Goal: Task Accomplishment & Management: Complete application form

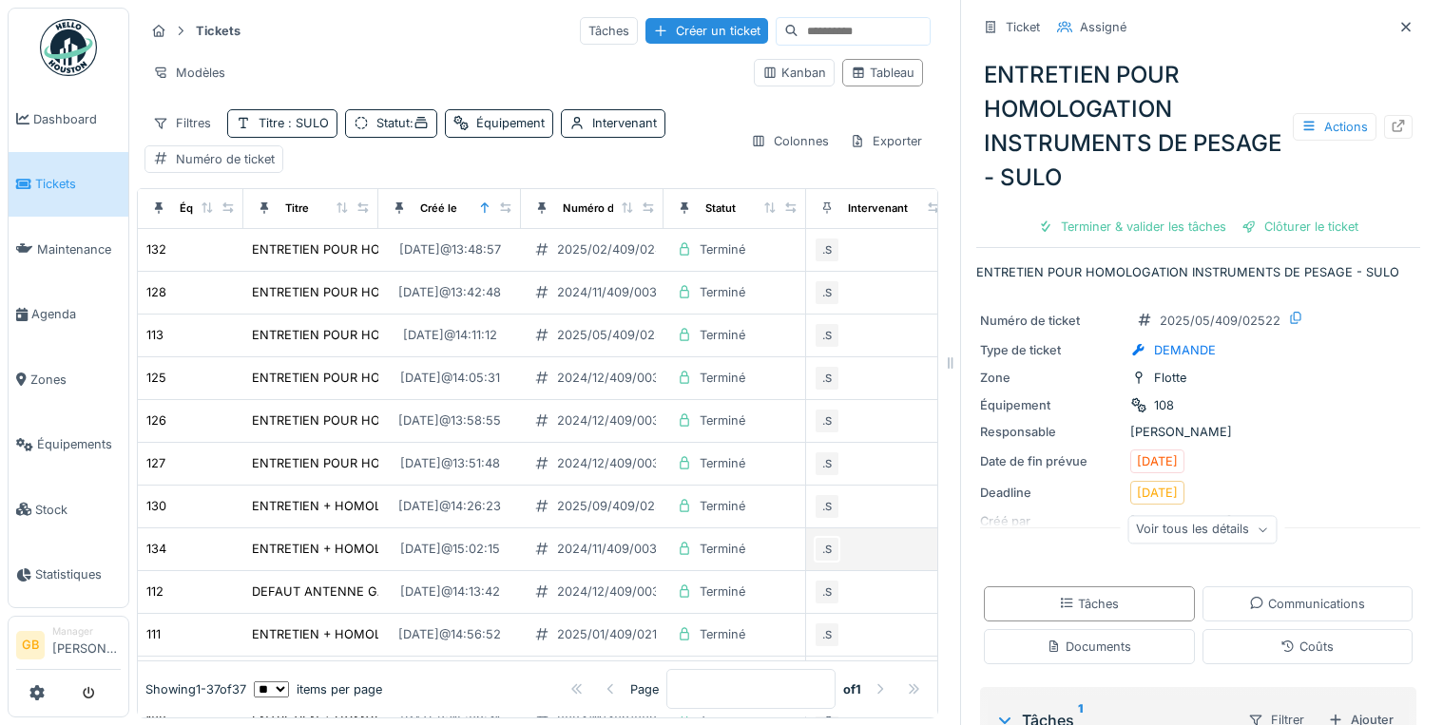
scroll to position [11, 0]
click at [1398, 20] on icon at bounding box center [1405, 26] width 15 height 12
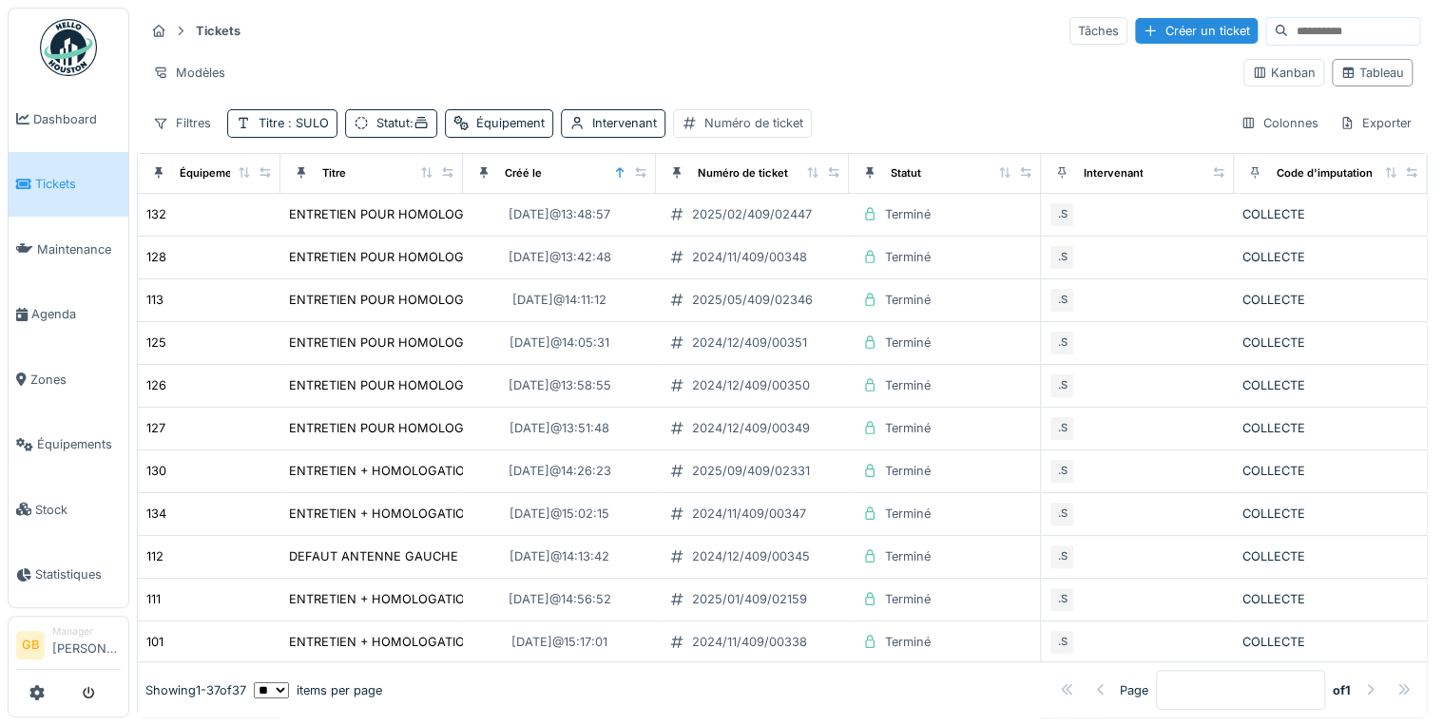
click at [1288, 36] on input at bounding box center [1353, 31] width 131 height 27
type input "*"
click at [1135, 28] on div "Créer un ticket" at bounding box center [1196, 31] width 123 height 26
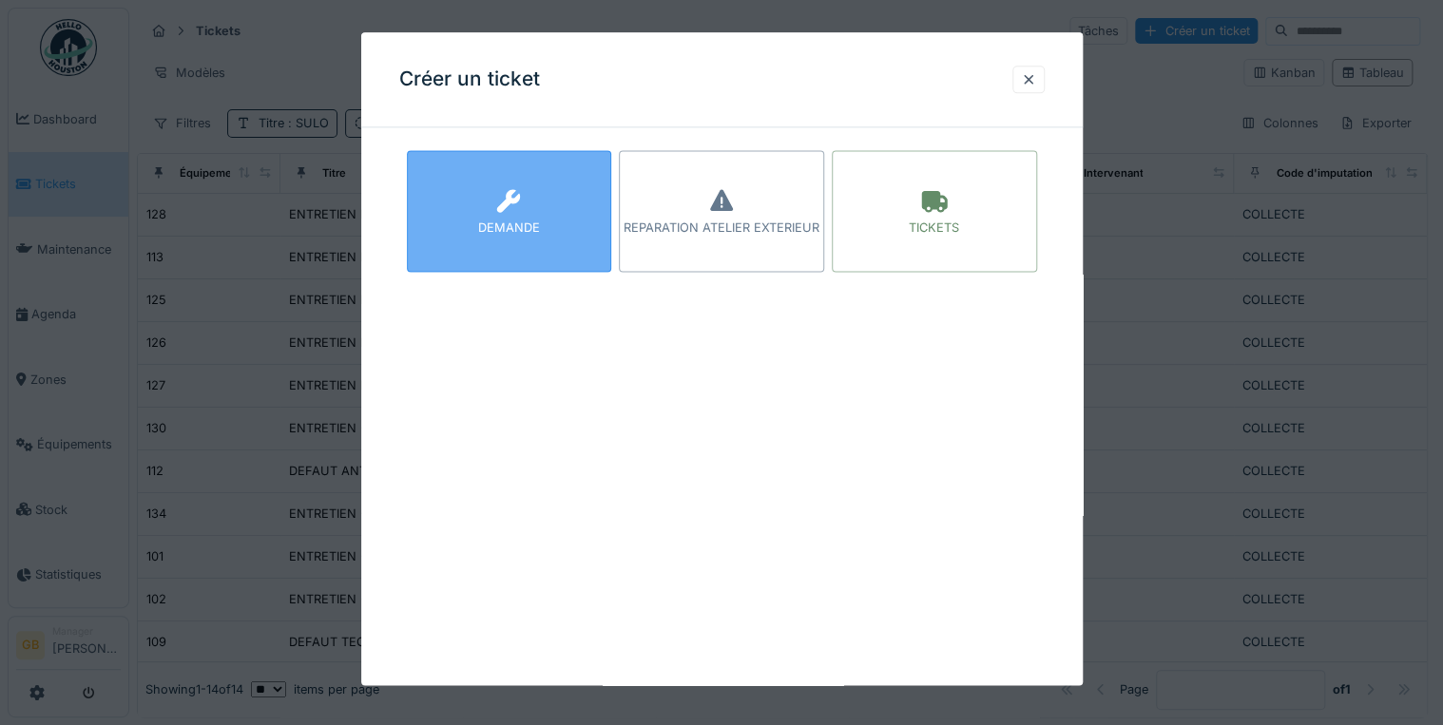
click at [533, 222] on div "DEMANDE" at bounding box center [509, 229] width 62 height 18
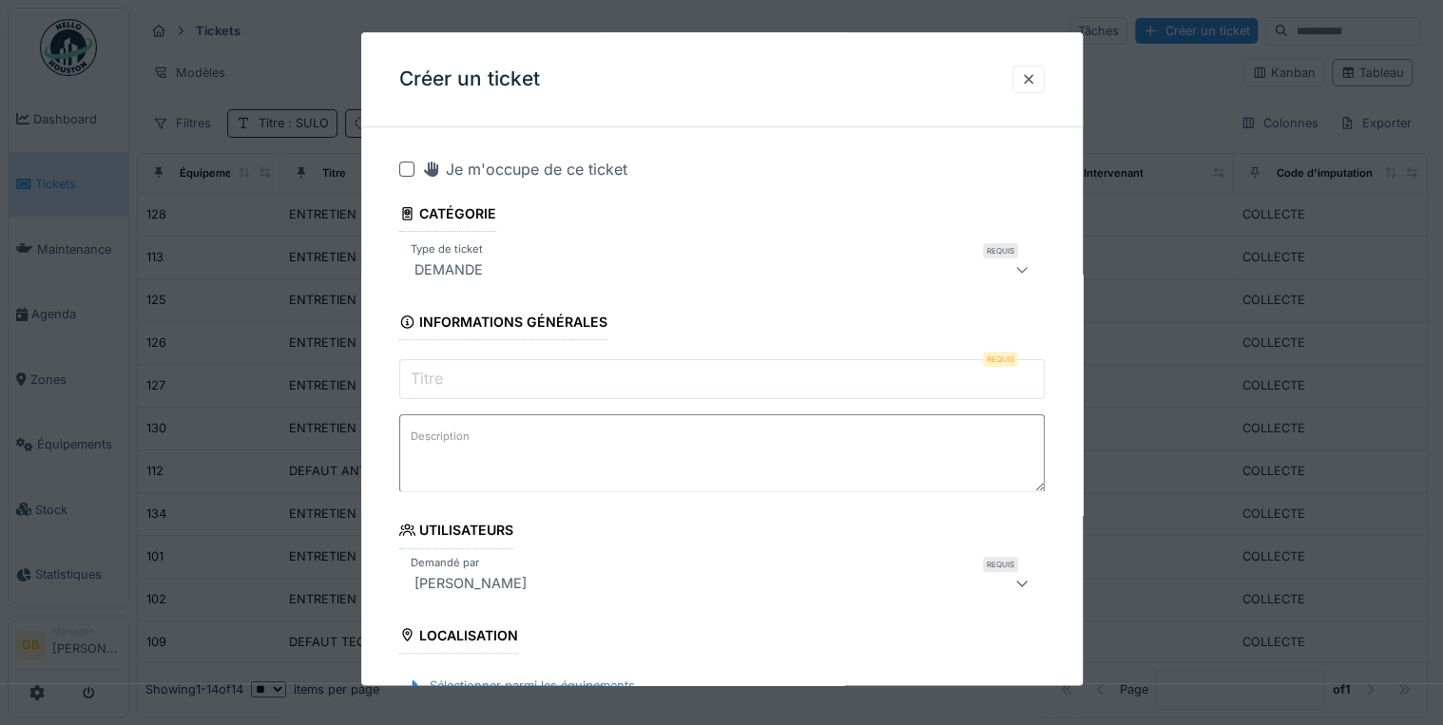
click at [500, 374] on input "Titre" at bounding box center [721, 380] width 645 height 40
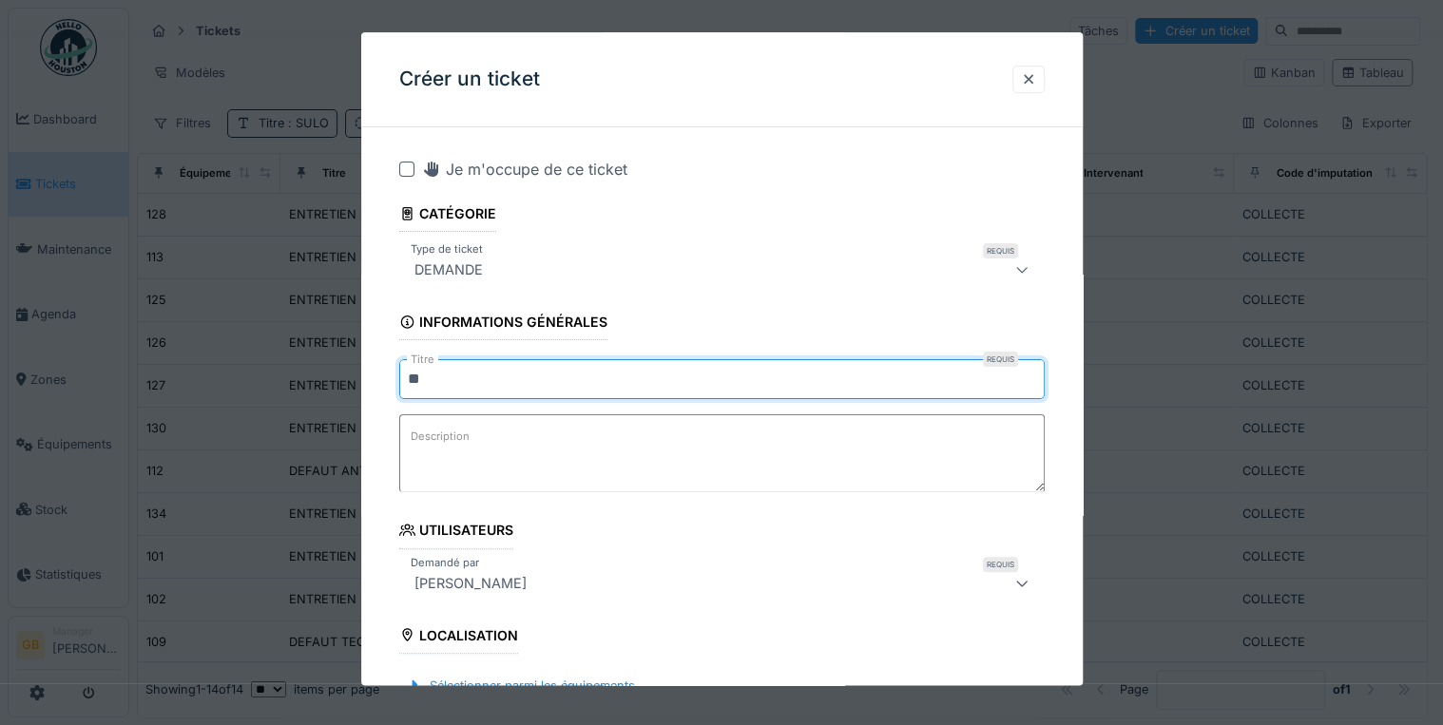
type input "*"
type input "**********"
click at [622, 467] on textarea "Description" at bounding box center [721, 454] width 645 height 78
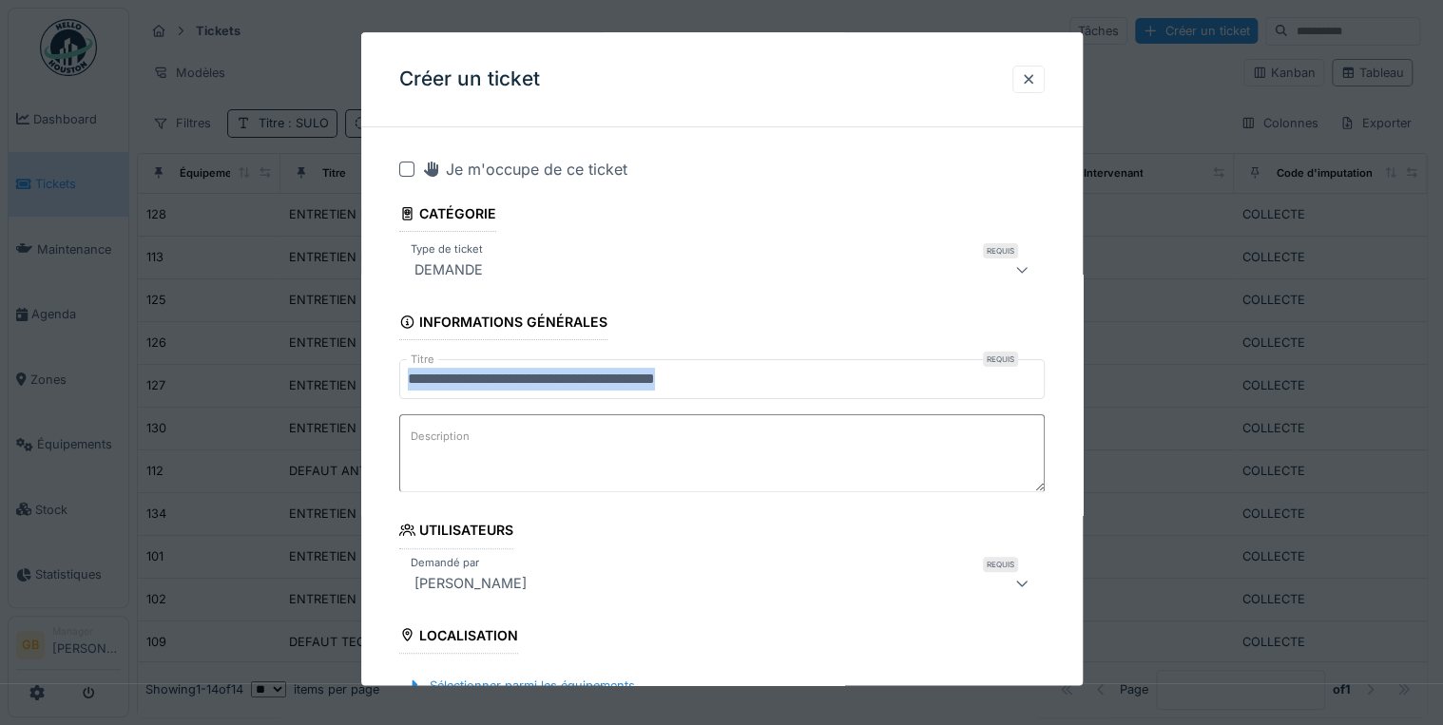
drag, startPoint x: 829, startPoint y: 399, endPoint x: 754, endPoint y: 393, distance: 75.4
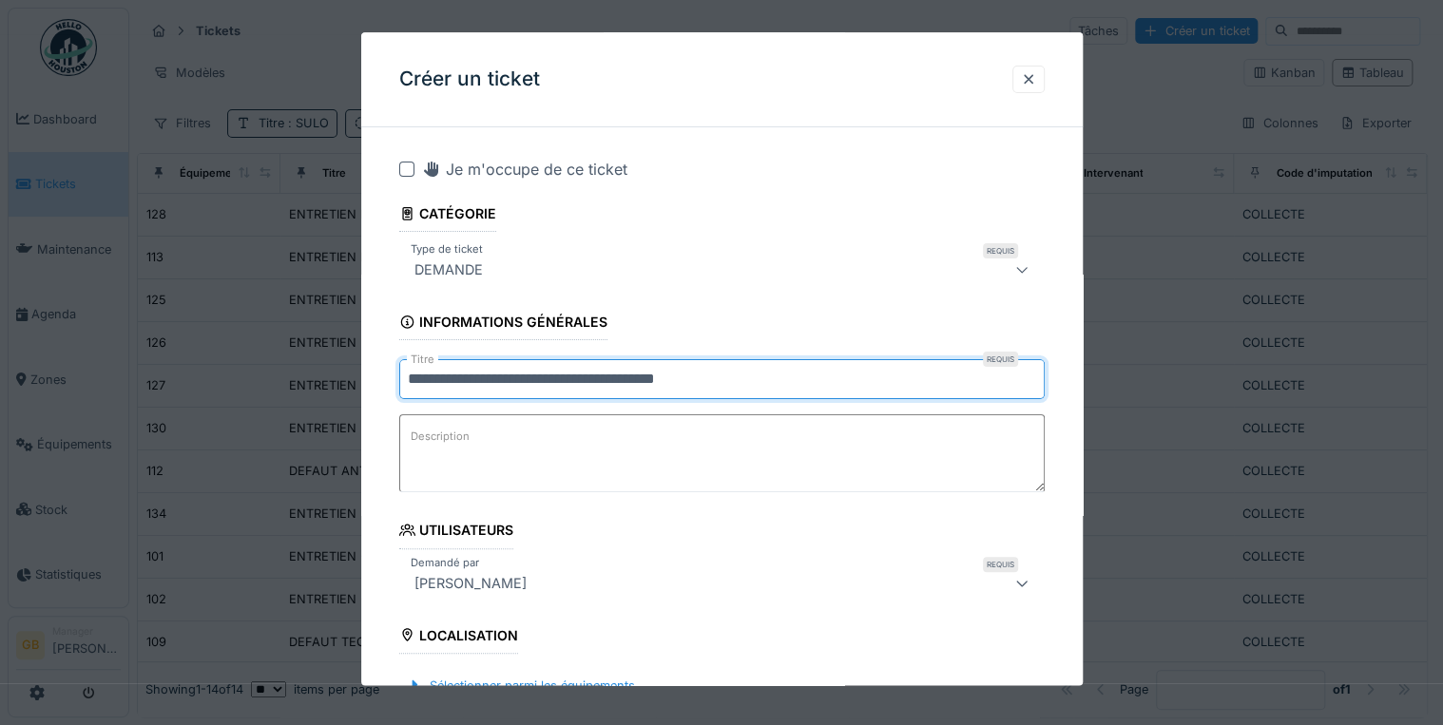
drag, startPoint x: 796, startPoint y: 389, endPoint x: 350, endPoint y: 379, distance: 445.9
click at [350, 379] on div "**********" at bounding box center [786, 363] width 1314 height 726
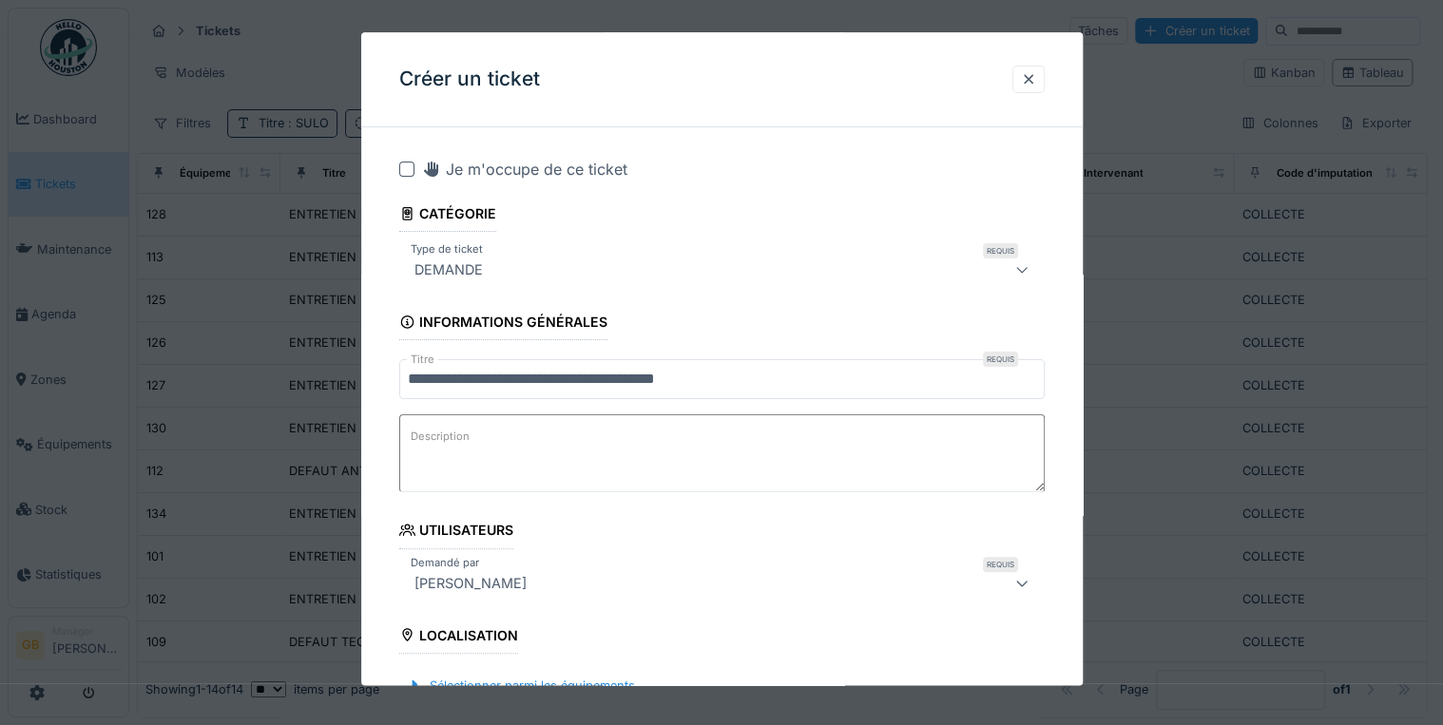
paste textarea "**********"
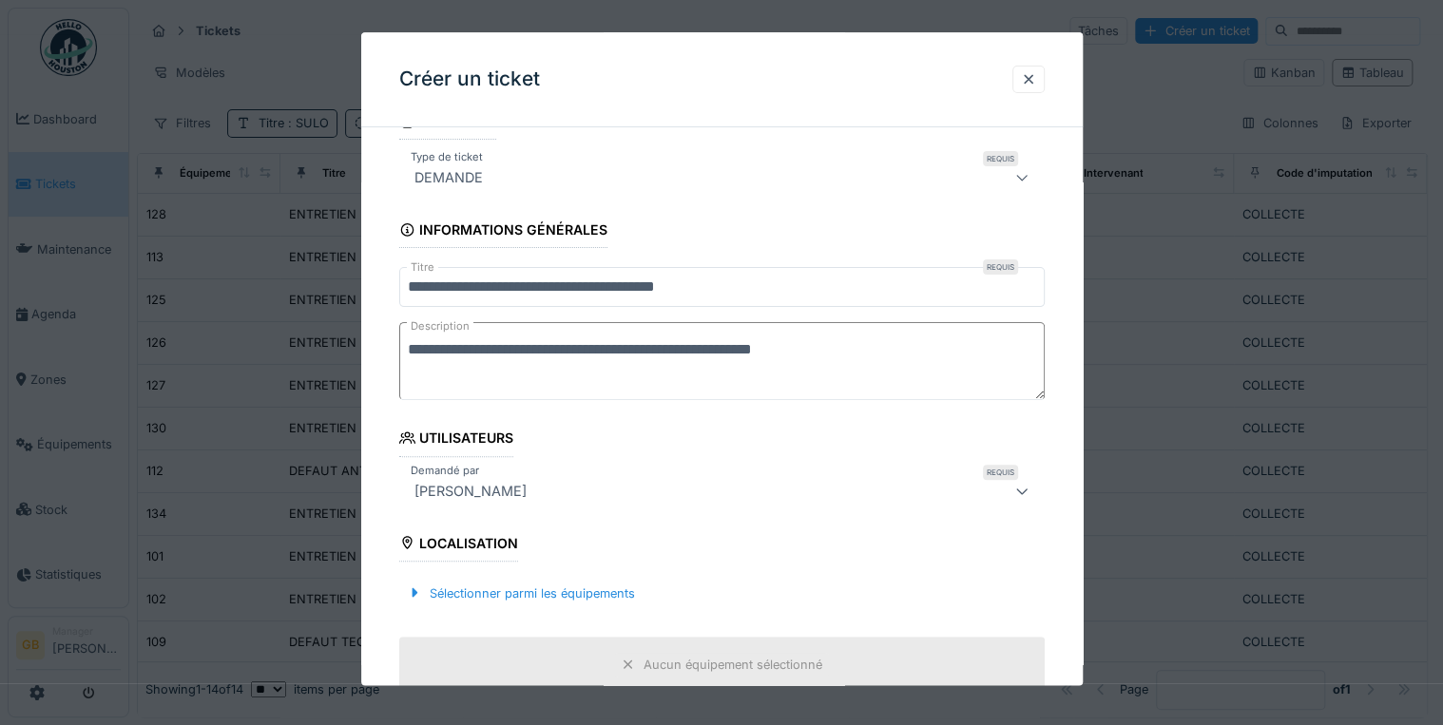
scroll to position [304, 0]
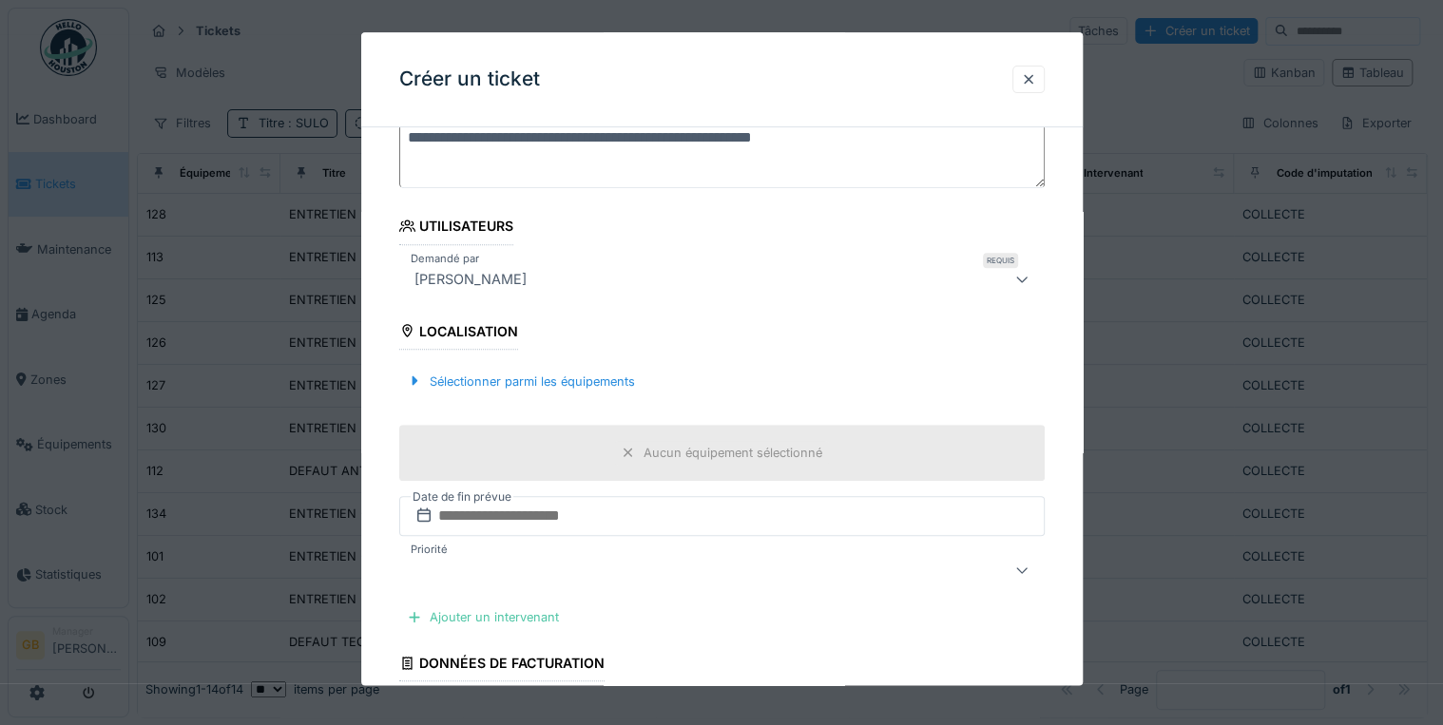
type textarea "**********"
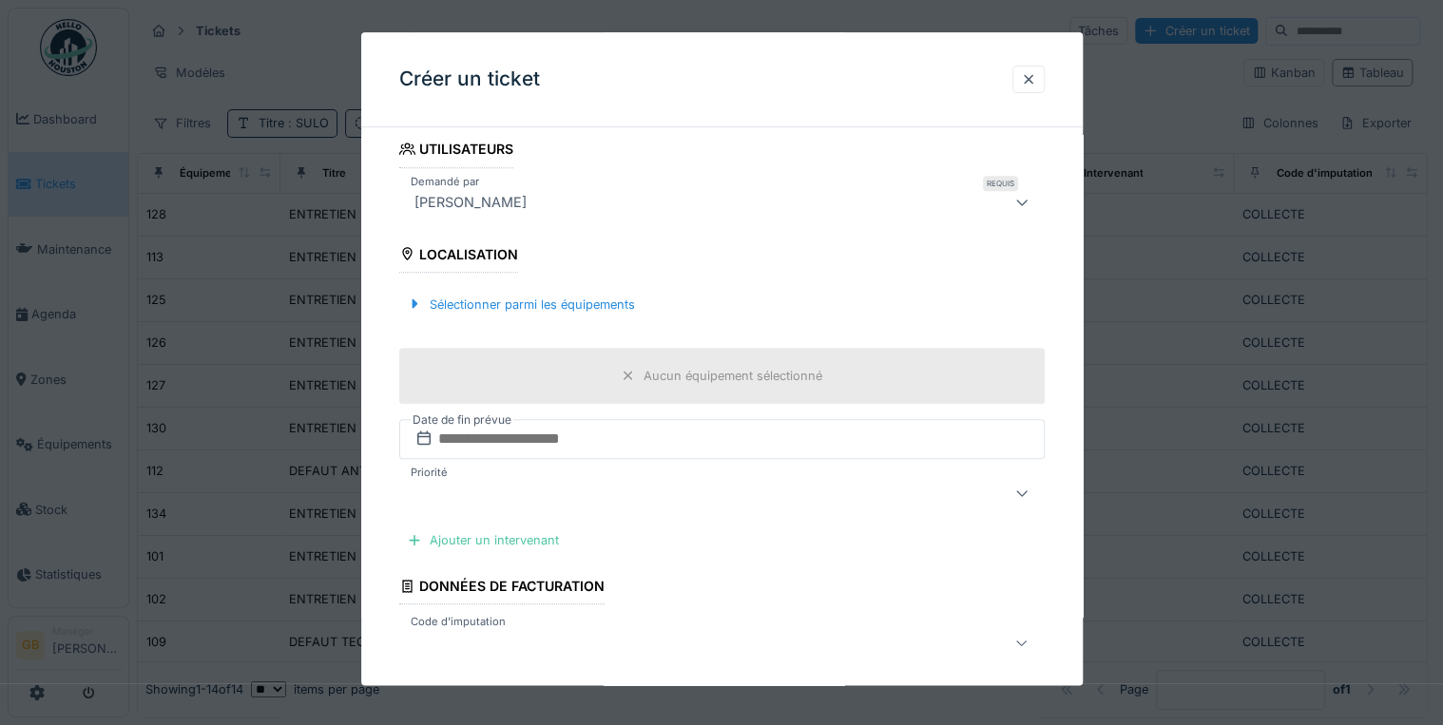
scroll to position [380, 0]
click at [534, 440] on input "text" at bounding box center [721, 440] width 645 height 40
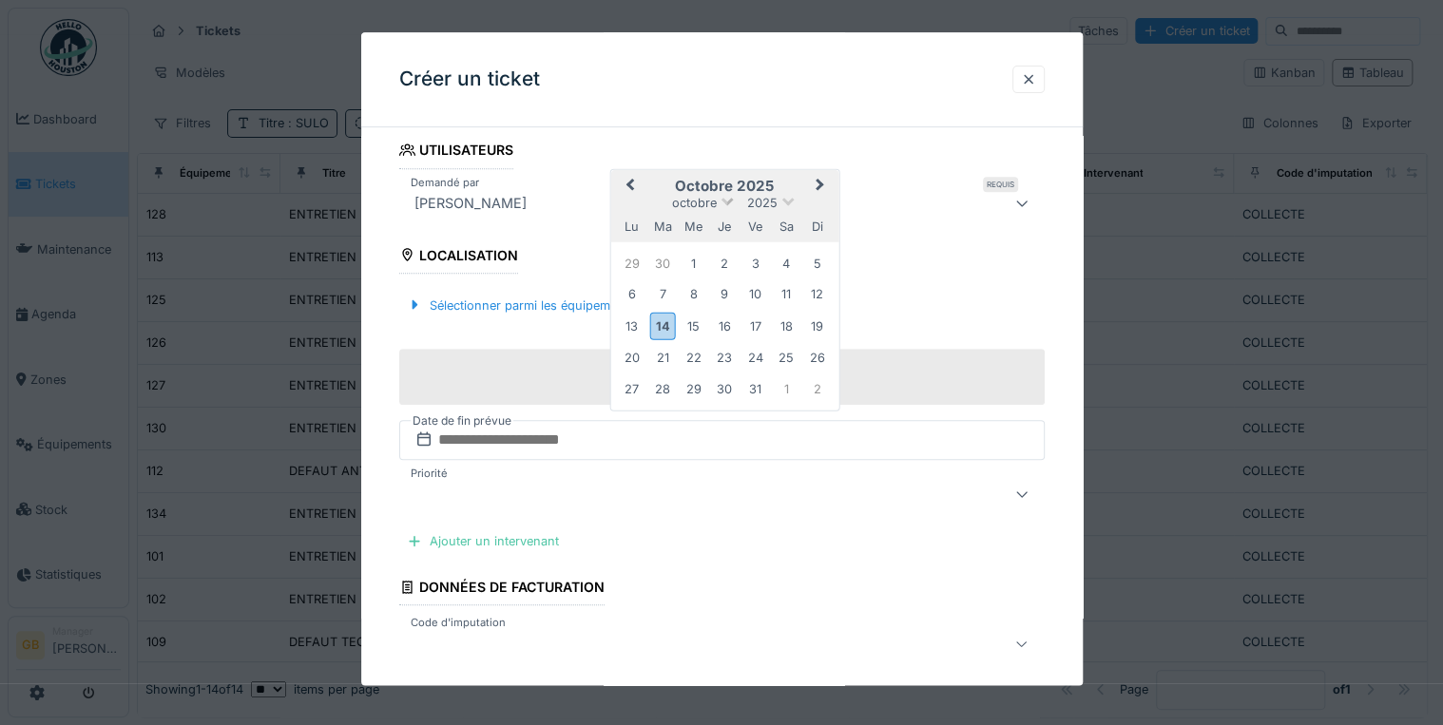
click at [707, 200] on span "octobre" at bounding box center [694, 203] width 45 height 14
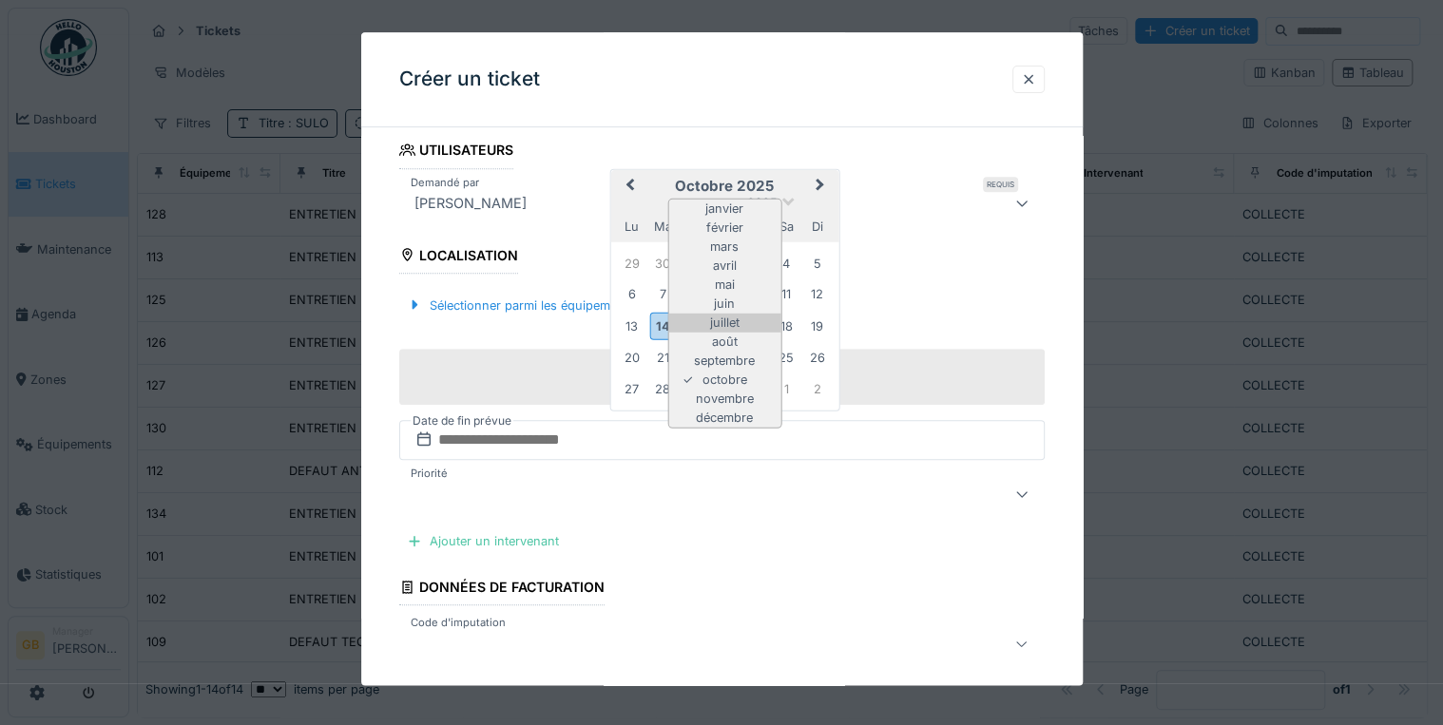
click at [720, 315] on div "juillet" at bounding box center [724, 323] width 112 height 19
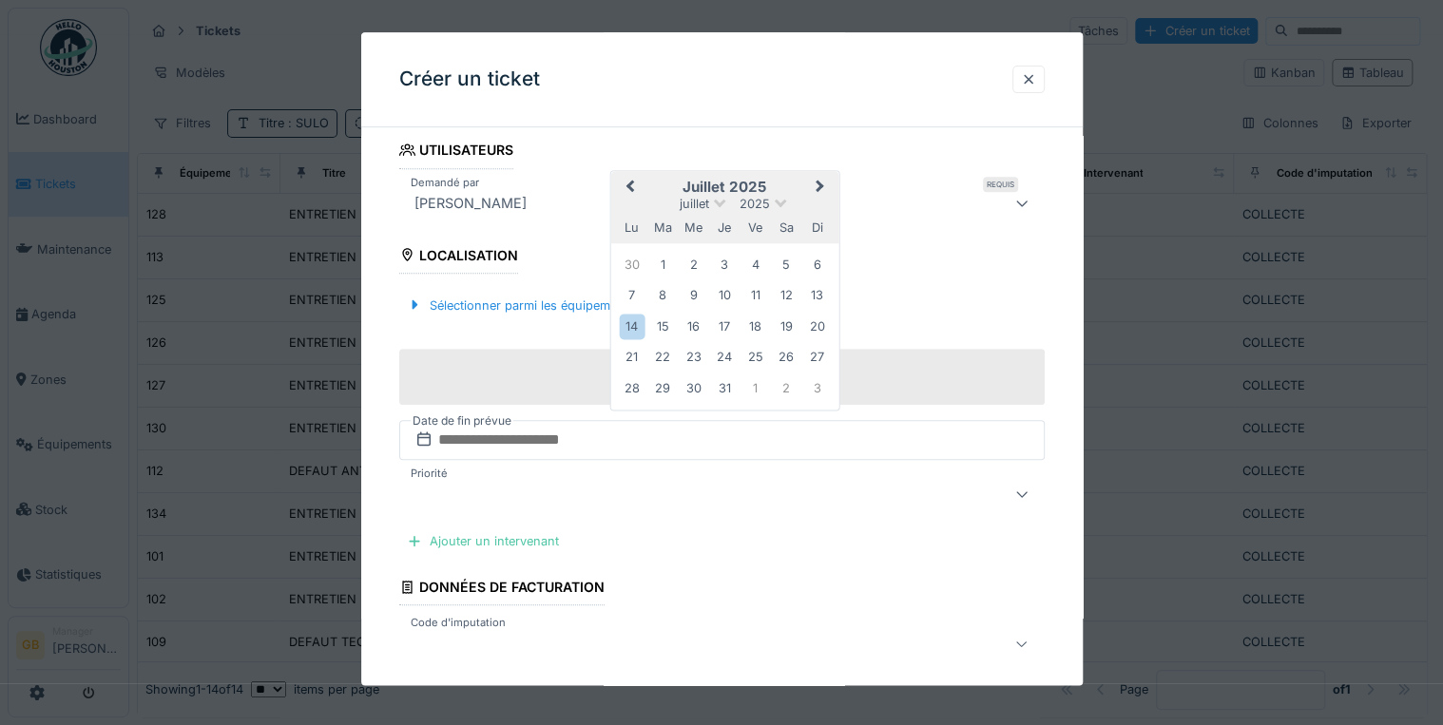
click at [695, 263] on div "2" at bounding box center [694, 265] width 26 height 26
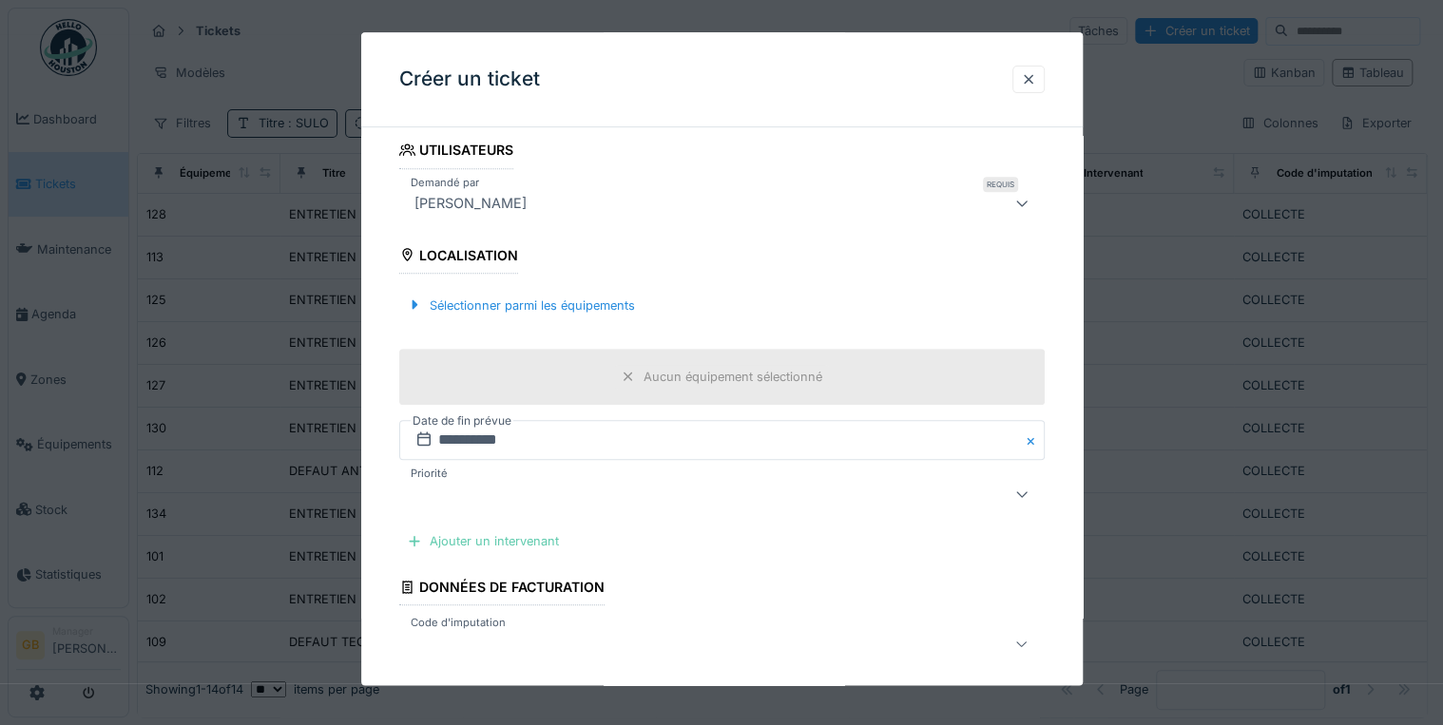
click at [467, 532] on div "Ajouter un intervenant" at bounding box center [482, 541] width 167 height 26
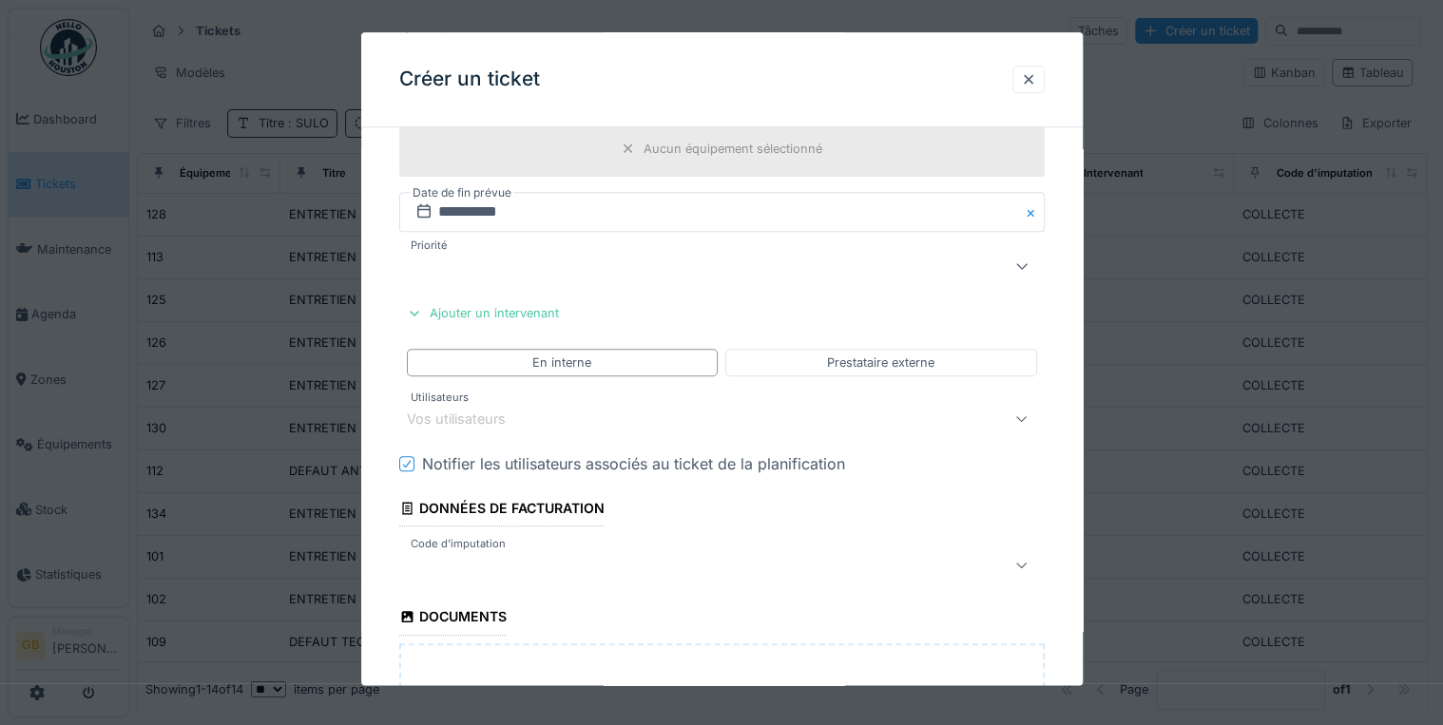
click at [456, 460] on div "Notifier les utilisateurs associés au ticket de la planification" at bounding box center [633, 464] width 423 height 23
click at [857, 363] on div "Prestataire externe" at bounding box center [880, 364] width 107 height 18
drag, startPoint x: 554, startPoint y: 464, endPoint x: 554, endPoint y: 449, distance: 15.2
click at [554, 462] on div "Envoyer une notification au prestataire de services" at bounding box center [603, 464] width 363 height 23
click at [555, 429] on div "Vos prestataires de services" at bounding box center [721, 419] width 645 height 38
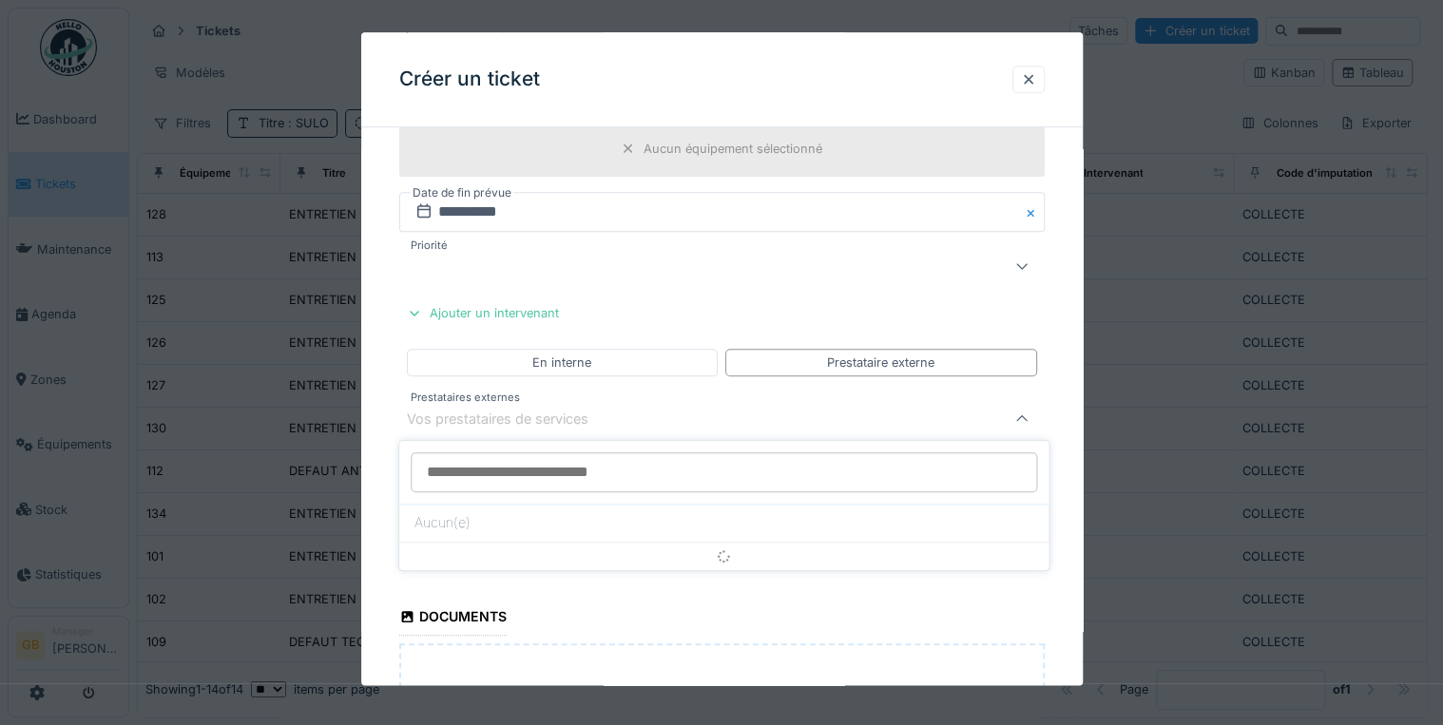
scroll to position [664, 0]
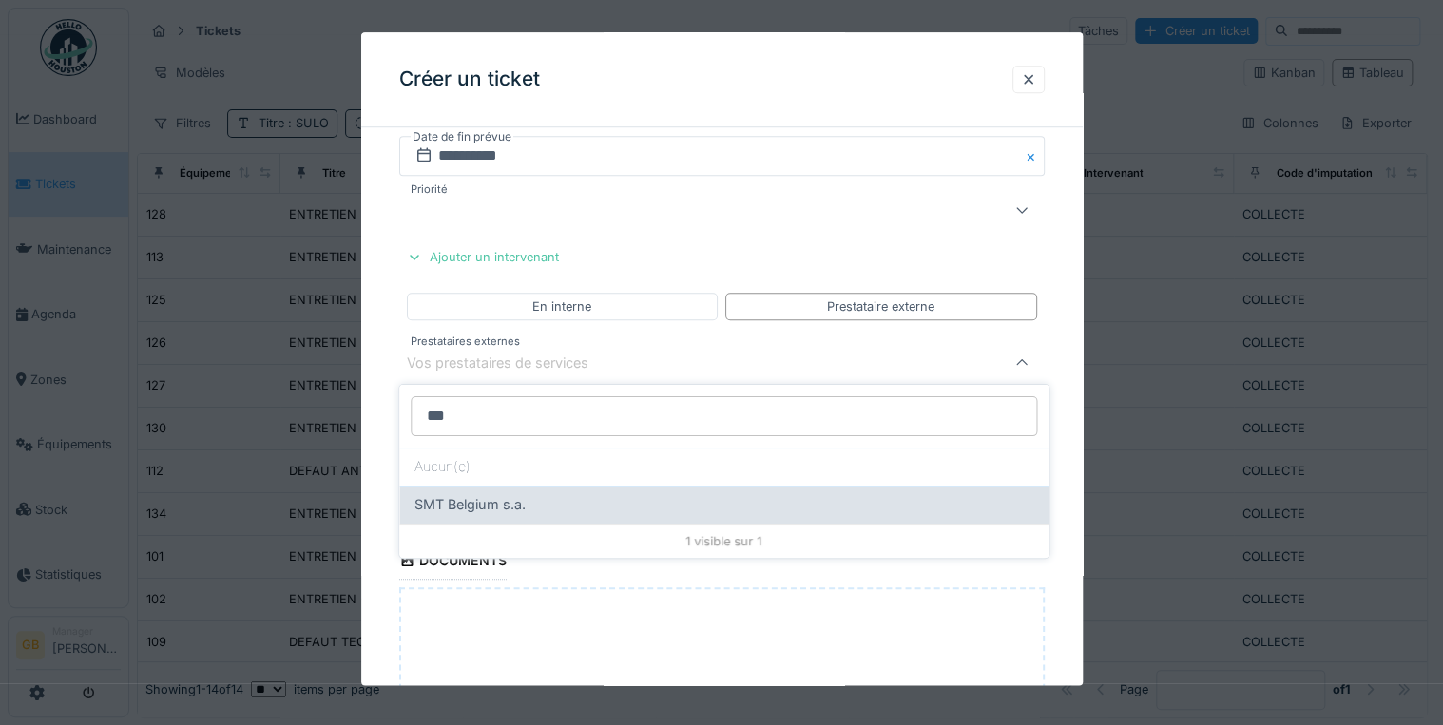
type input "***"
click at [466, 508] on span "SMT Belgium s.a." at bounding box center [469, 504] width 111 height 21
type input "*****"
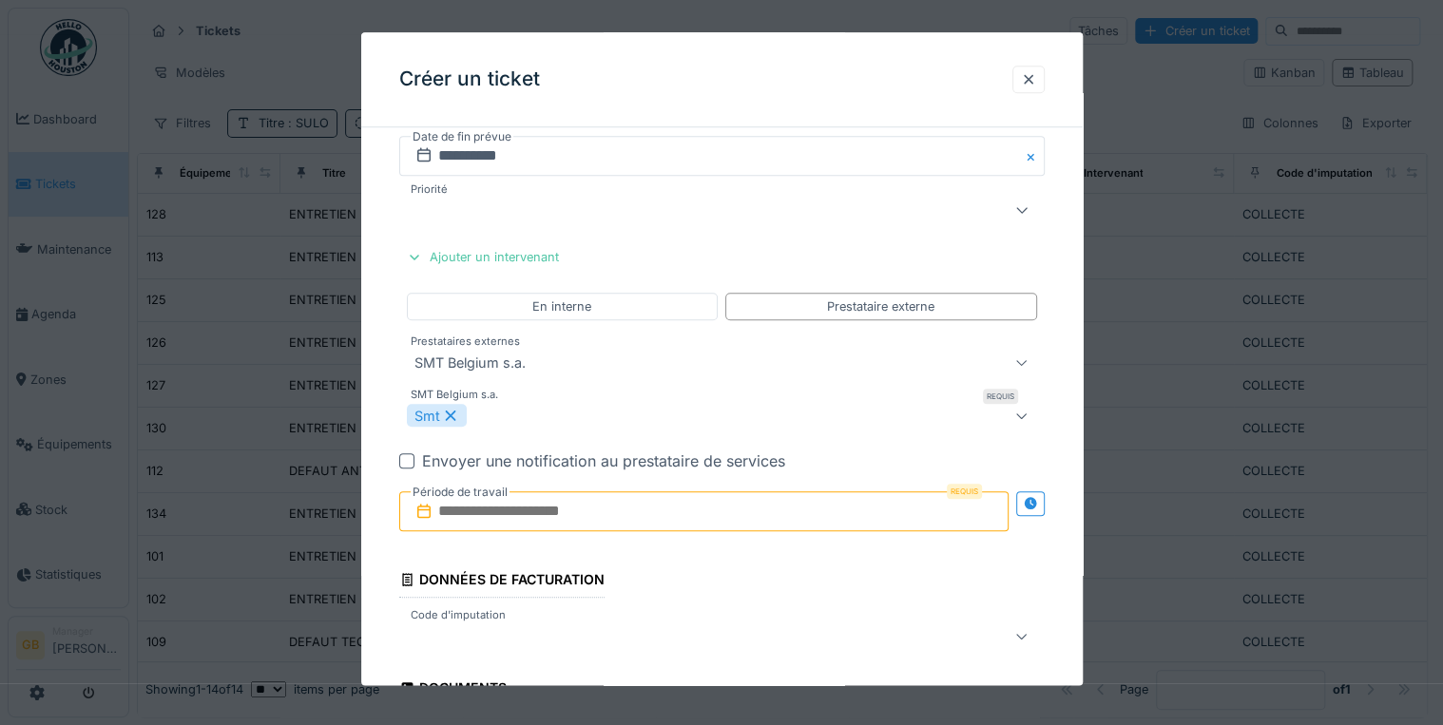
click at [464, 509] on input "text" at bounding box center [703, 512] width 609 height 40
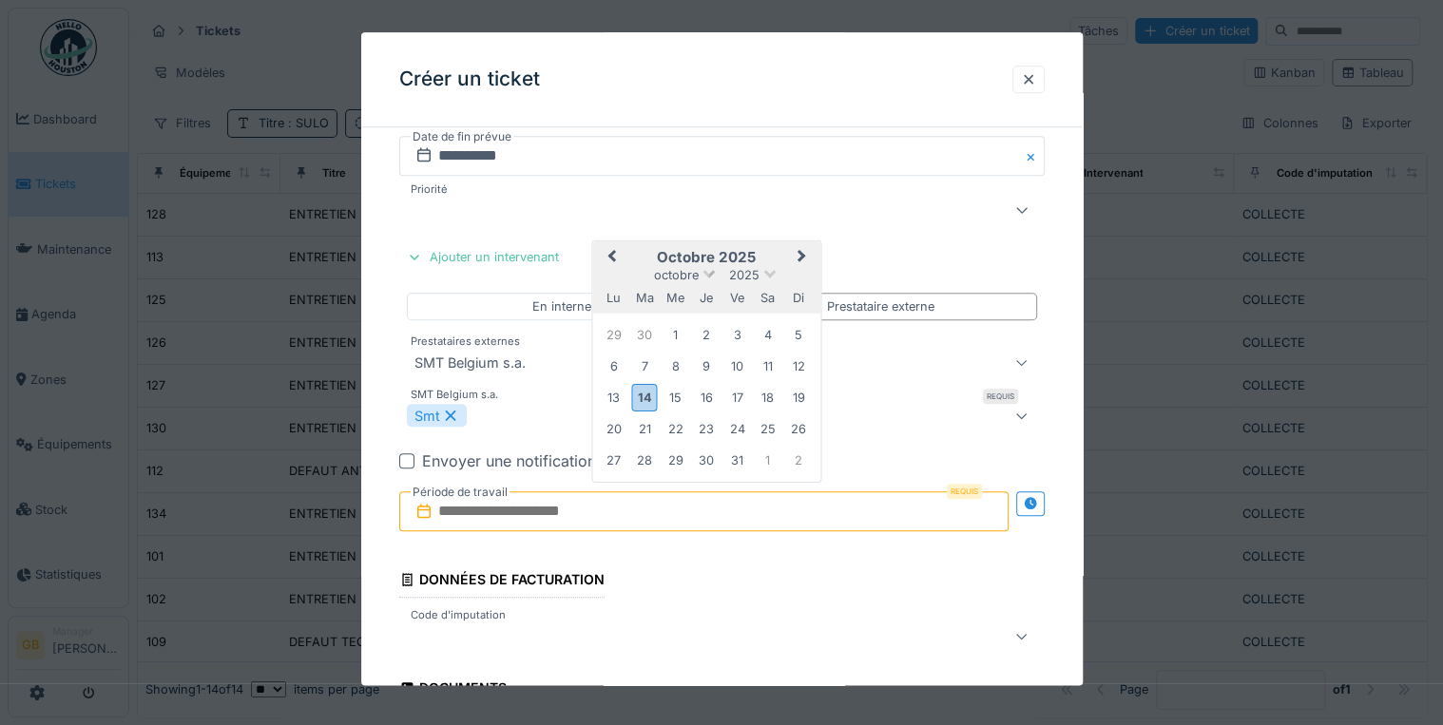
click at [665, 267] on span "octobre" at bounding box center [675, 274] width 45 height 14
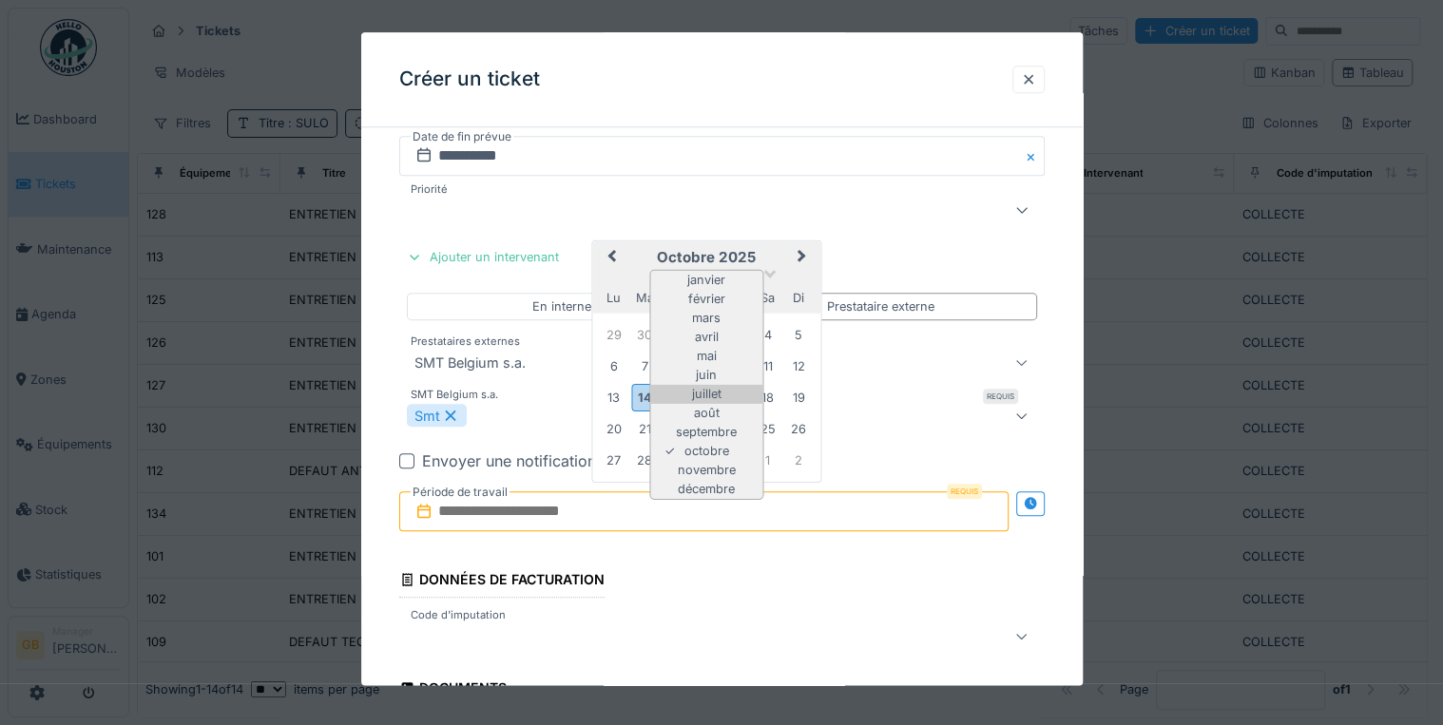
click at [725, 385] on div "juillet" at bounding box center [706, 394] width 112 height 19
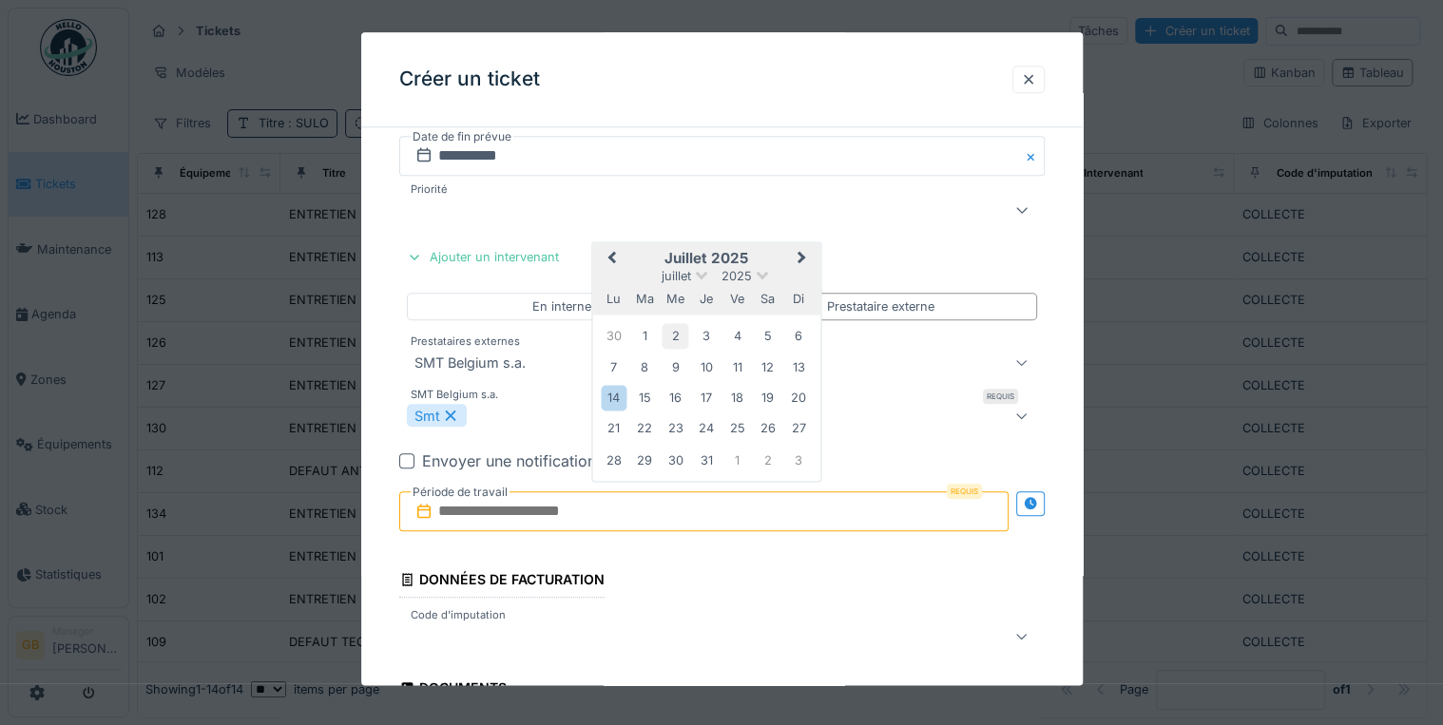
click at [675, 335] on div "2" at bounding box center [675, 337] width 26 height 26
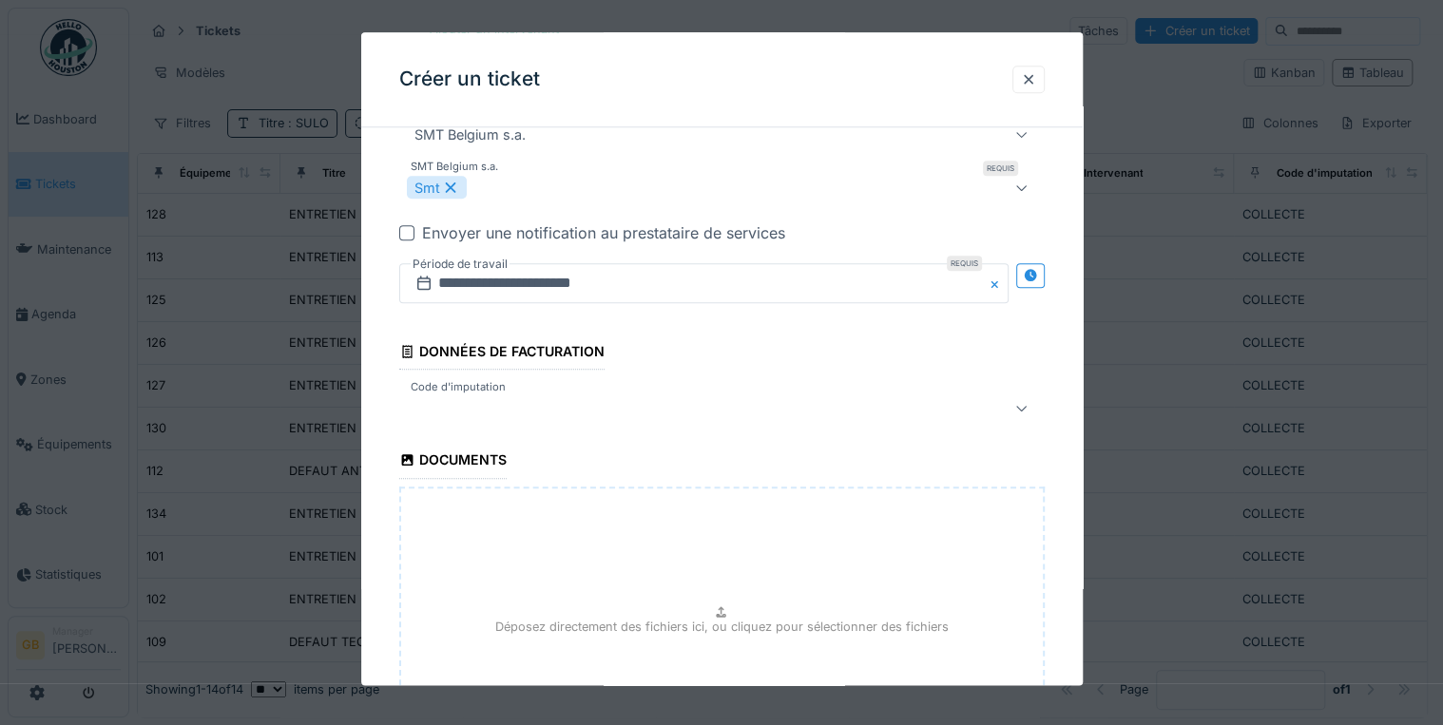
click at [458, 397] on div at bounding box center [683, 408] width 552 height 23
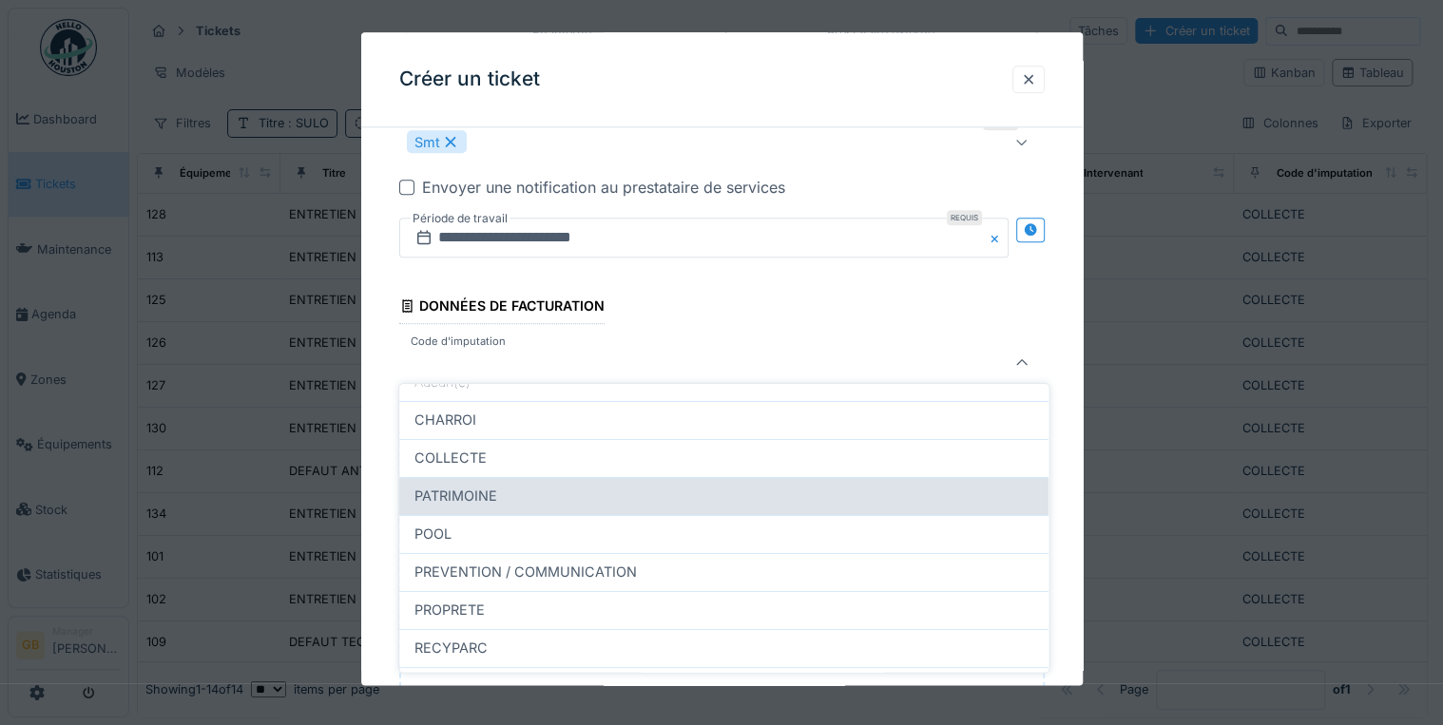
scroll to position [225, 0]
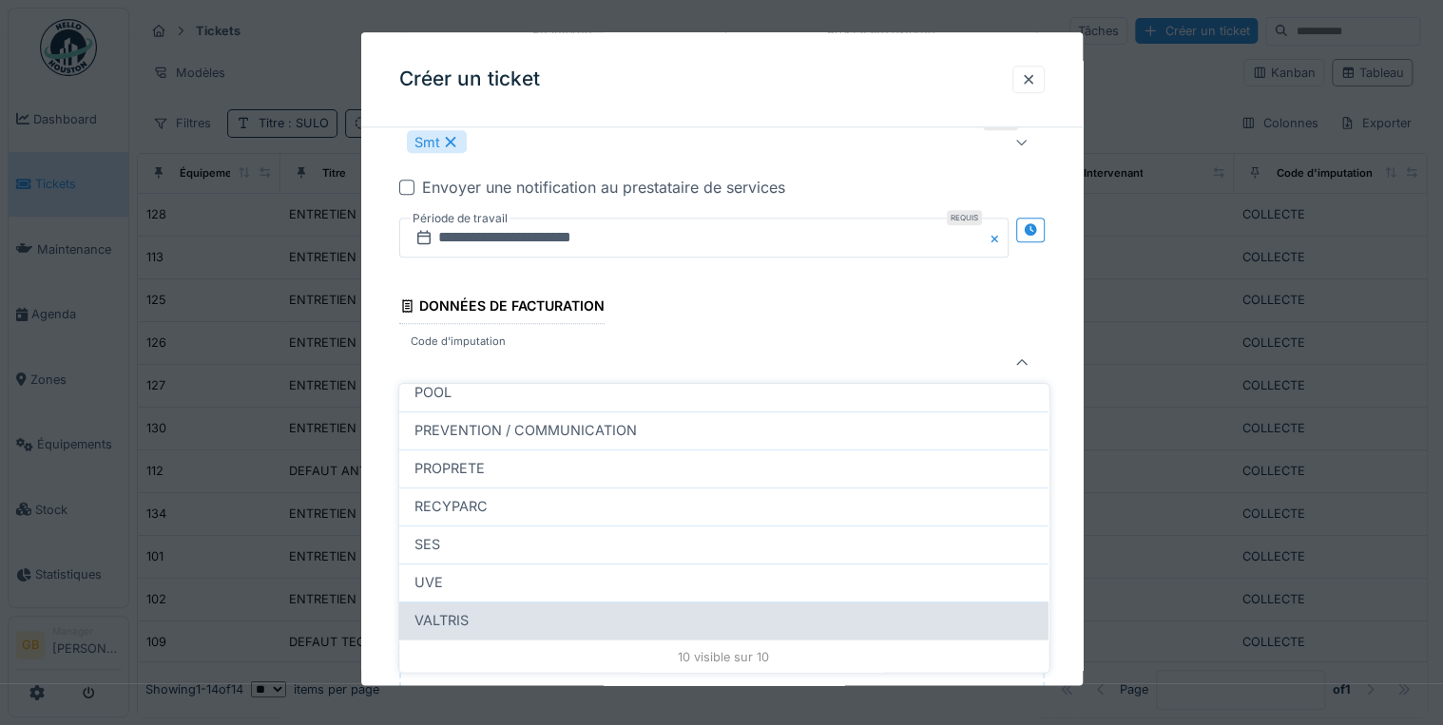
click at [484, 623] on div "VALTRIS" at bounding box center [723, 620] width 619 height 21
type input "****"
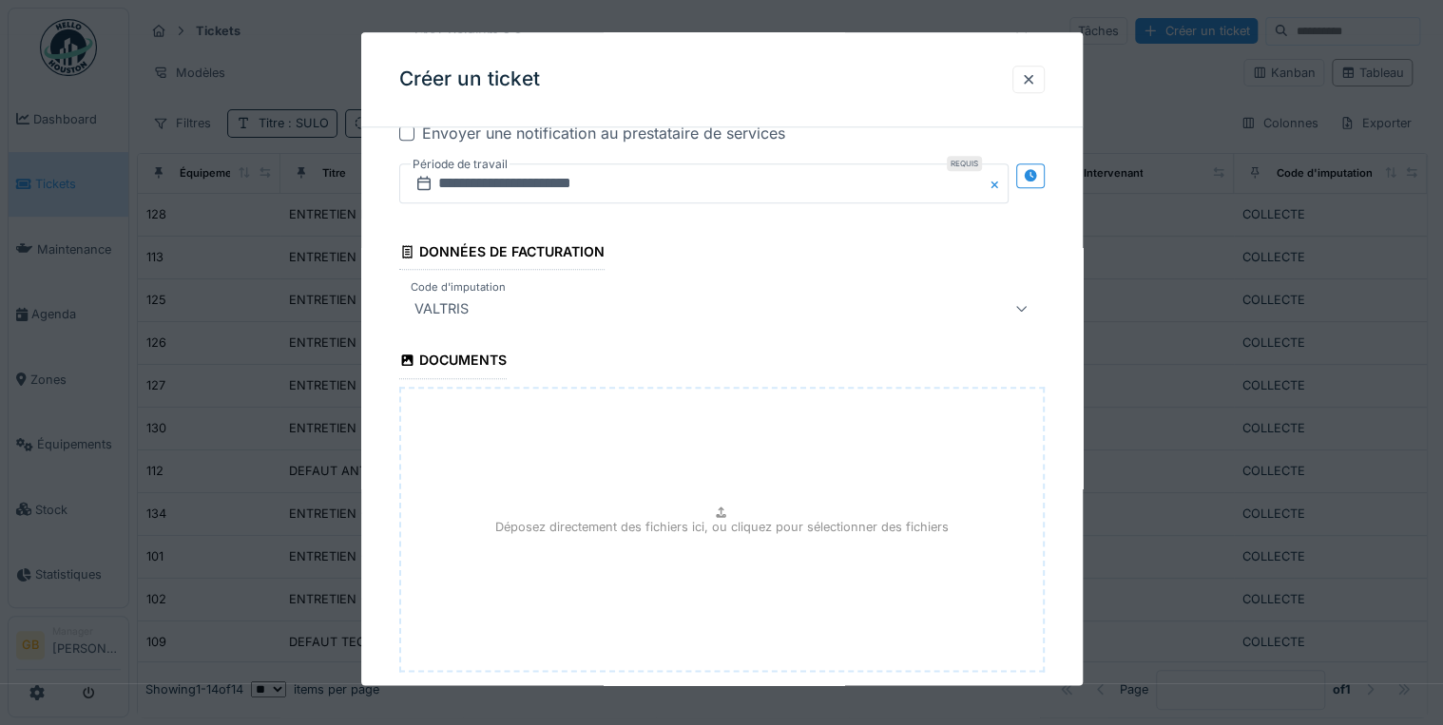
scroll to position [1097, 0]
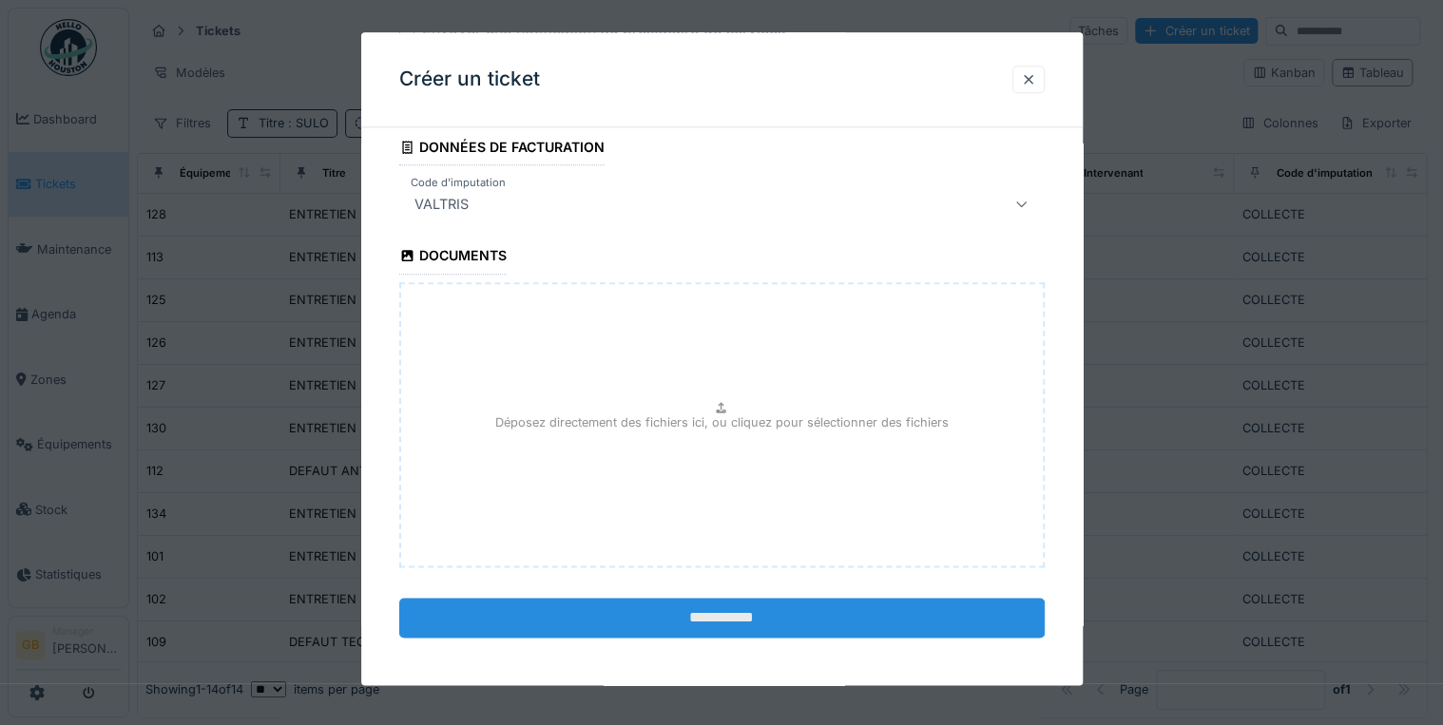
click at [565, 606] on input "**********" at bounding box center [721, 618] width 645 height 40
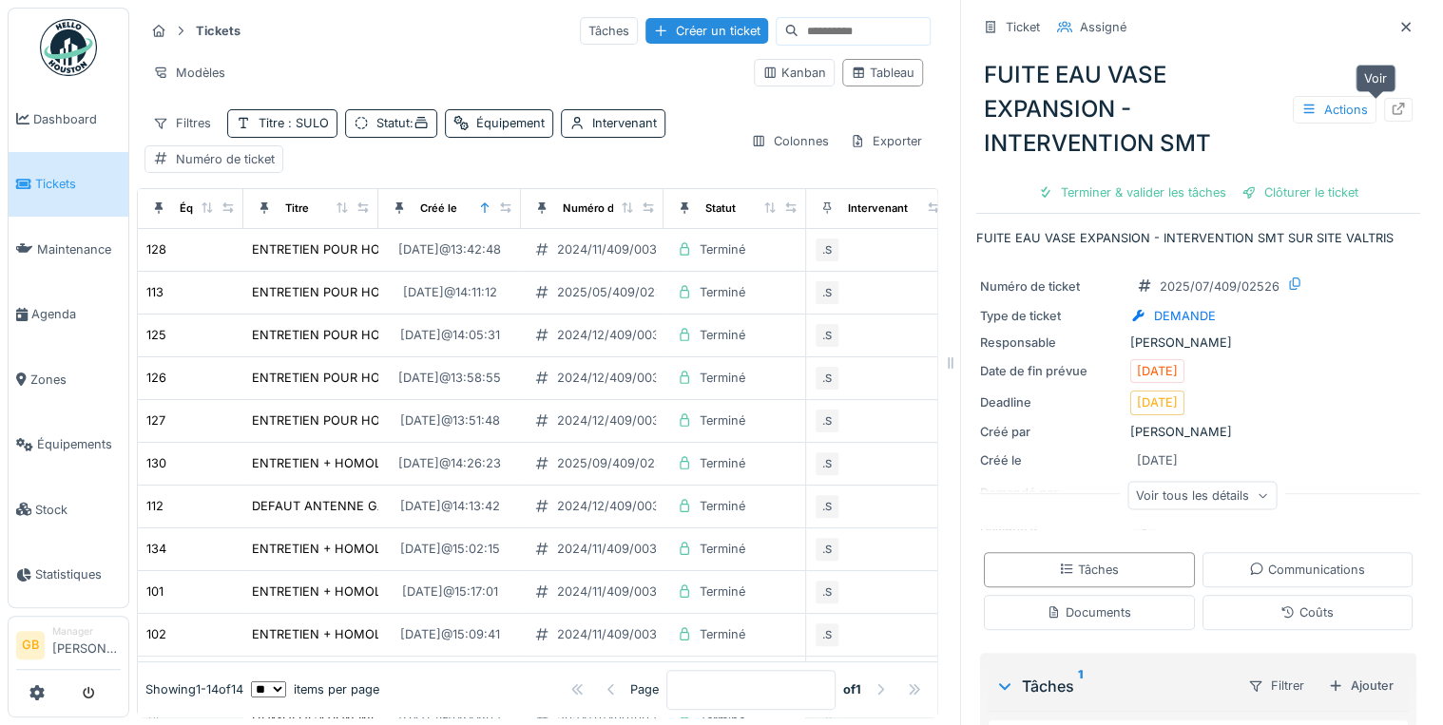
click at [1372, 122] on div "Actions" at bounding box center [1353, 110] width 120 height 28
click at [1392, 114] on icon at bounding box center [1398, 109] width 12 height 12
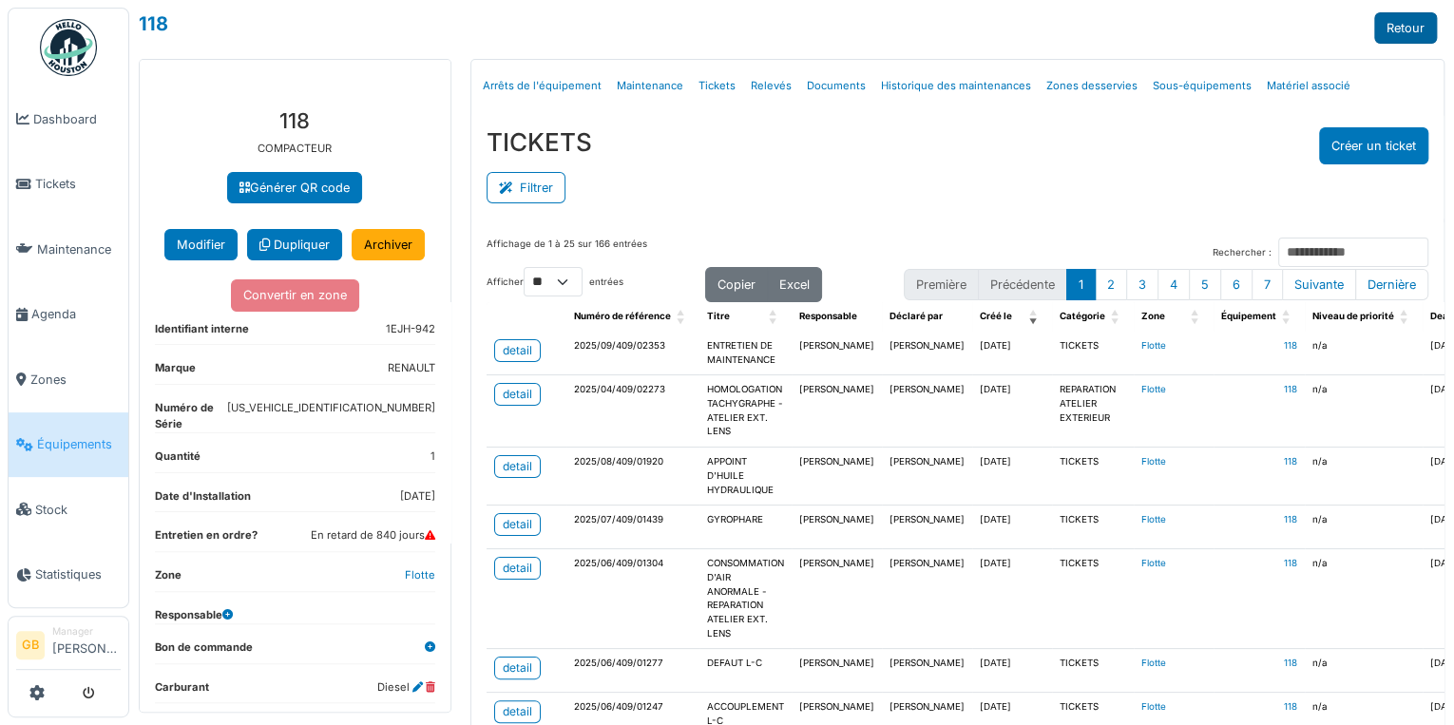
click at [1374, 29] on link "Retour" at bounding box center [1405, 27] width 63 height 31
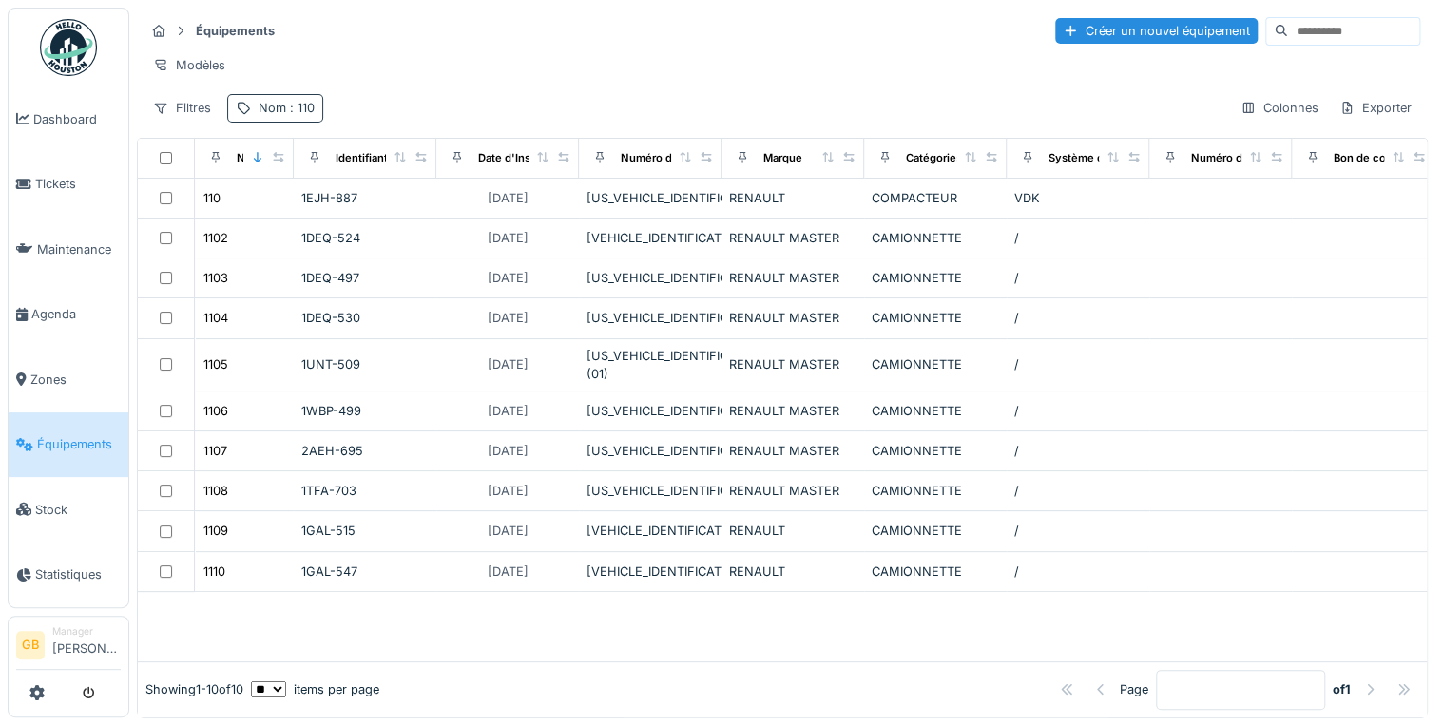
click at [292, 109] on div "Nom : 110" at bounding box center [287, 108] width 56 height 18
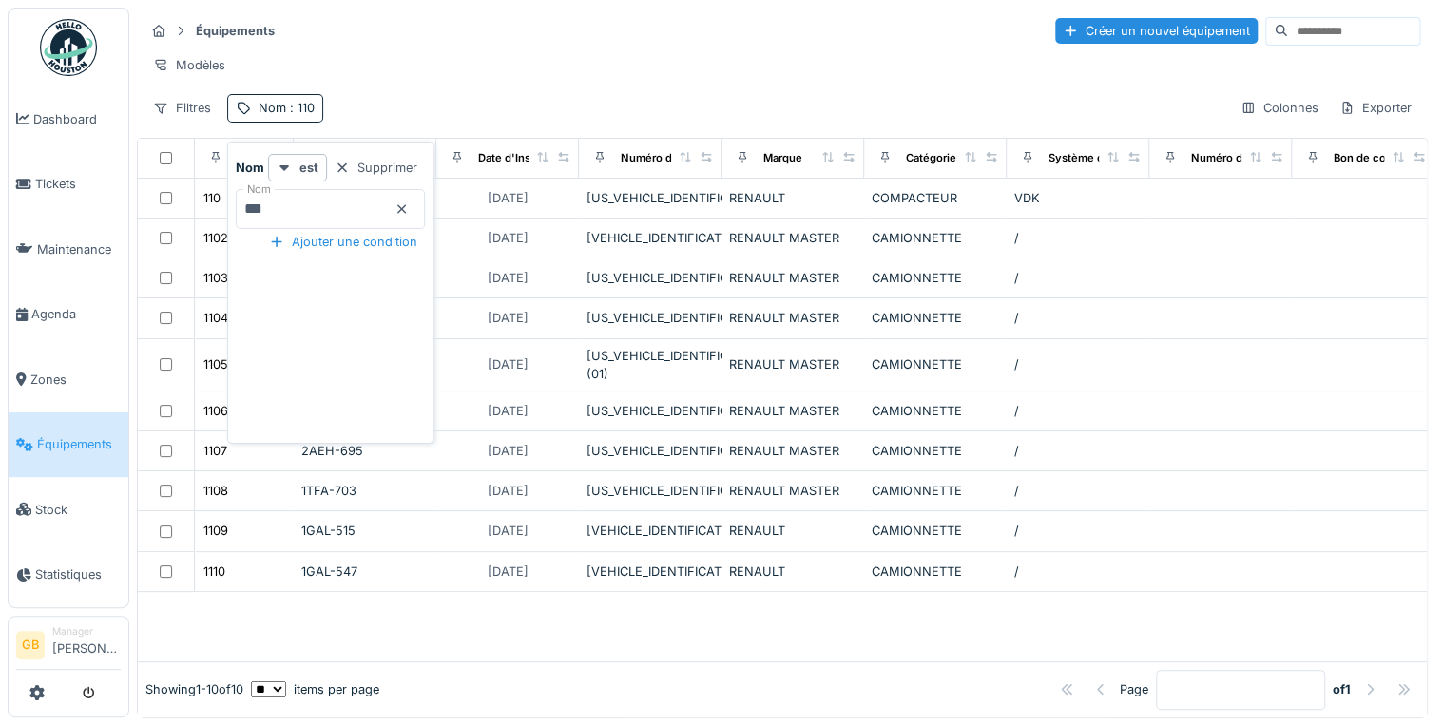
click at [144, 214] on body "Dashboard Tickets Maintenance Agenda Zones Équipements Stock Statistiques GB Ma…" at bounding box center [721, 362] width 1443 height 725
type input "****"
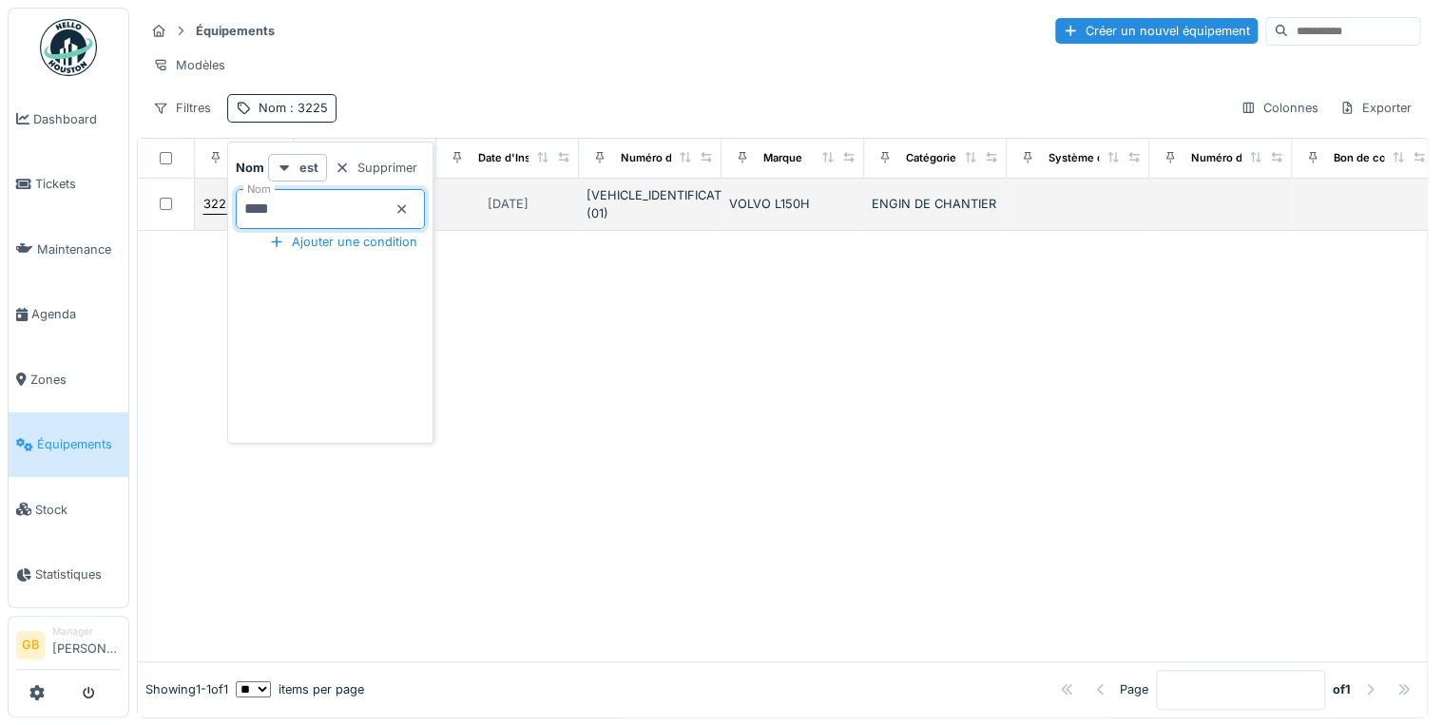
click at [210, 213] on div "3225" at bounding box center [218, 204] width 30 height 18
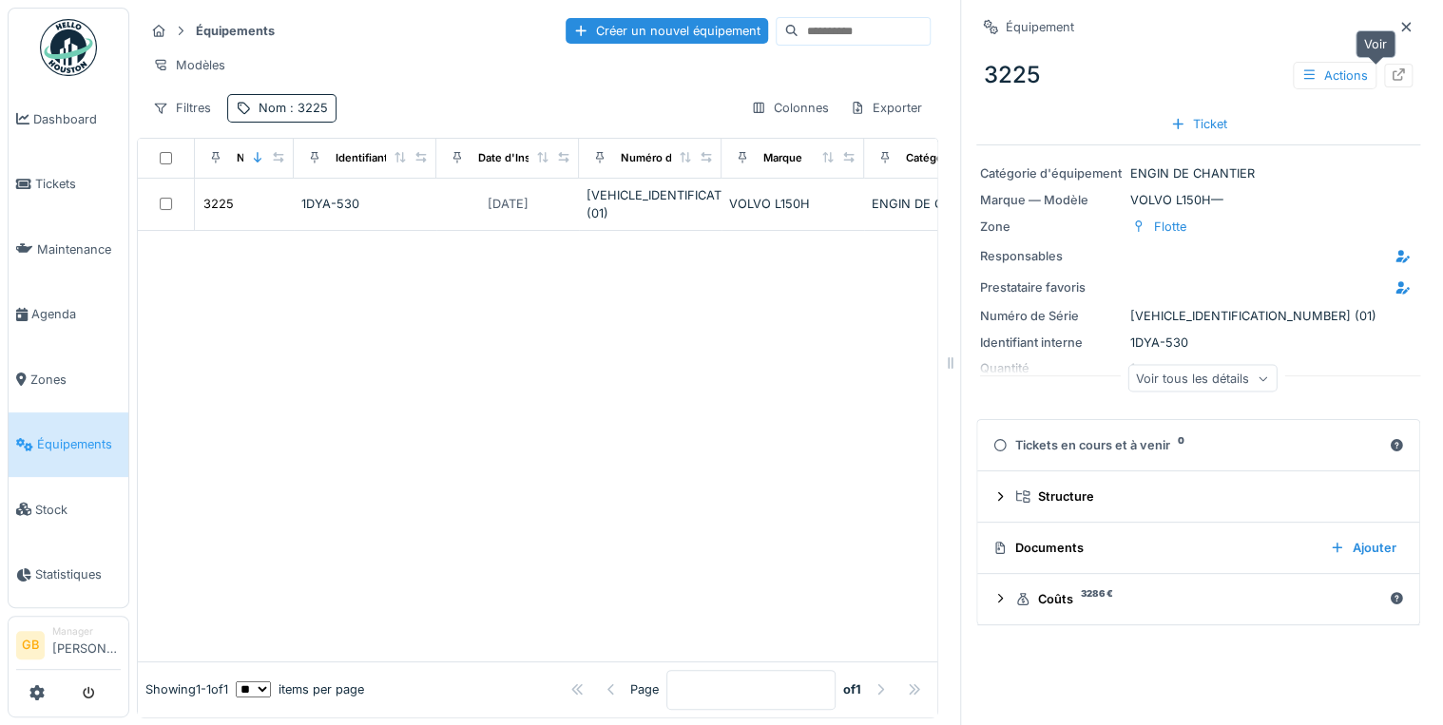
click at [1384, 72] on div at bounding box center [1398, 76] width 29 height 24
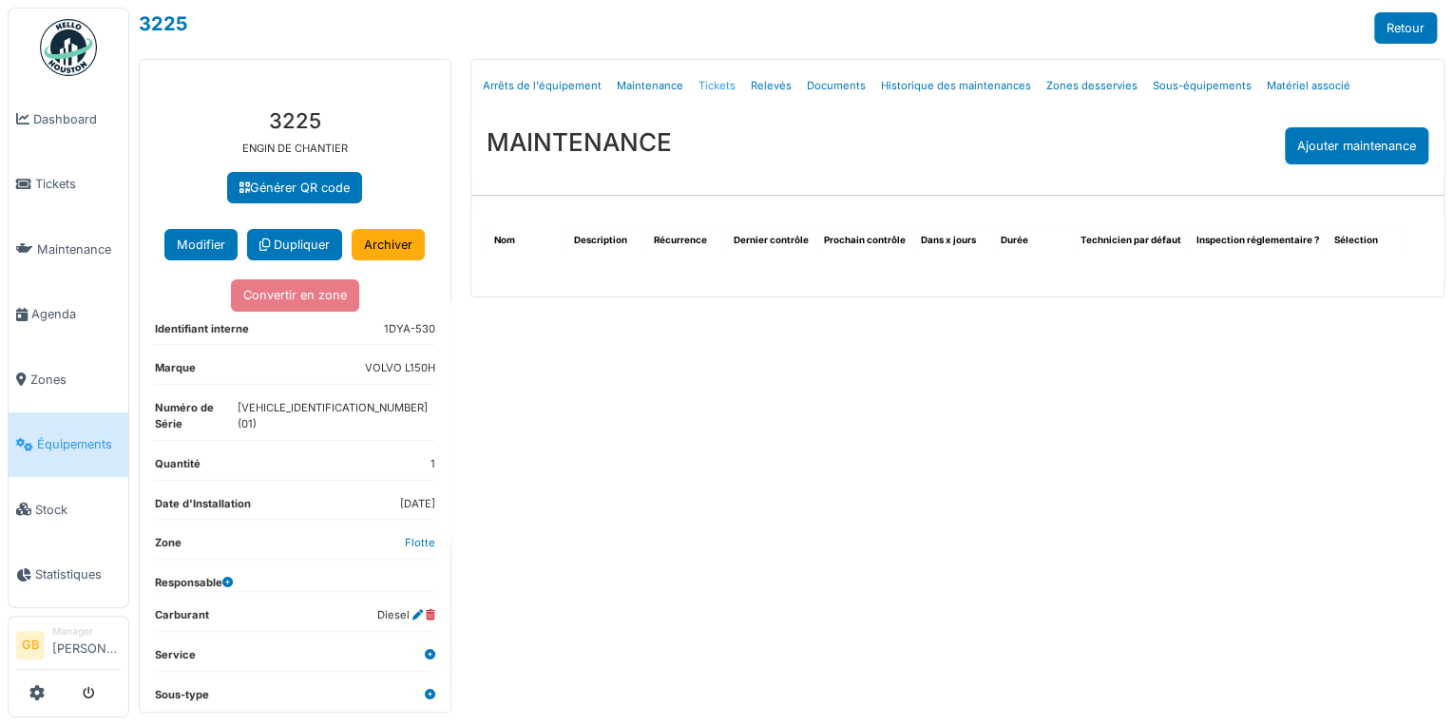
click at [727, 87] on link "Tickets" at bounding box center [717, 86] width 52 height 45
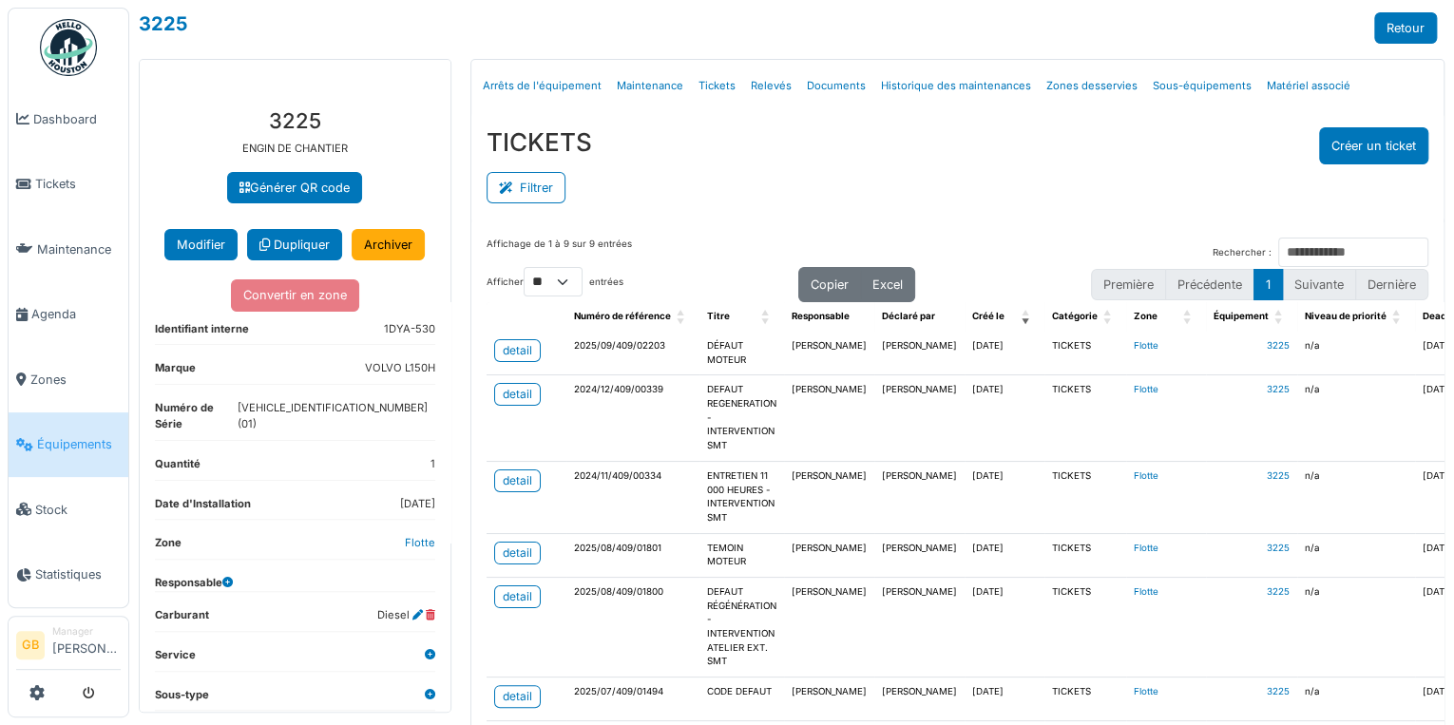
scroll to position [199, 0]
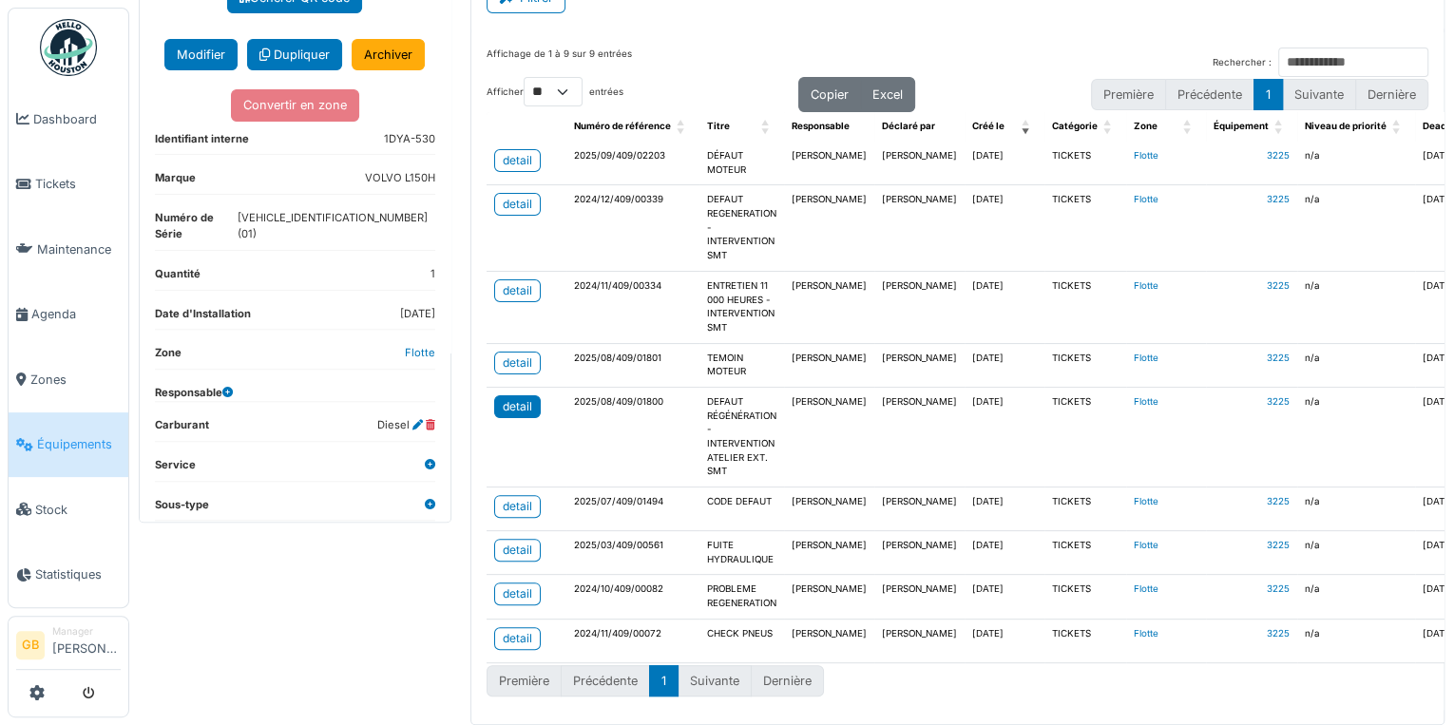
click at [518, 399] on div "detail" at bounding box center [517, 406] width 29 height 17
click at [509, 282] on div "detail" at bounding box center [517, 290] width 29 height 17
click at [520, 196] on div "detail" at bounding box center [517, 204] width 29 height 17
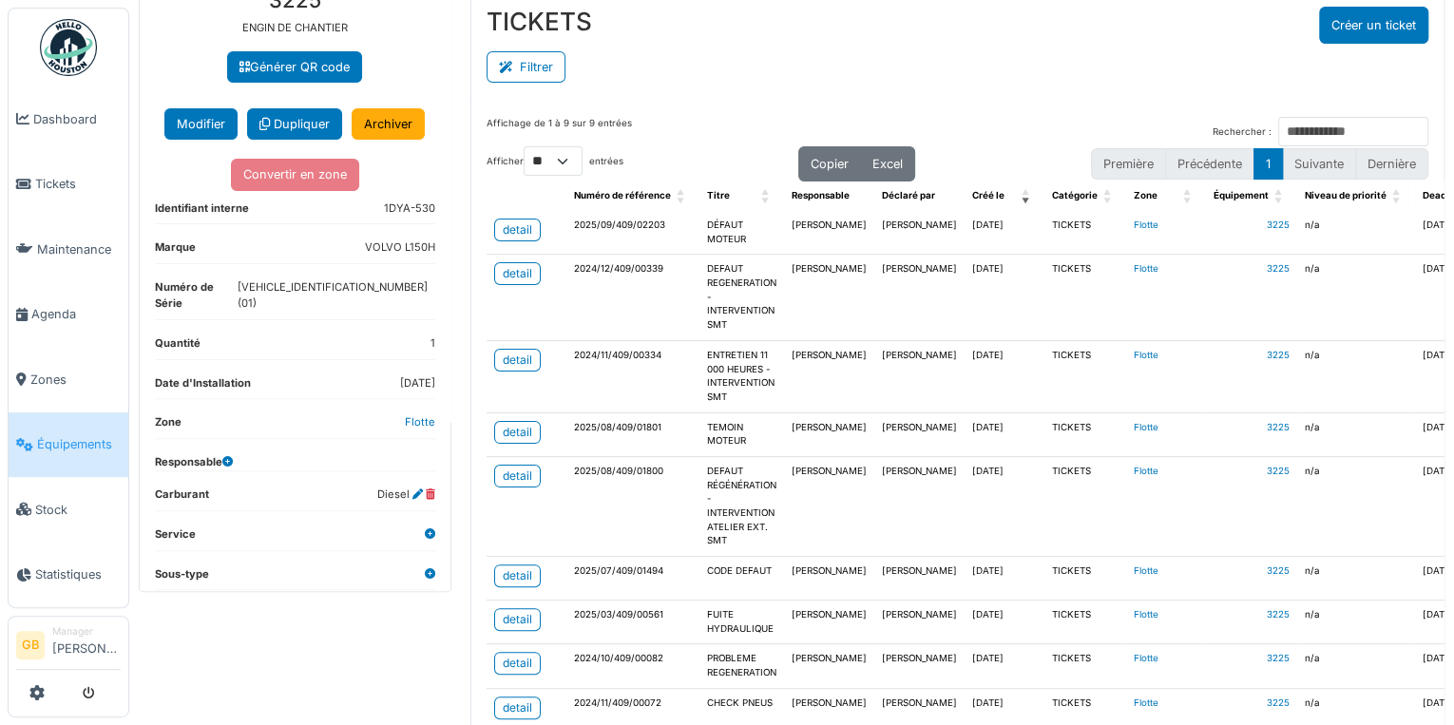
scroll to position [47, 0]
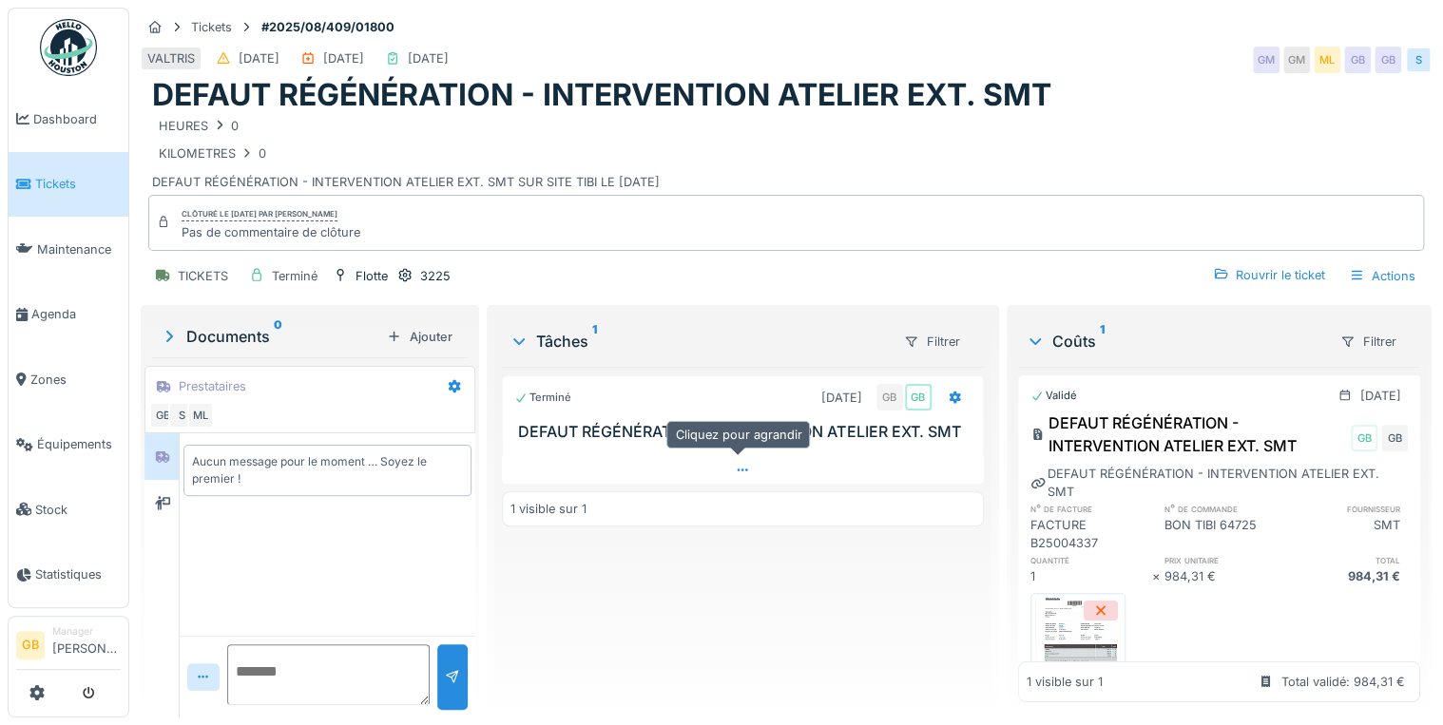
click at [772, 461] on div at bounding box center [742, 470] width 481 height 28
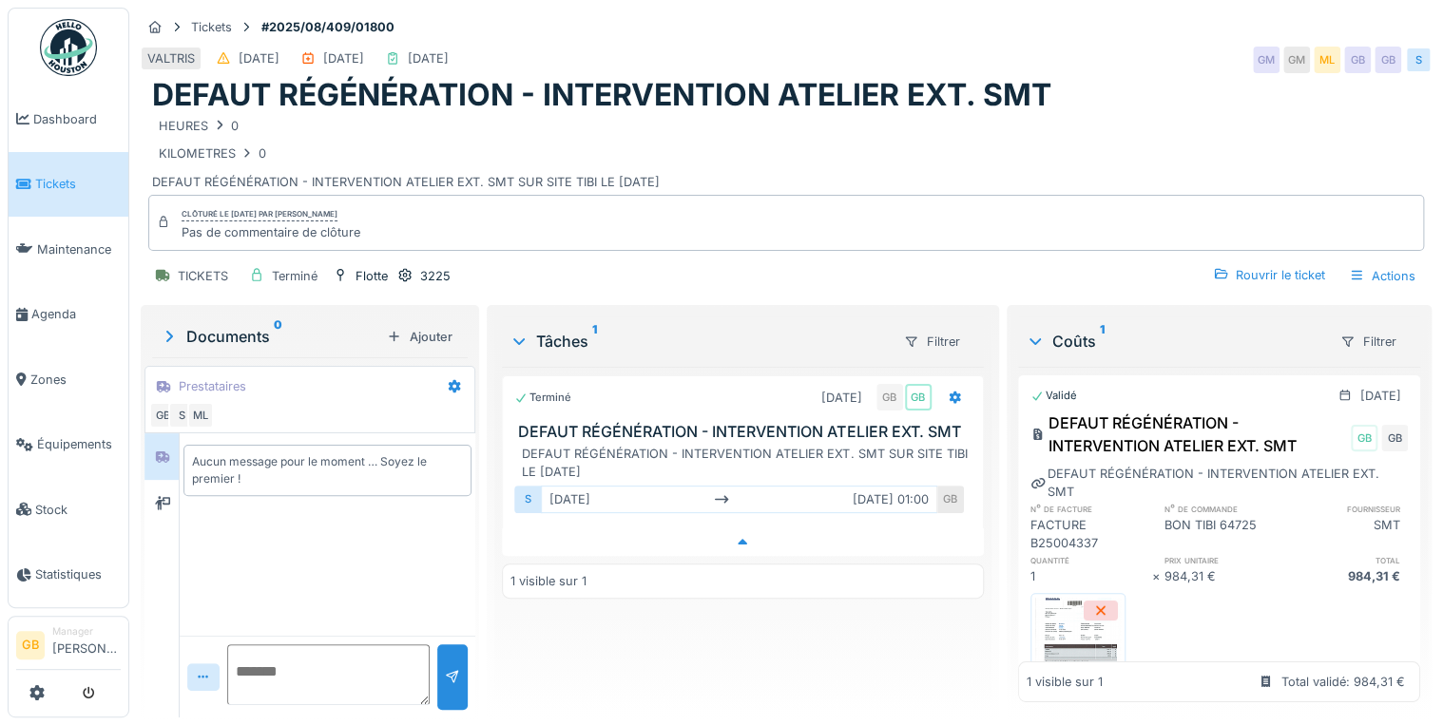
scroll to position [11, 0]
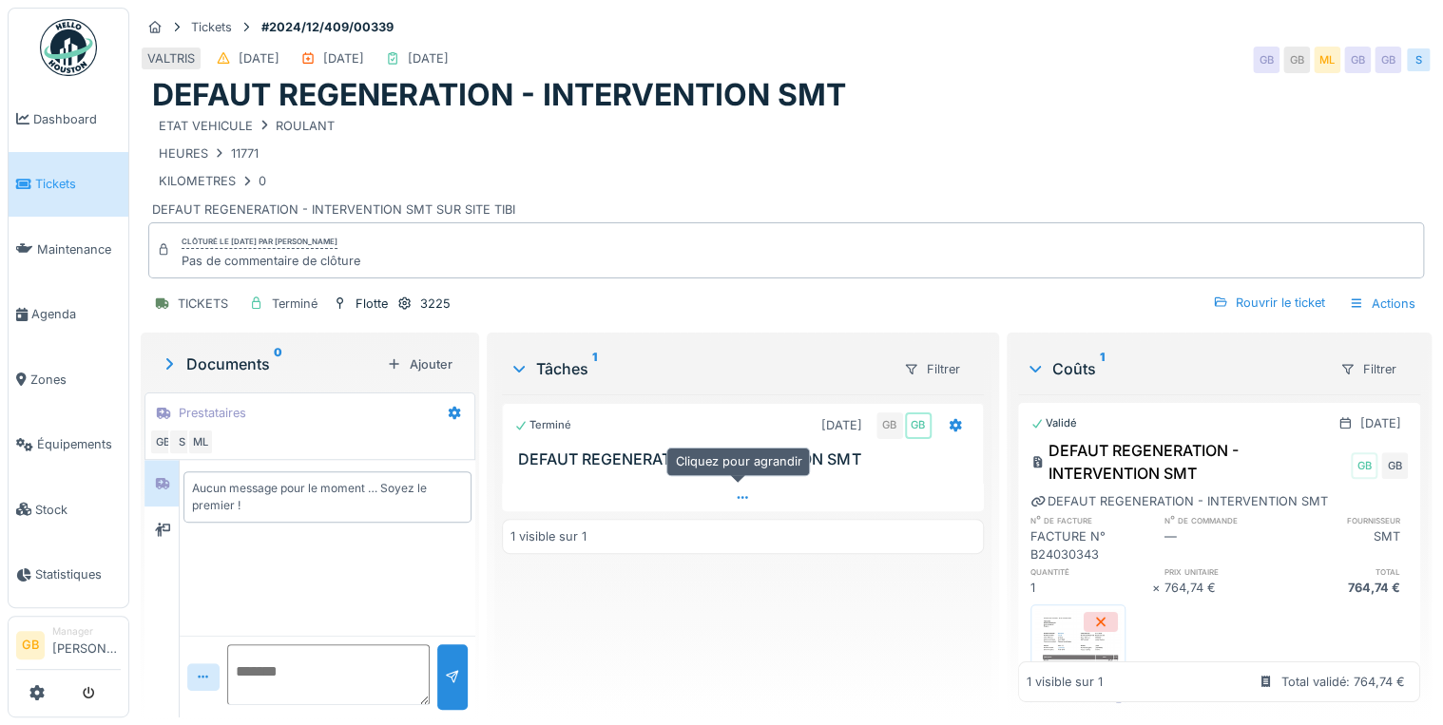
click at [749, 490] on div at bounding box center [742, 498] width 481 height 28
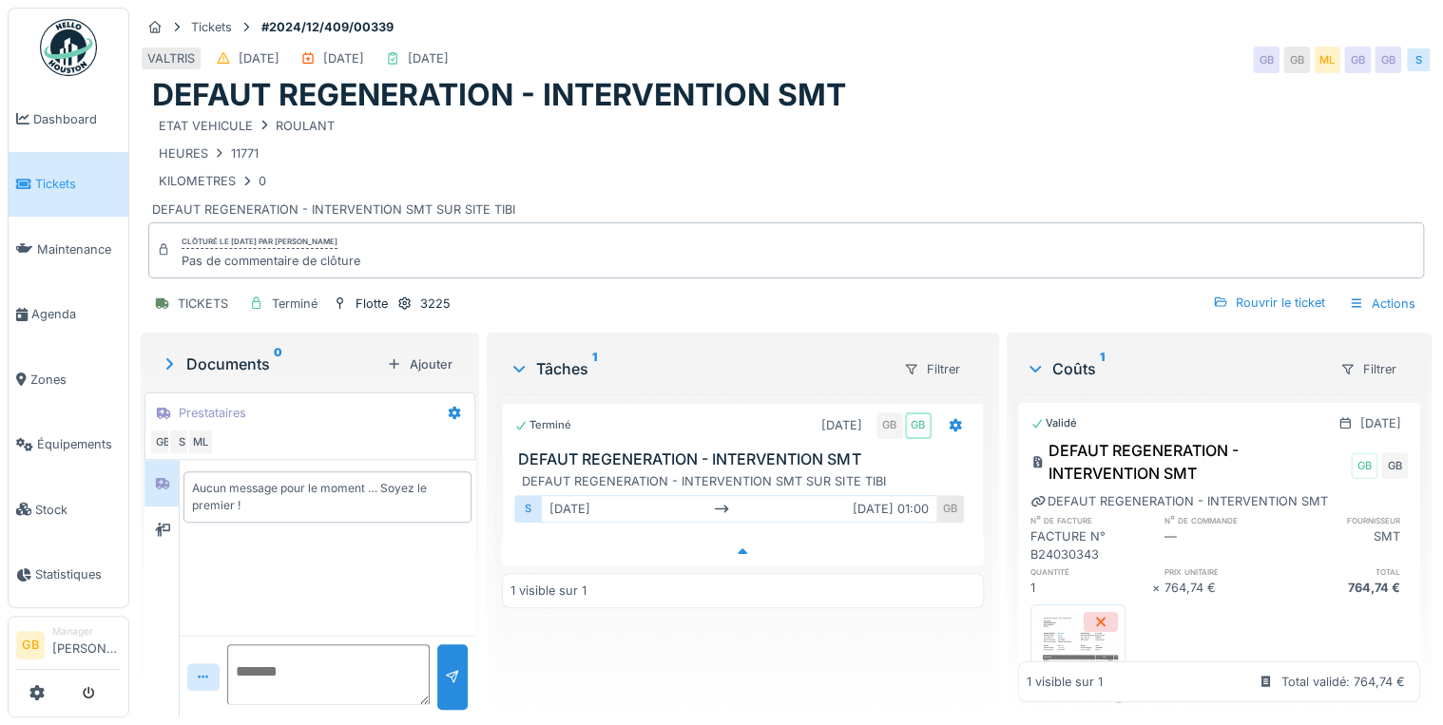
scroll to position [11, 0]
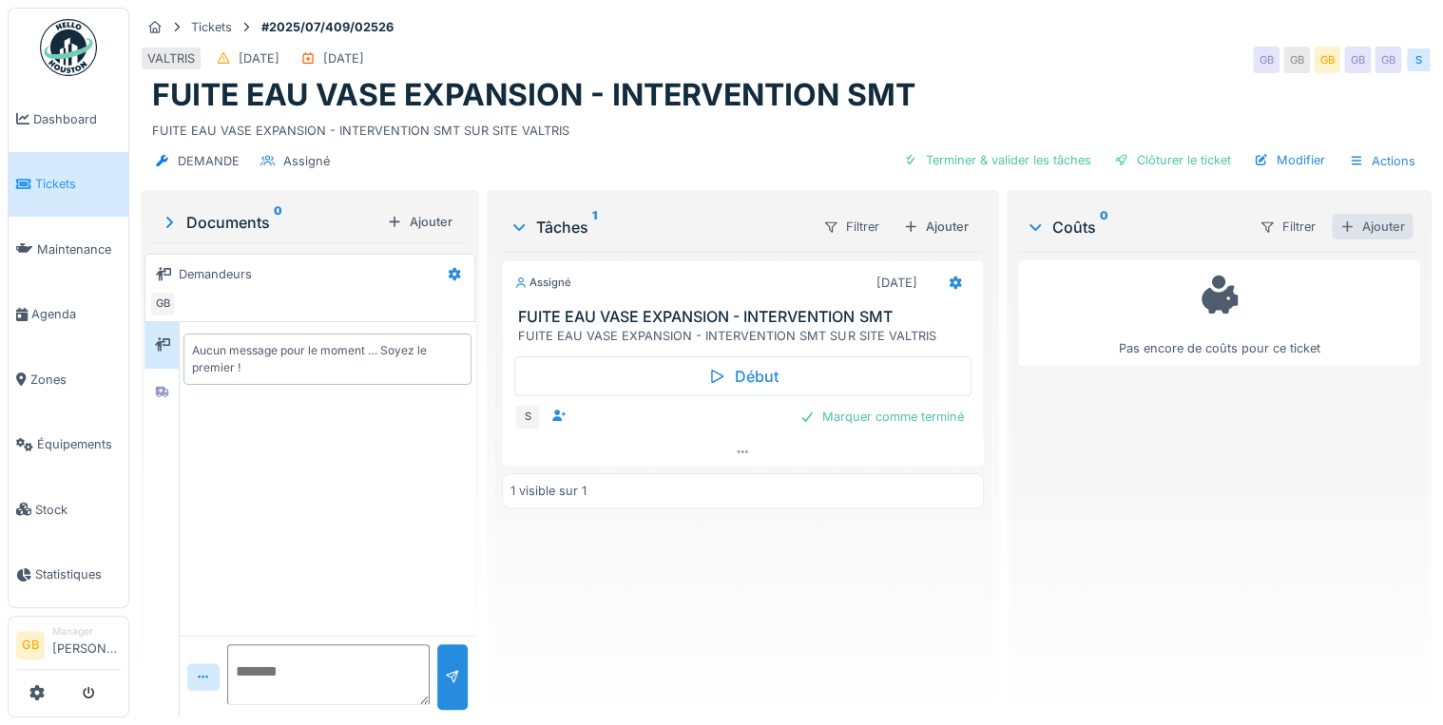
click at [1348, 227] on div "Ajouter" at bounding box center [1372, 227] width 81 height 26
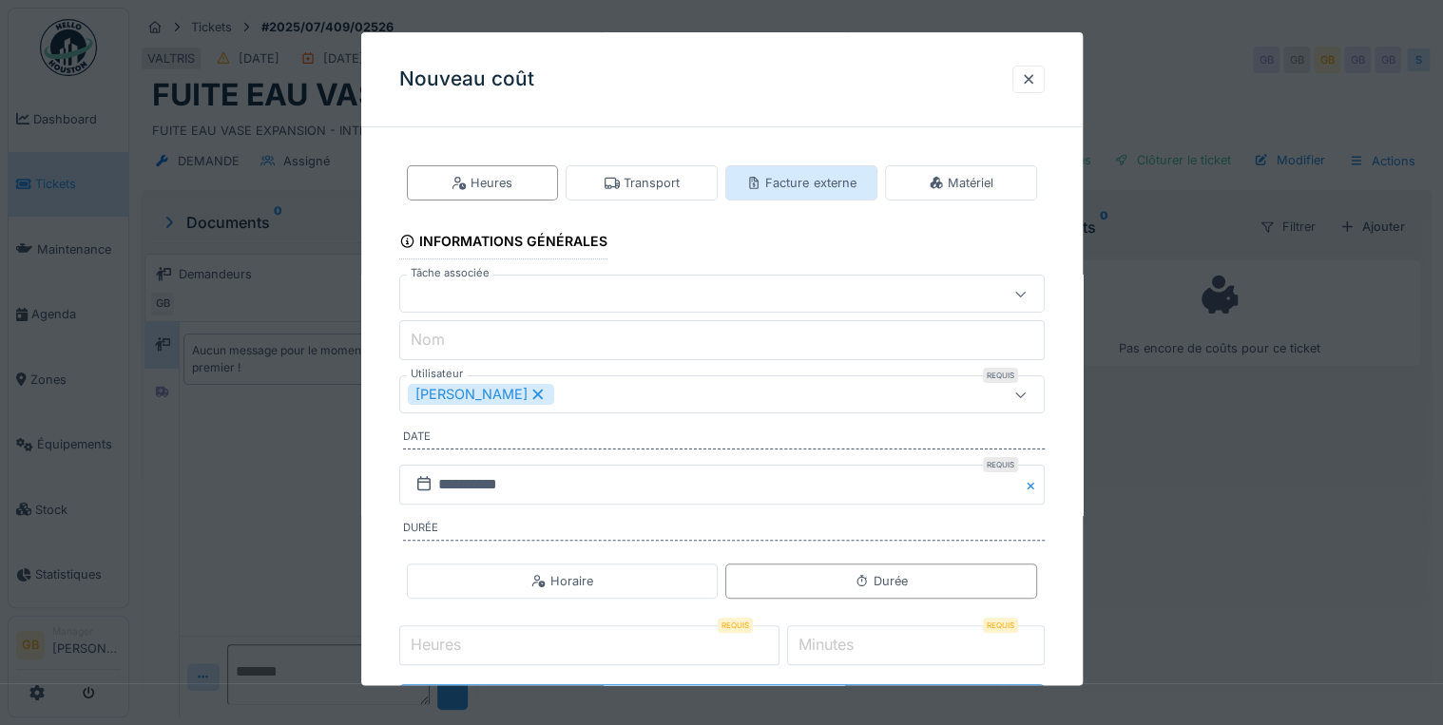
click at [821, 198] on div "Facture externe" at bounding box center [801, 182] width 152 height 35
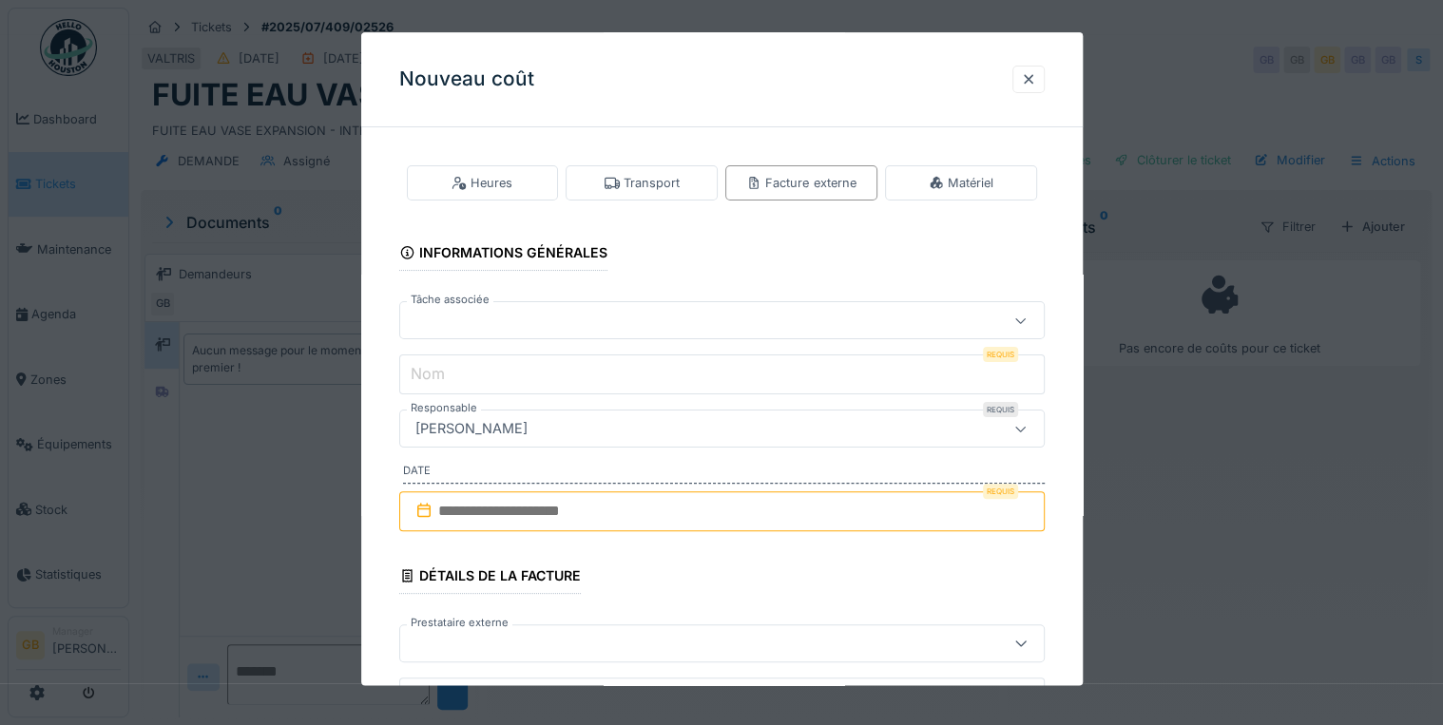
click at [687, 328] on div at bounding box center [683, 321] width 550 height 21
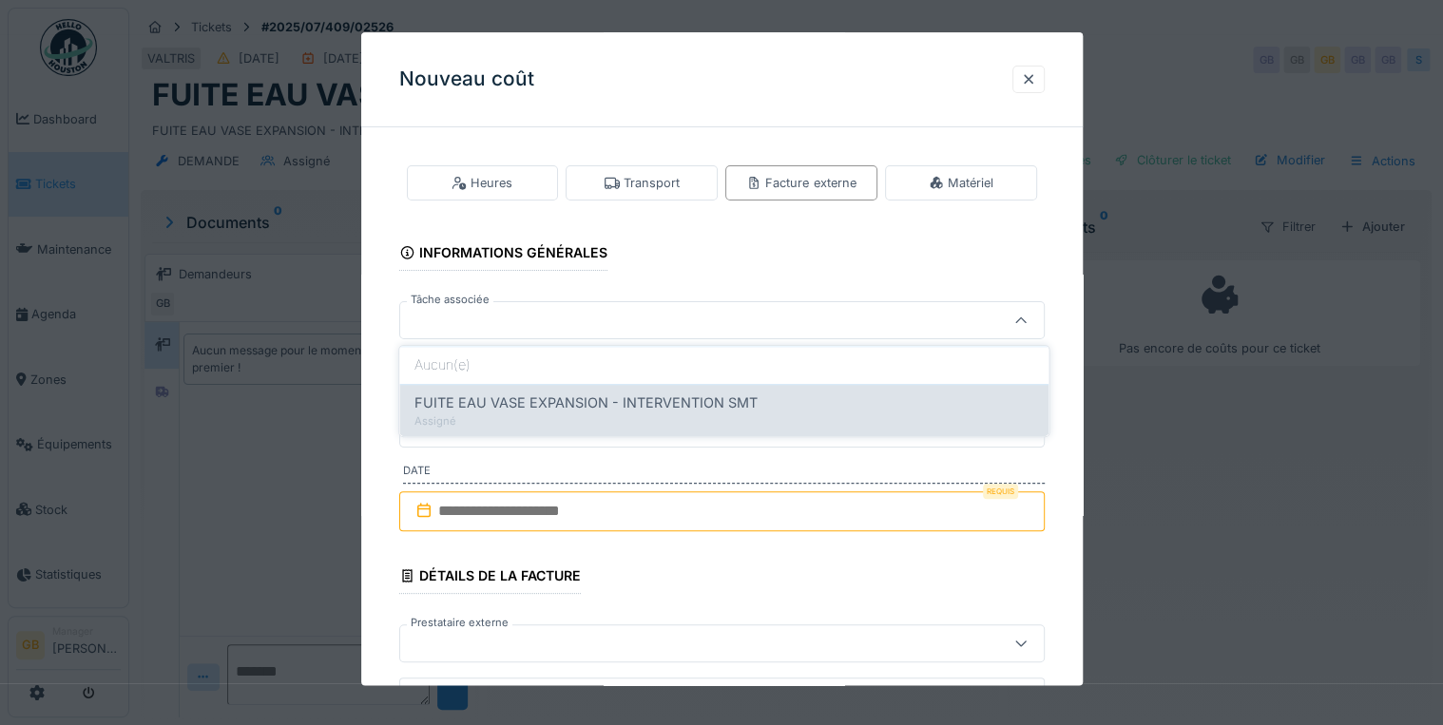
click at [662, 410] on span "FUITE EAU VASE EXPANSION - INTERVENTION SMT" at bounding box center [585, 403] width 343 height 21
type input "******"
type input "**********"
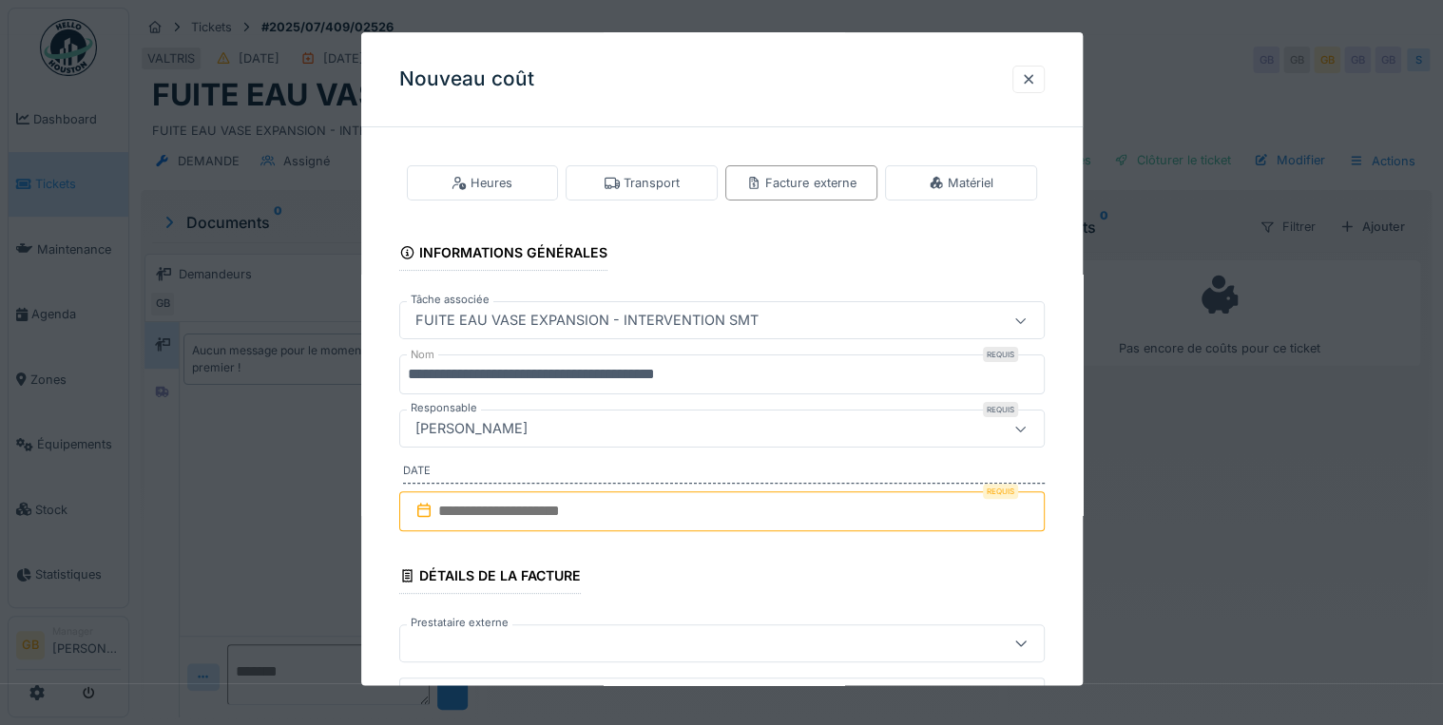
click at [568, 513] on input "text" at bounding box center [721, 511] width 645 height 40
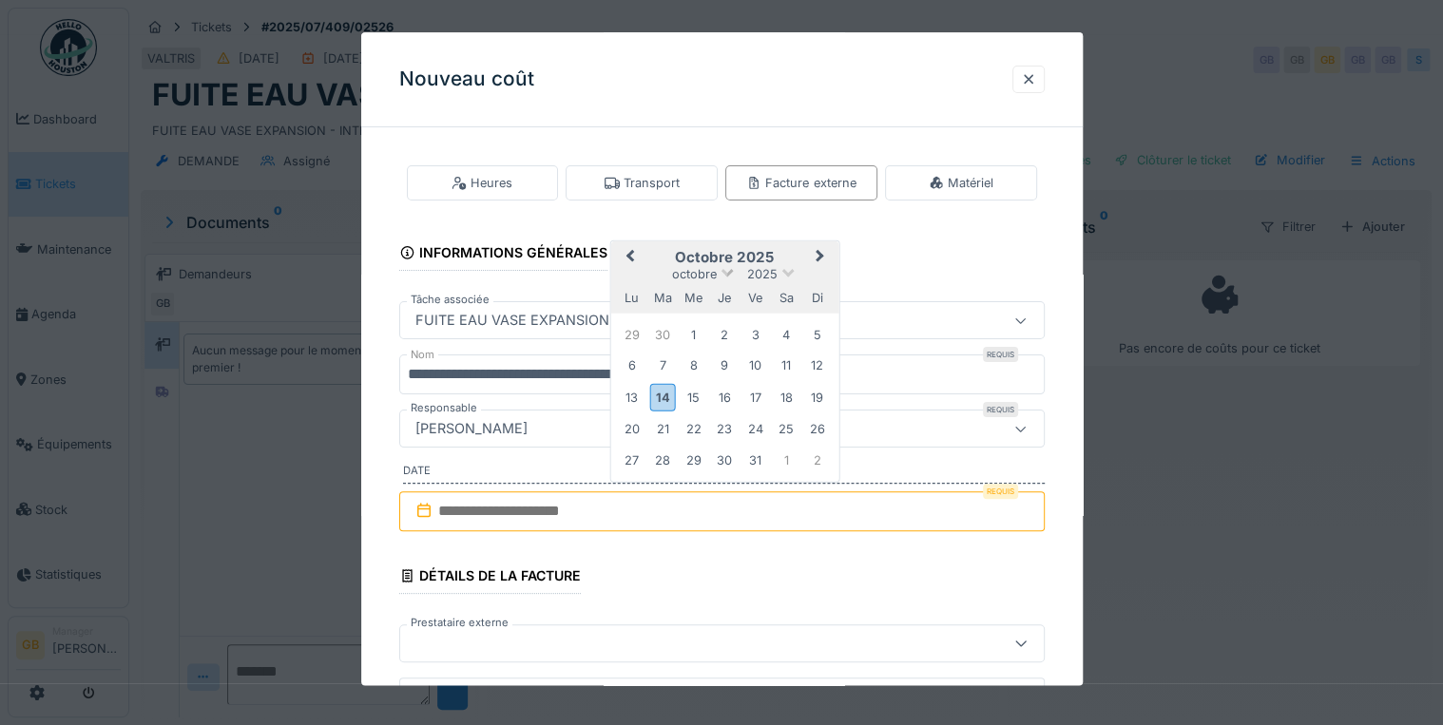
click at [707, 272] on span "octobre" at bounding box center [694, 274] width 45 height 14
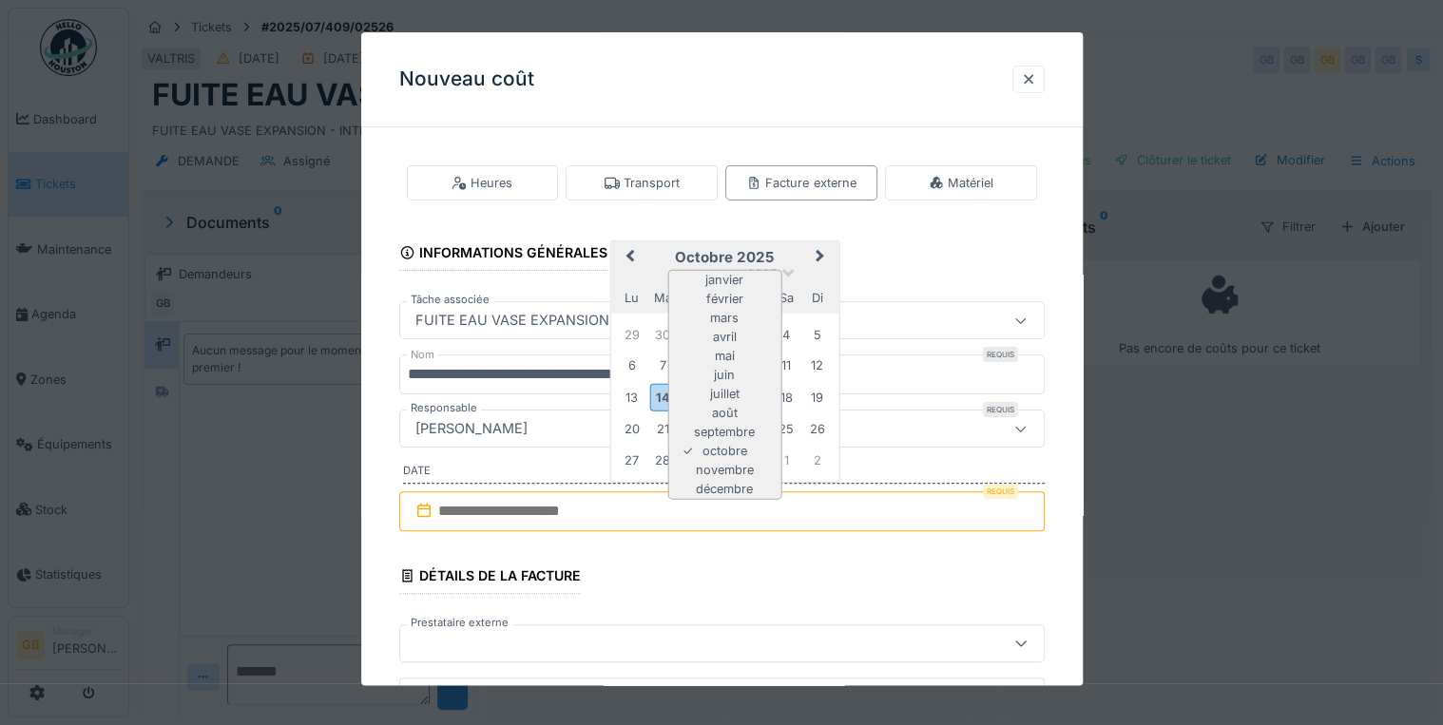
click at [736, 385] on div "juillet" at bounding box center [724, 394] width 112 height 19
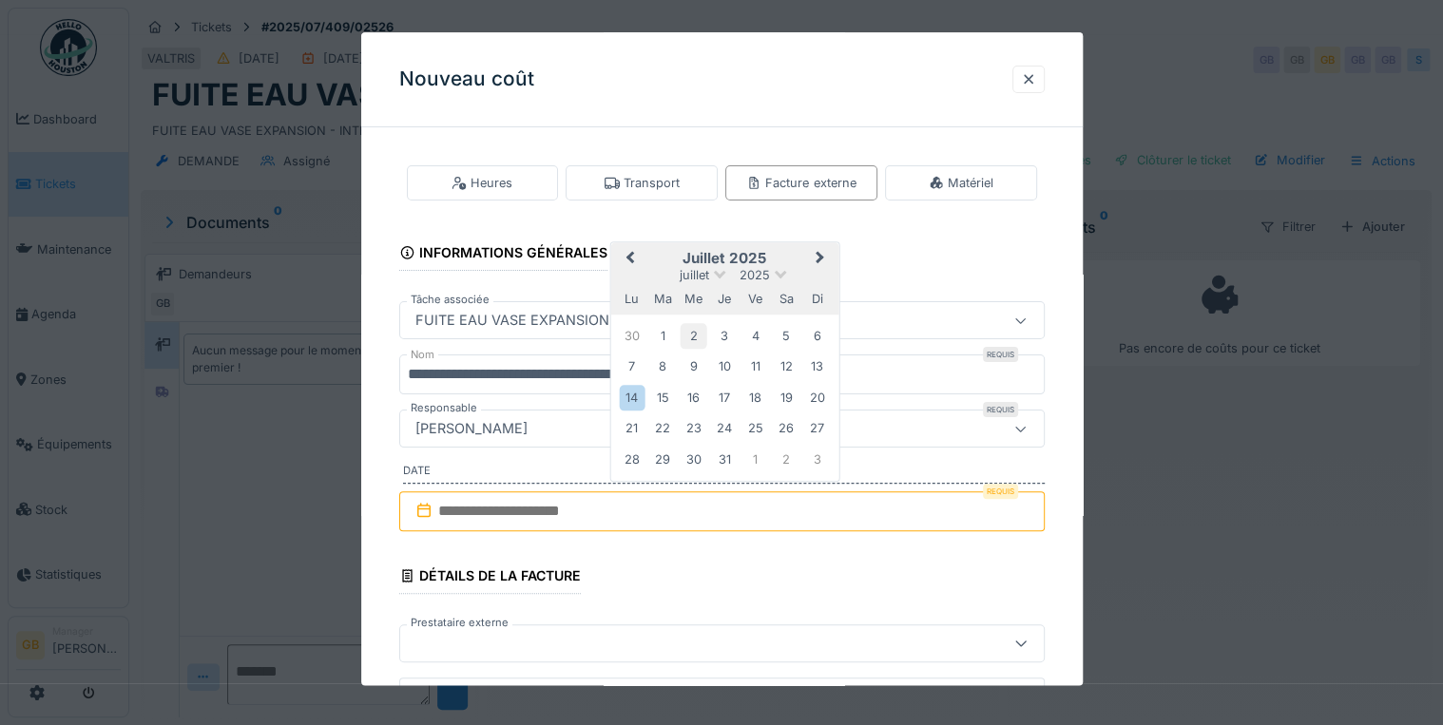
click at [687, 335] on div "2" at bounding box center [694, 336] width 26 height 26
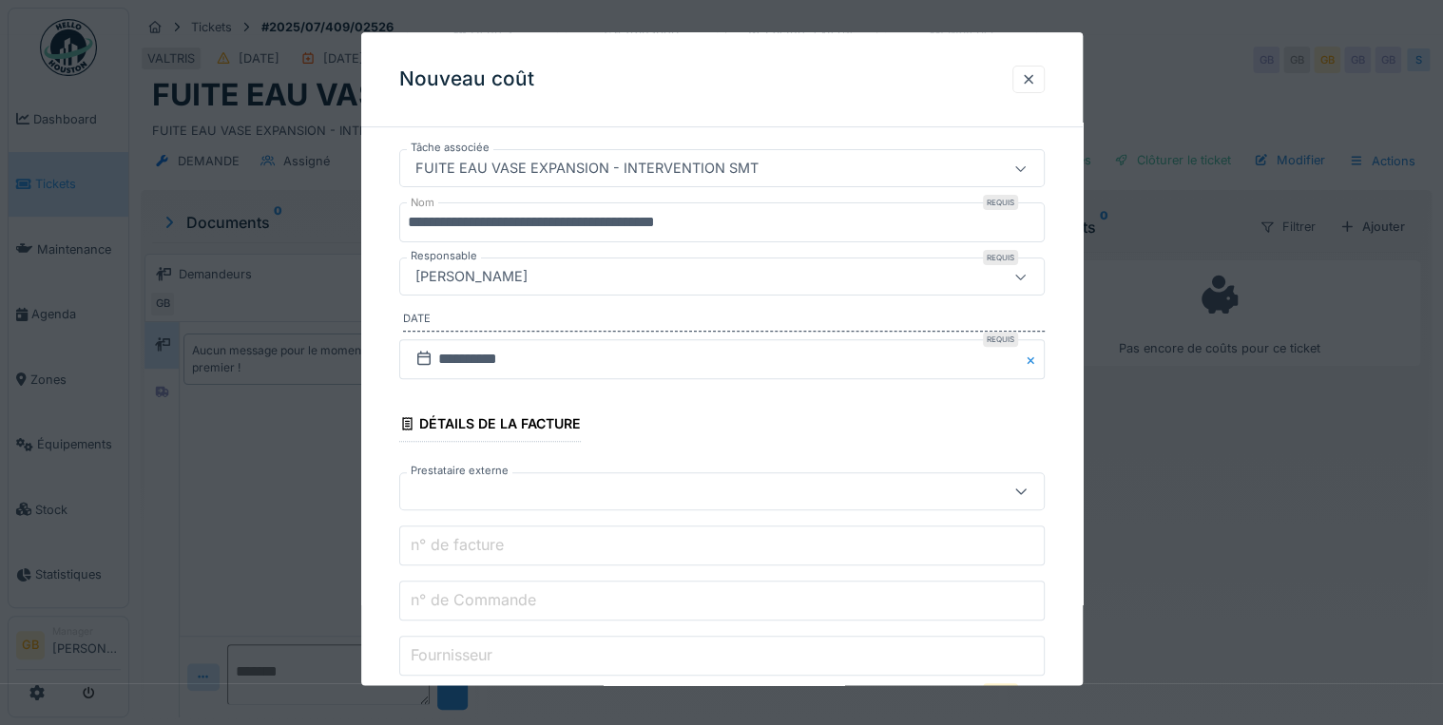
click at [491, 487] on div at bounding box center [683, 492] width 550 height 21
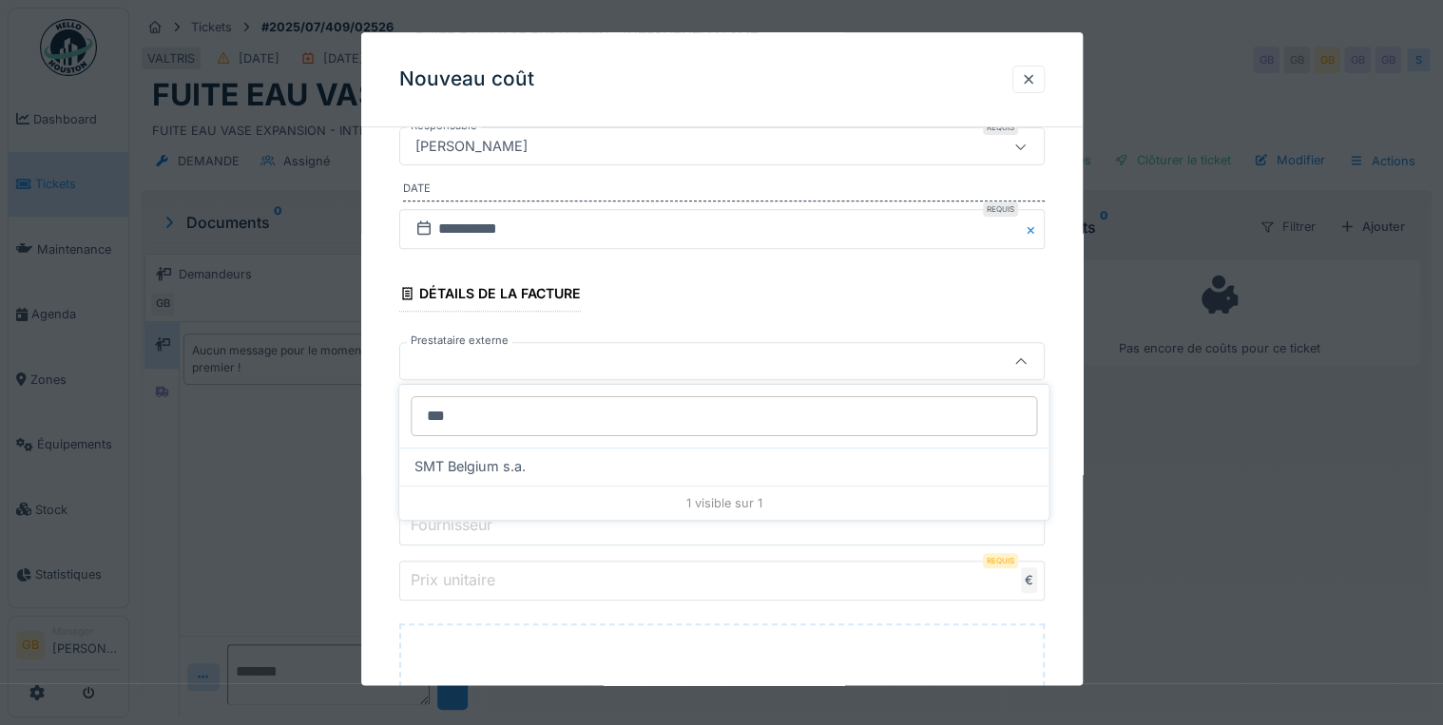
type input "***"
click at [497, 456] on span "SMT Belgium s.a." at bounding box center [469, 466] width 111 height 21
type input "*****"
click at [483, 415] on label "n° de facture" at bounding box center [457, 415] width 101 height 23
click at [483, 415] on input "n° de facture" at bounding box center [721, 416] width 645 height 40
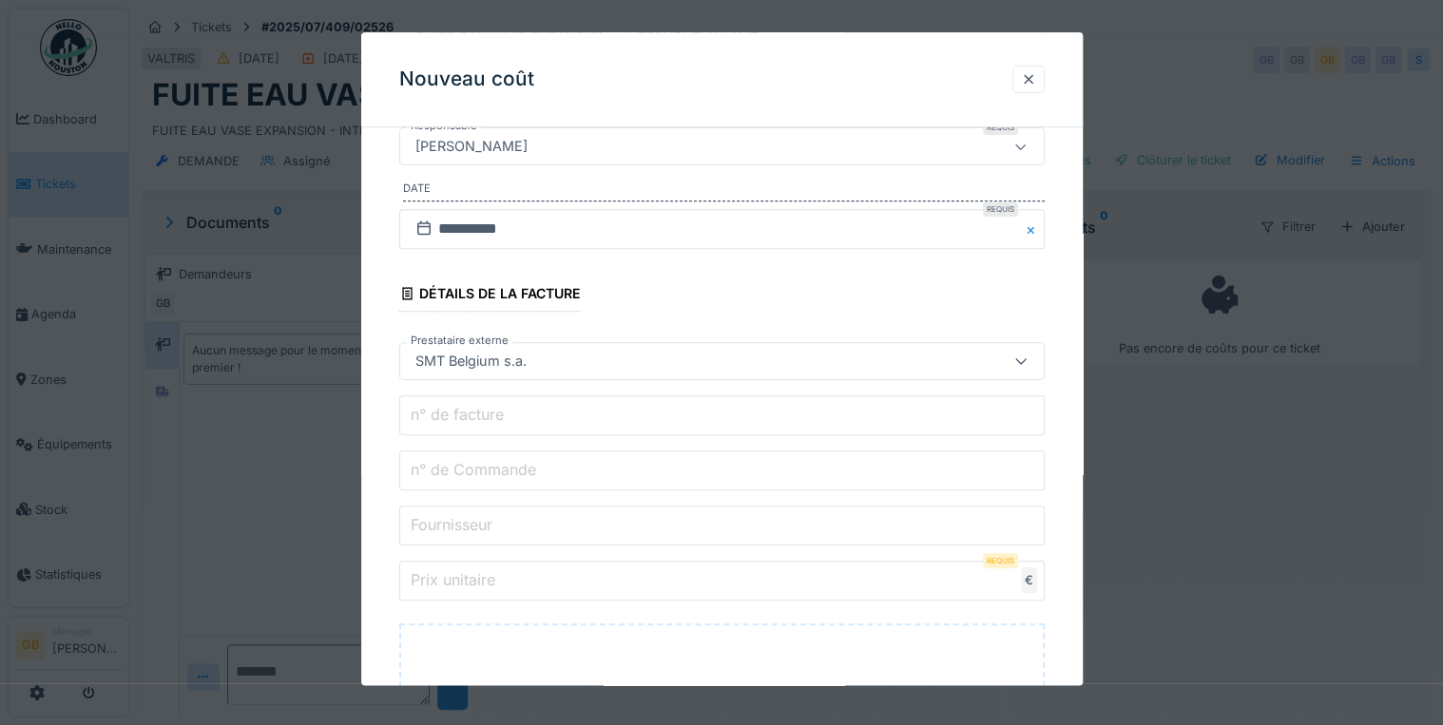
click at [555, 418] on input "n° de facture" at bounding box center [721, 416] width 645 height 40
paste input "*********"
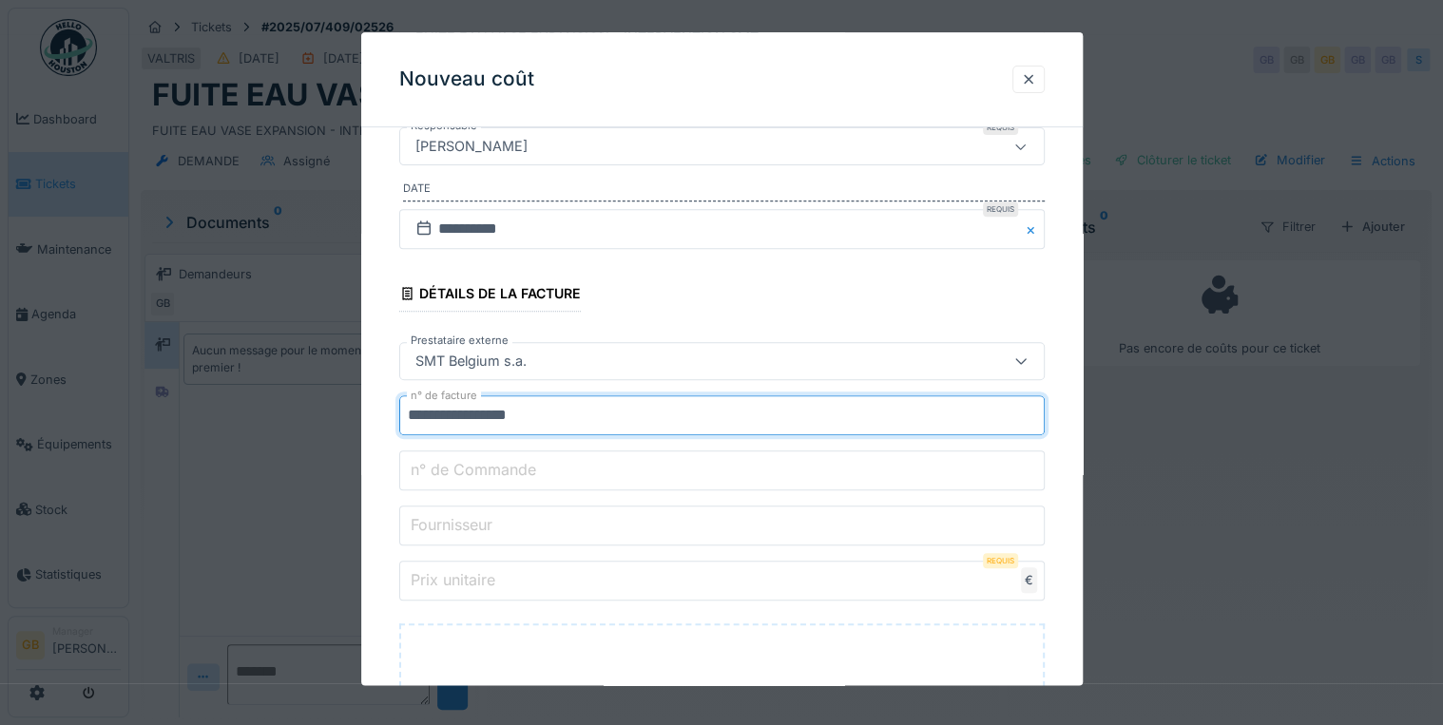
type input "**********"
click at [495, 575] on label "Prix unitaire" at bounding box center [453, 580] width 92 height 23
click at [495, 575] on input "Prix unitaire" at bounding box center [721, 582] width 645 height 40
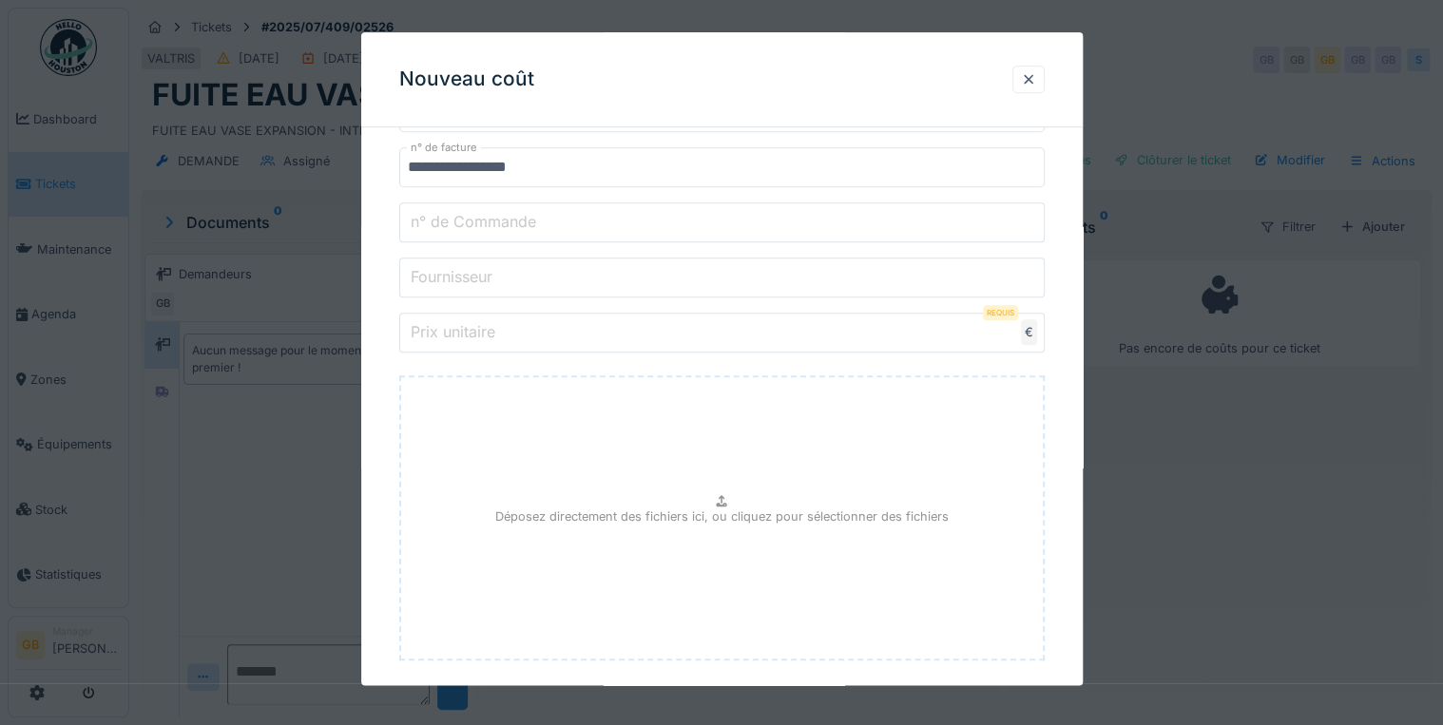
scroll to position [625, 0]
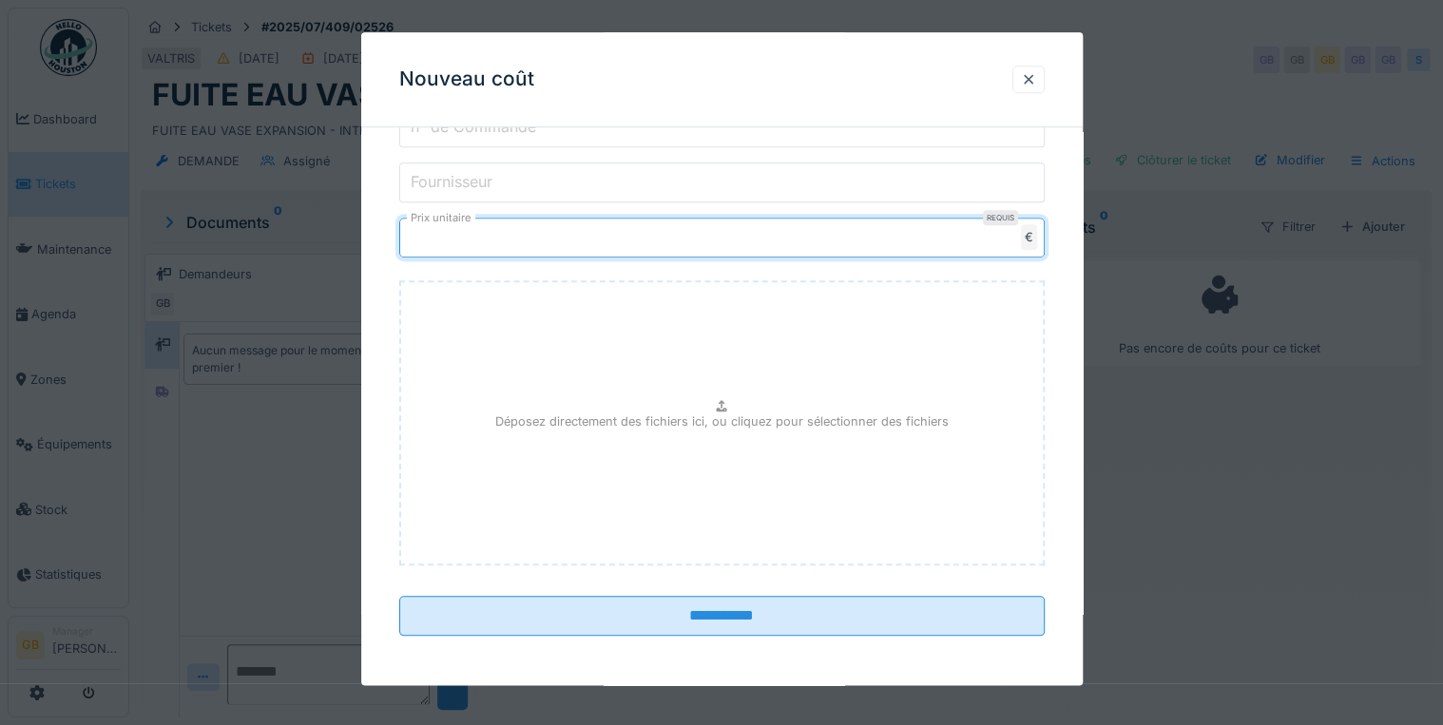
type input "******"
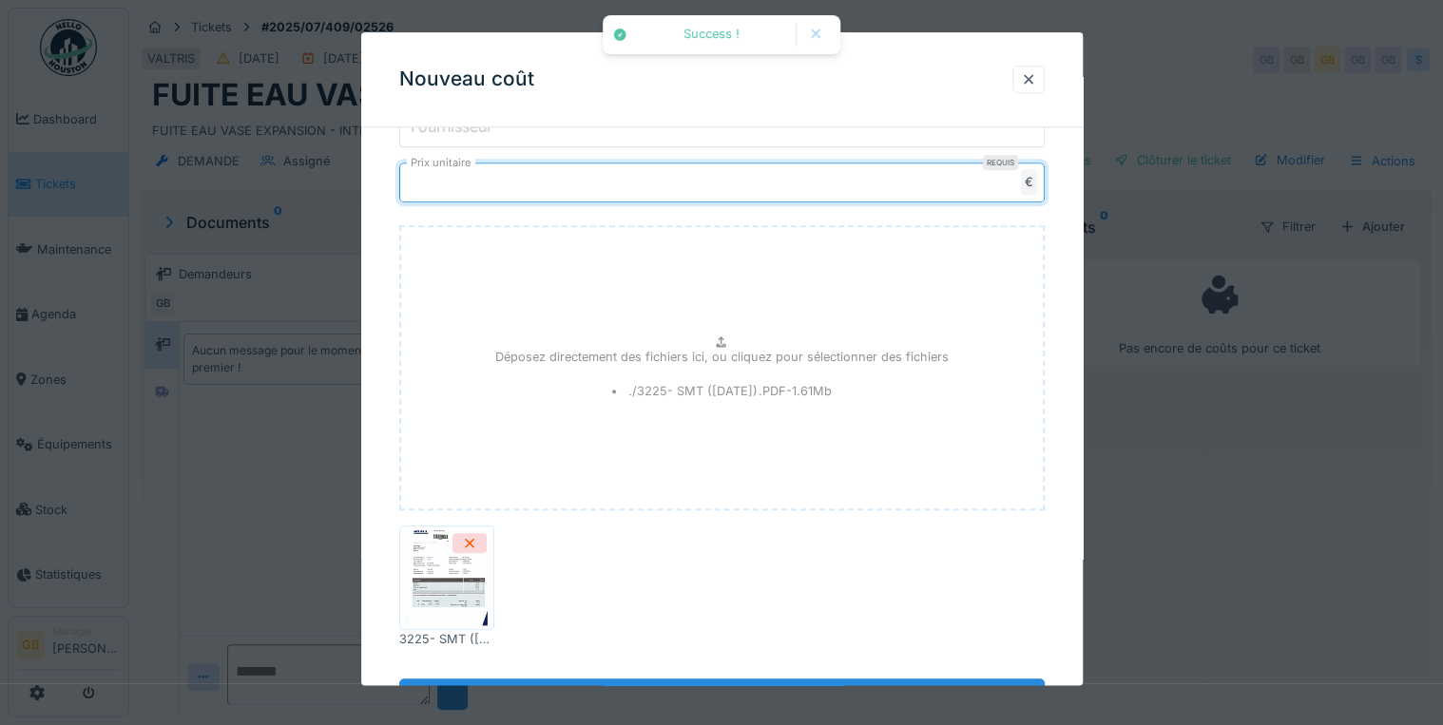
scroll to position [763, 0]
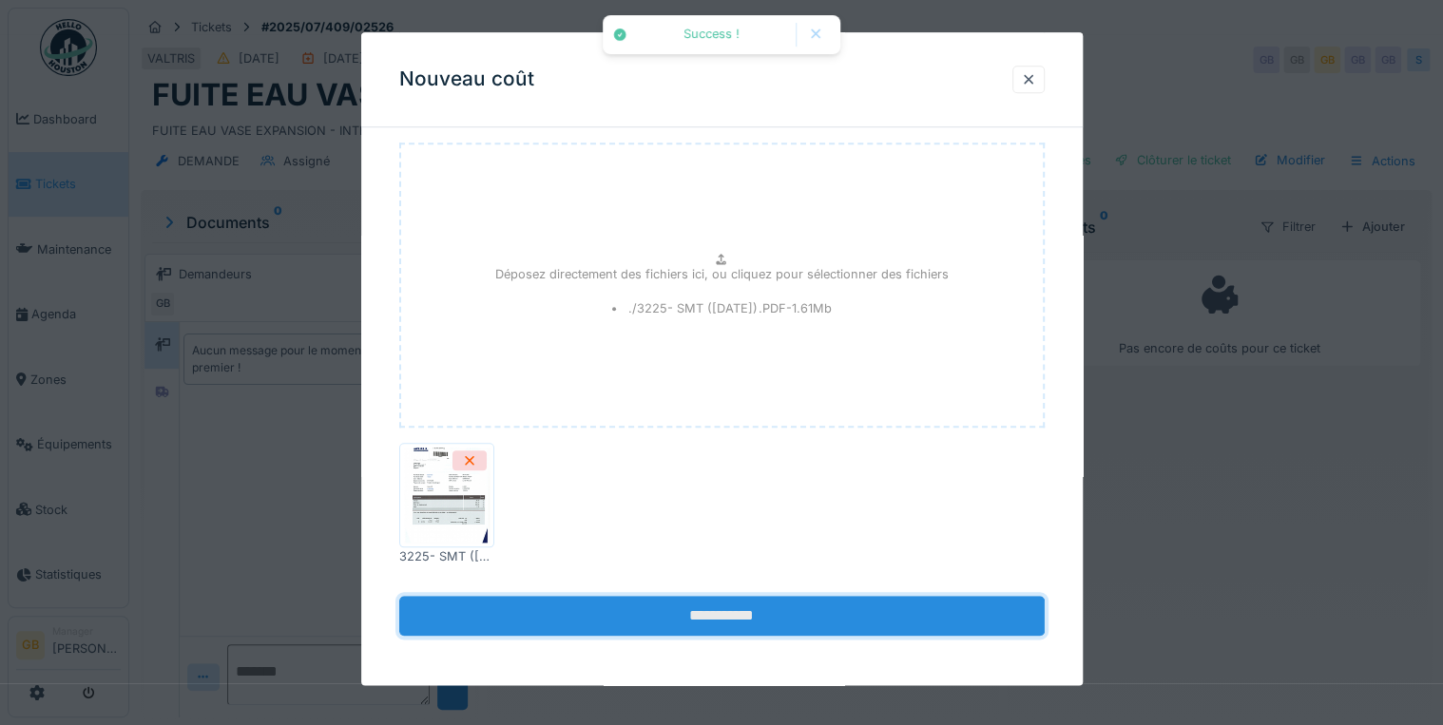
click at [785, 605] on input "**********" at bounding box center [721, 617] width 645 height 40
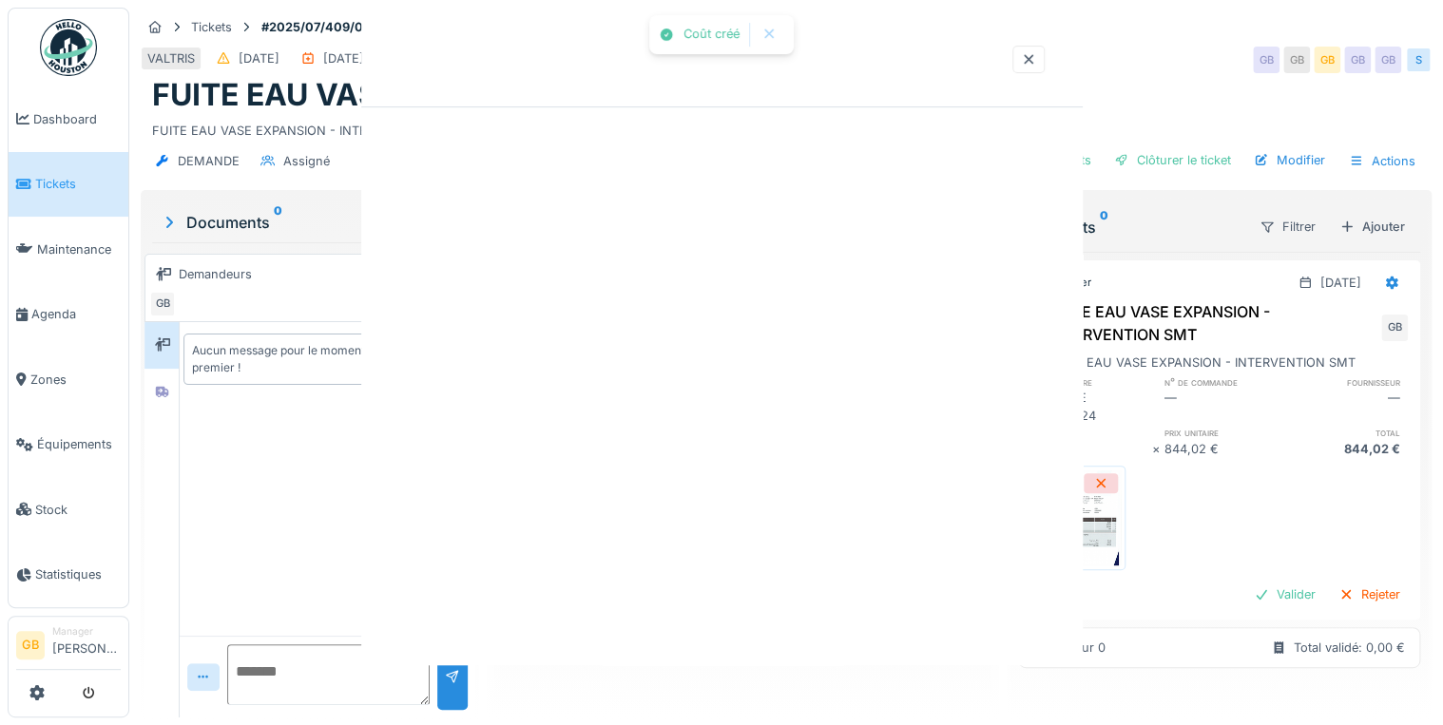
scroll to position [0, 0]
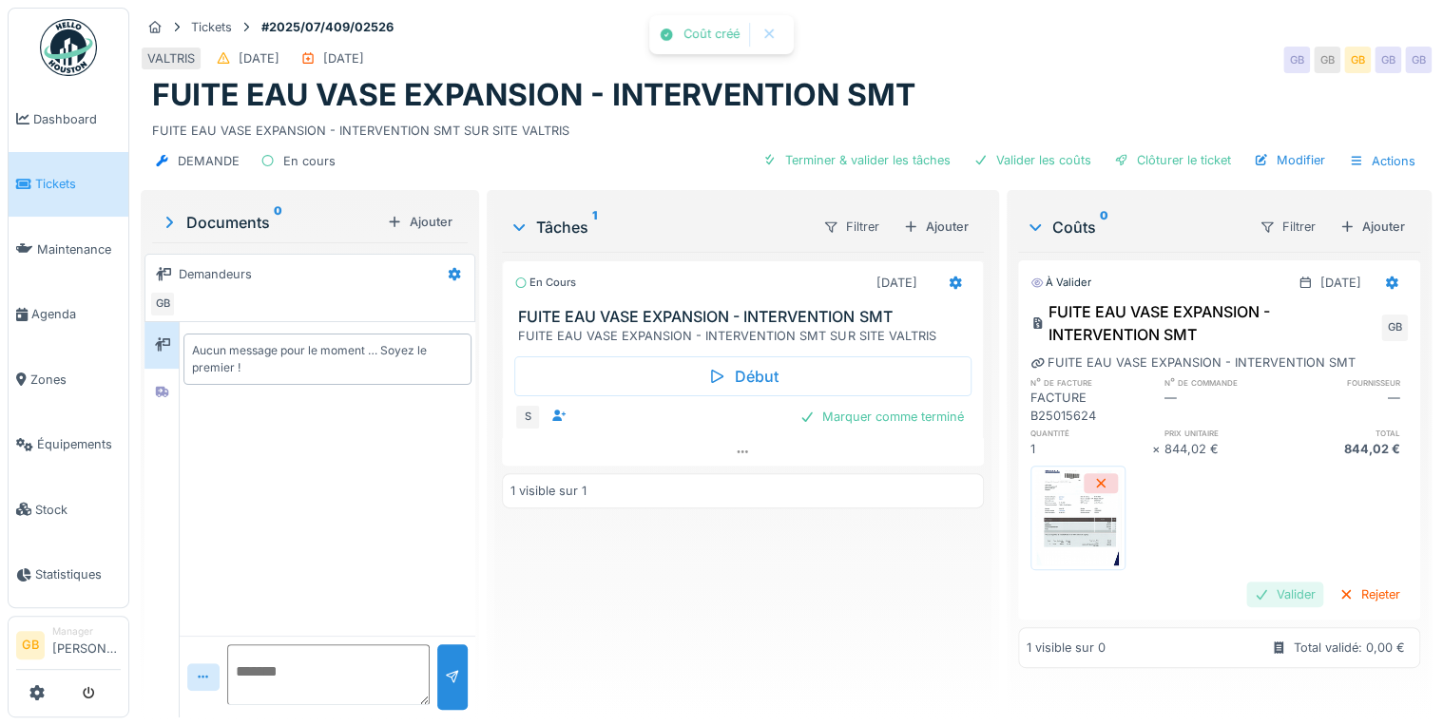
click at [1256, 585] on div "Valider" at bounding box center [1284, 595] width 77 height 26
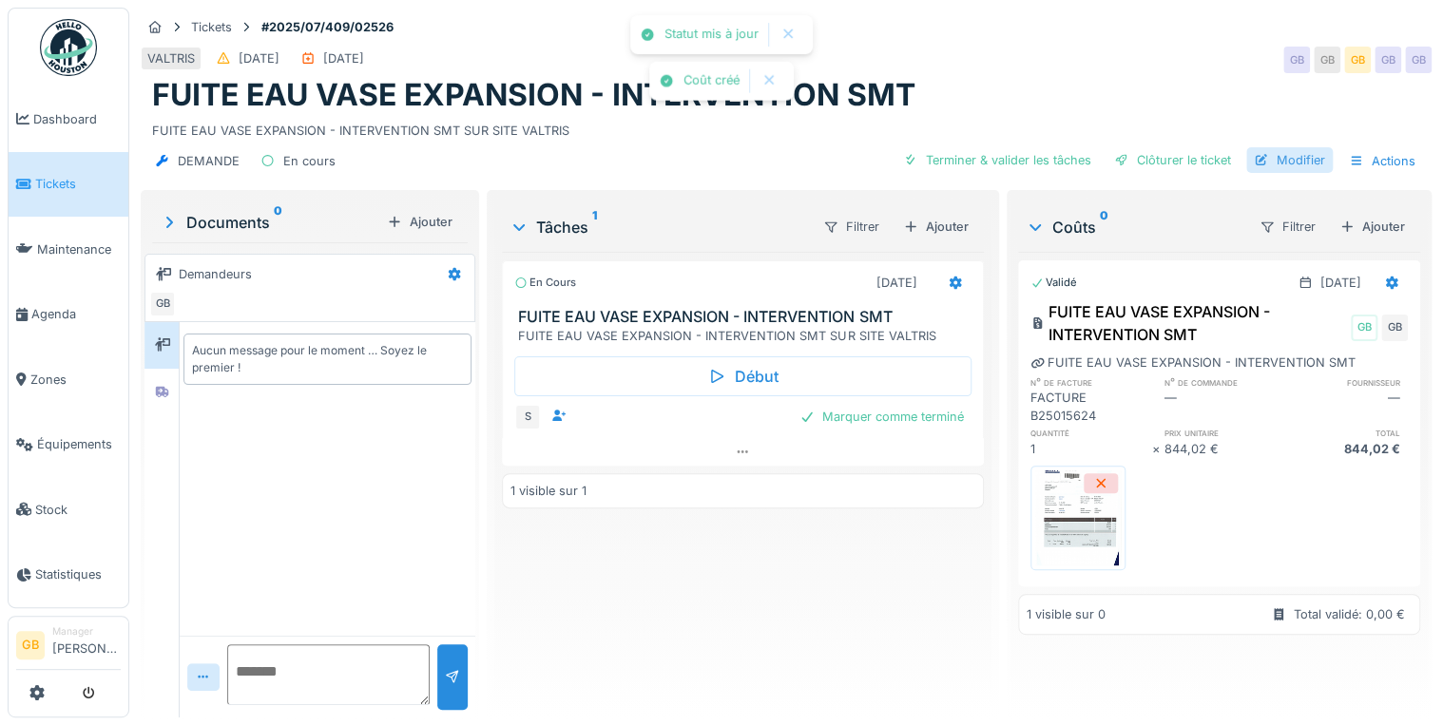
click at [1291, 163] on div "Modifier" at bounding box center [1289, 160] width 86 height 26
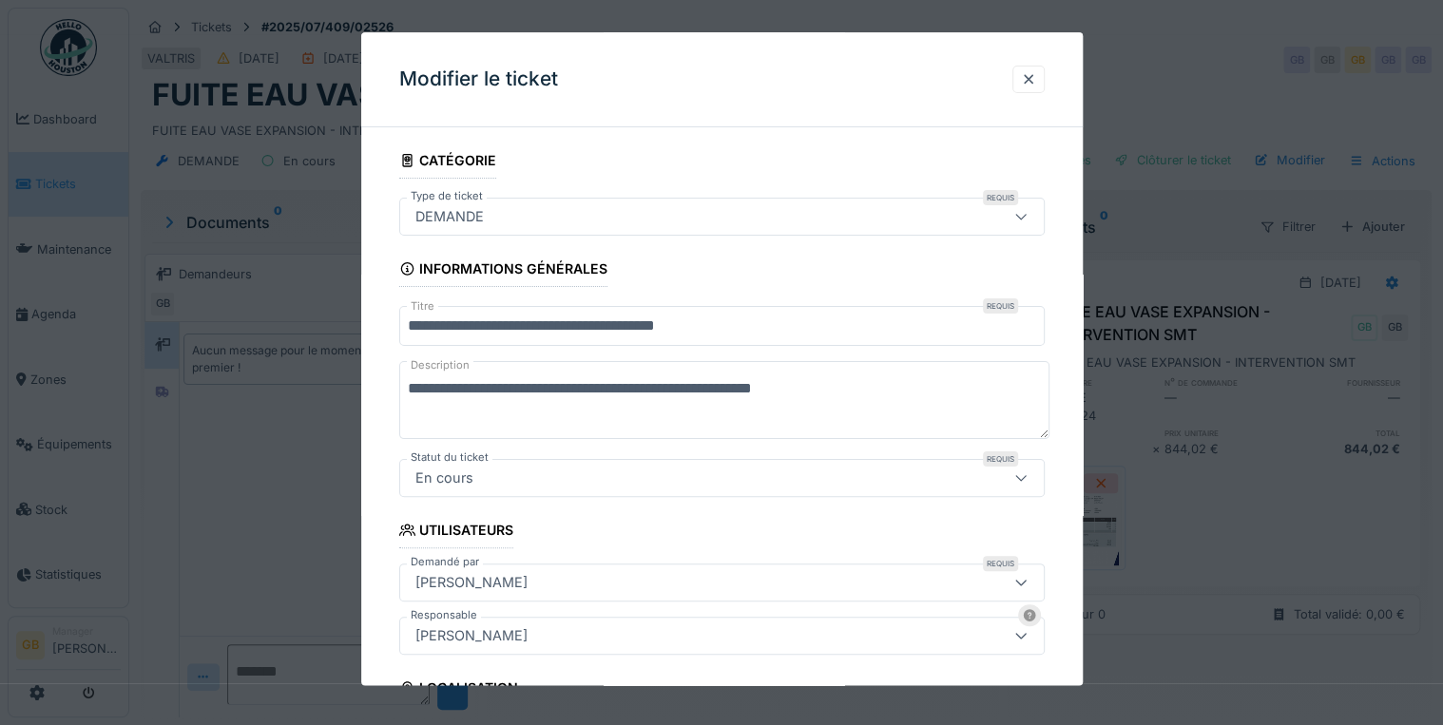
click at [833, 201] on div "DEMANDE" at bounding box center [721, 217] width 645 height 38
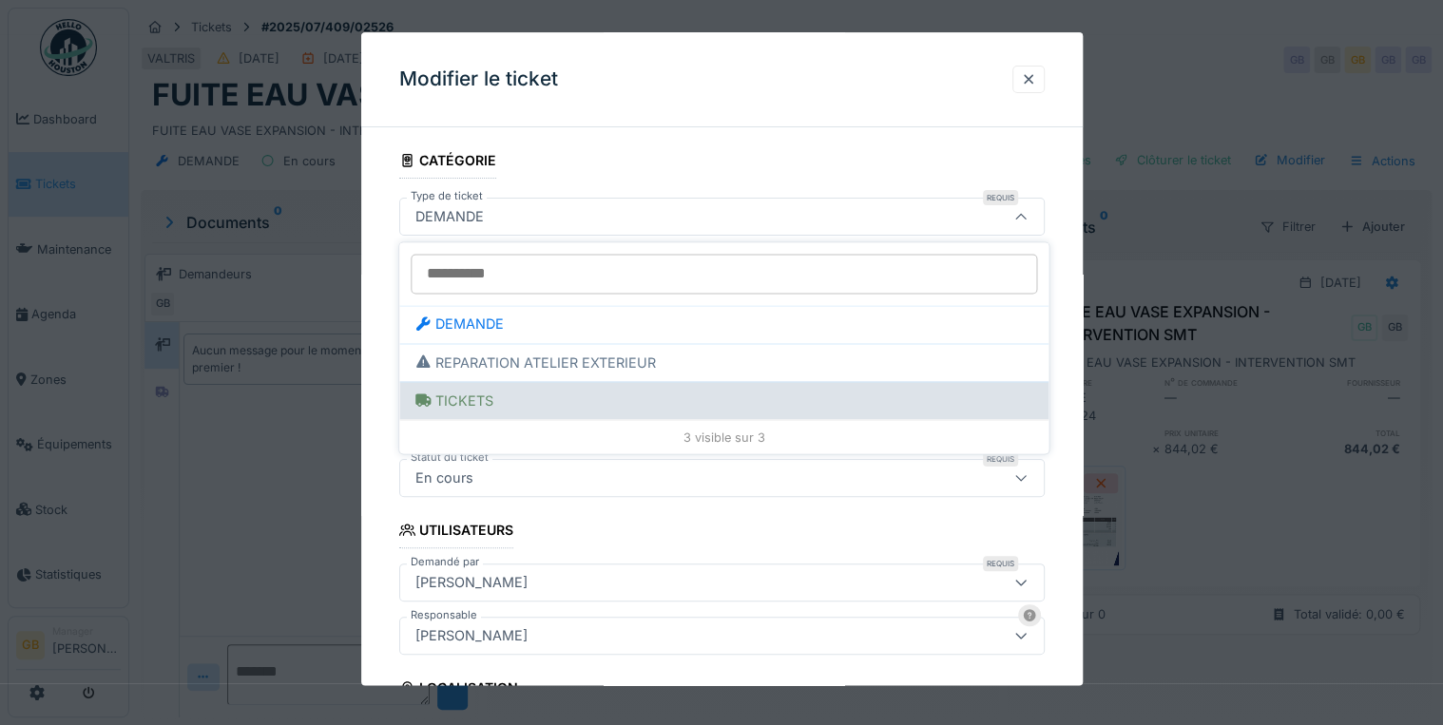
click at [454, 399] on div "TICKETS" at bounding box center [723, 400] width 619 height 21
type input "***"
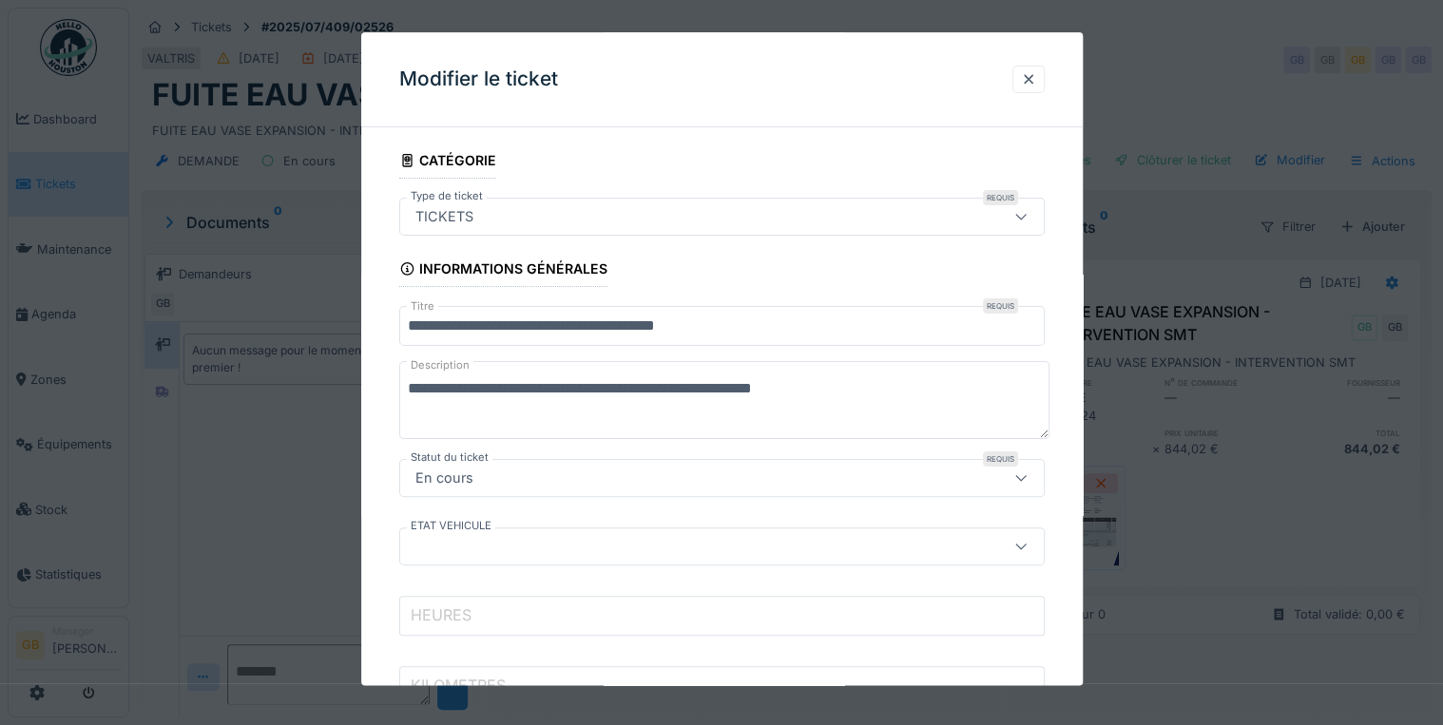
scroll to position [152, 0]
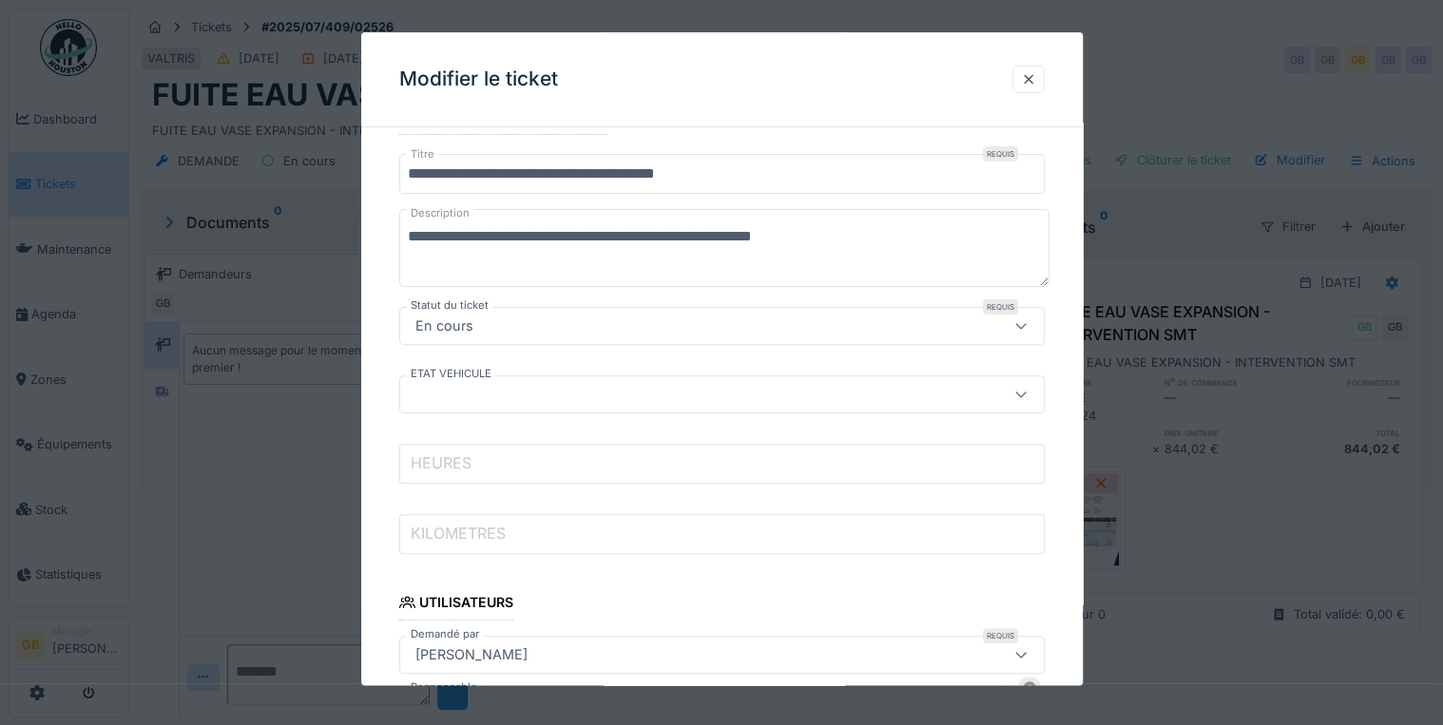
drag, startPoint x: 475, startPoint y: 470, endPoint x: 485, endPoint y: 468, distance: 9.9
click at [475, 470] on input "HEURES" at bounding box center [721, 464] width 645 height 40
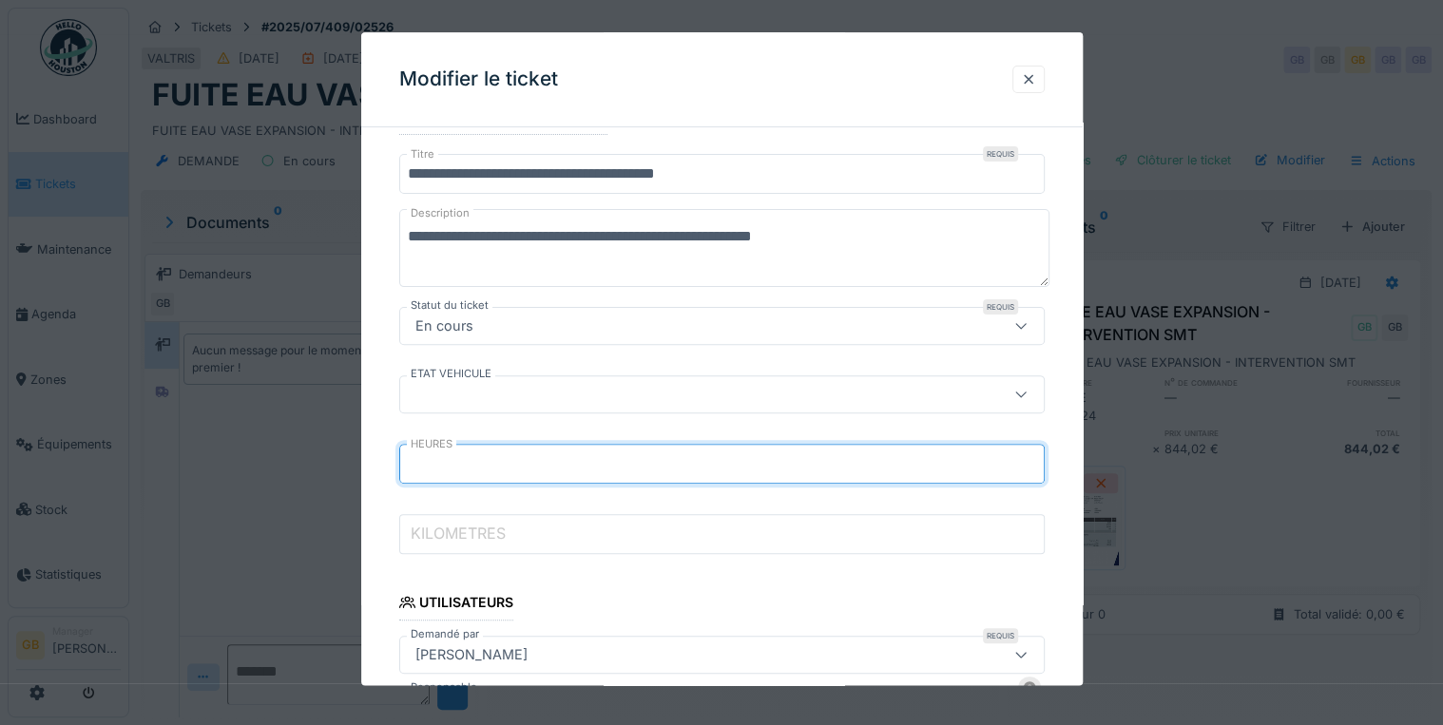
type input "*****"
click at [459, 395] on div at bounding box center [683, 394] width 550 height 21
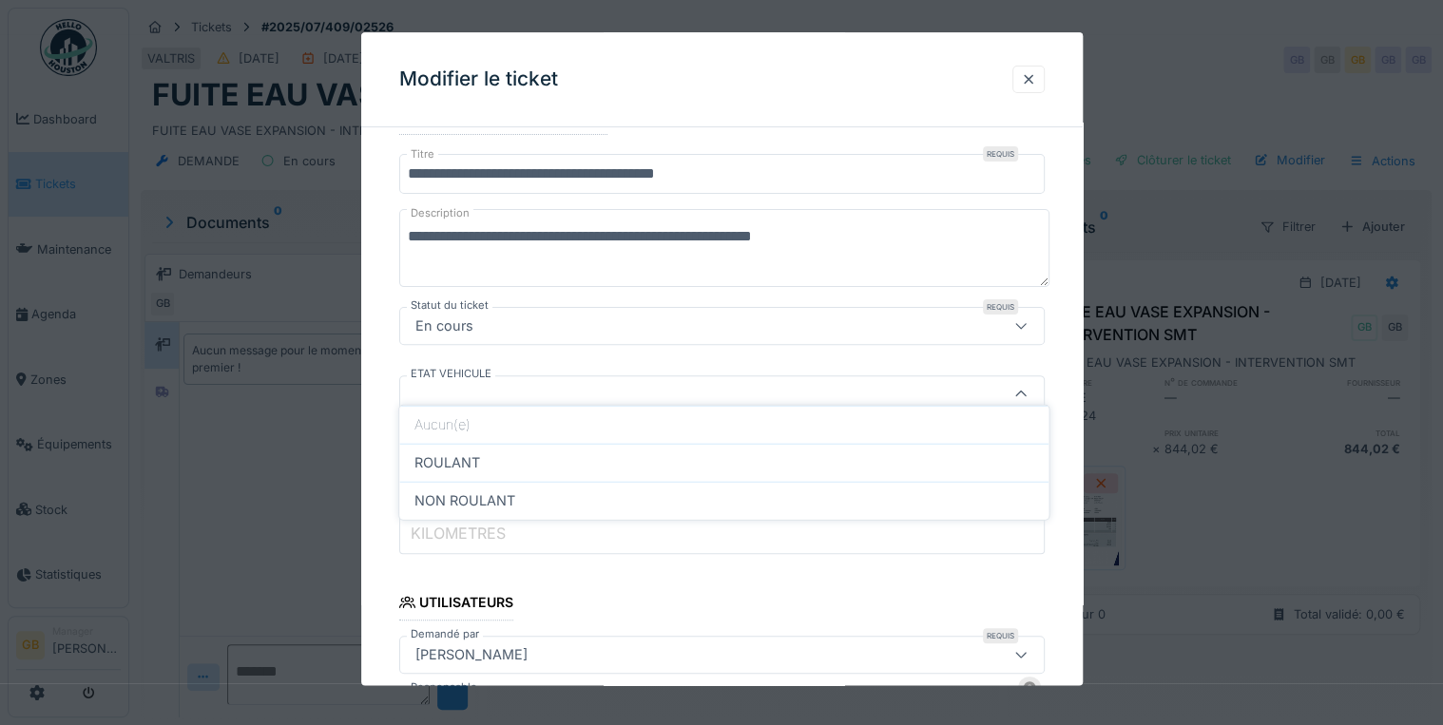
scroll to position [186, 0]
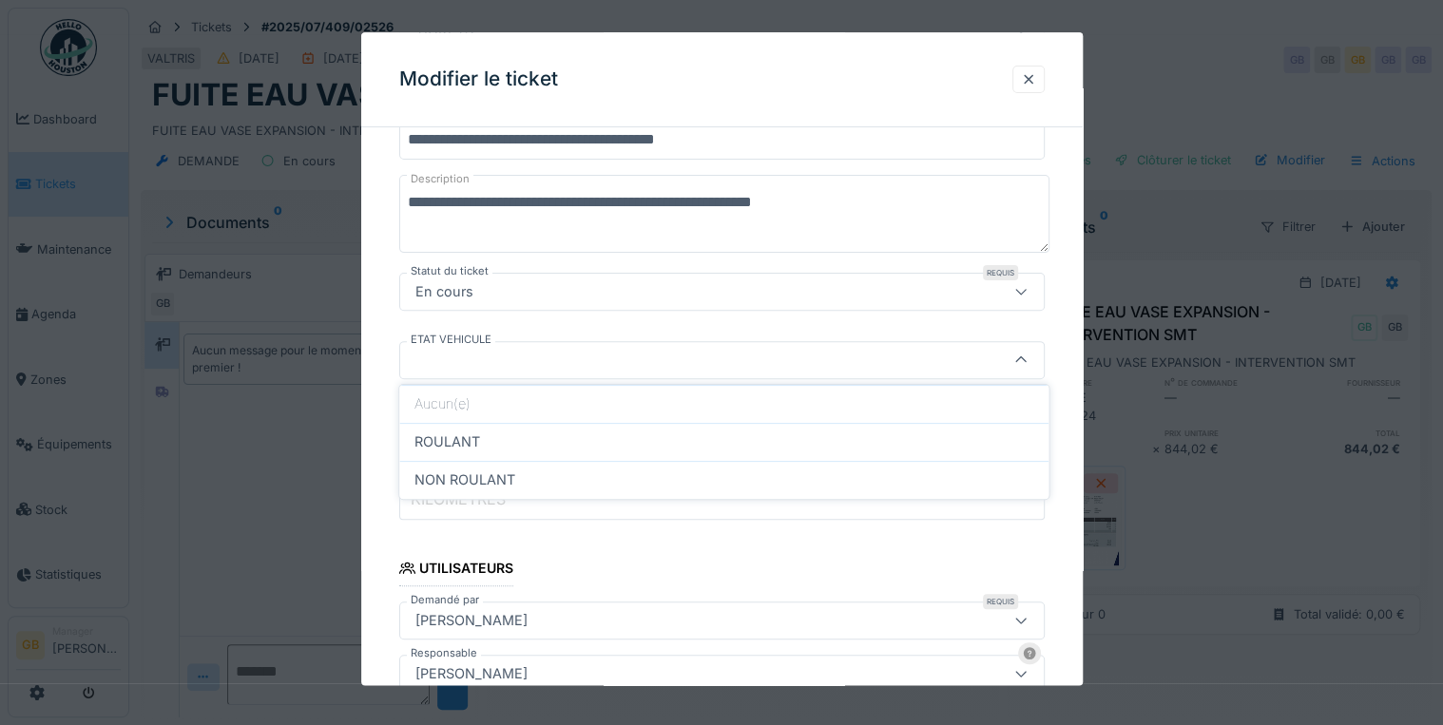
click at [456, 429] on div "ROULANT" at bounding box center [723, 442] width 649 height 38
type input "*******"
click at [497, 502] on label "KILOMETRES" at bounding box center [458, 499] width 103 height 23
click at [497, 502] on input "KILOMETRES" at bounding box center [721, 500] width 645 height 40
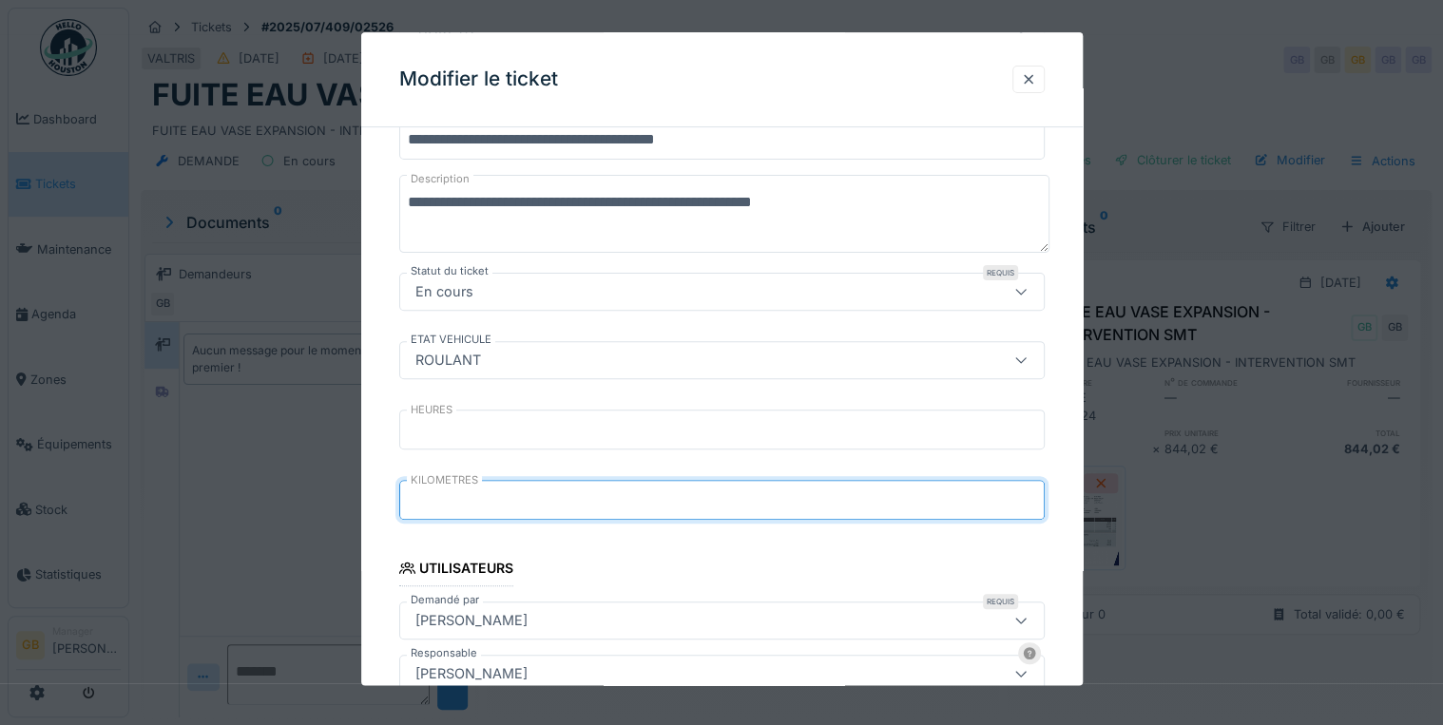
type input "*"
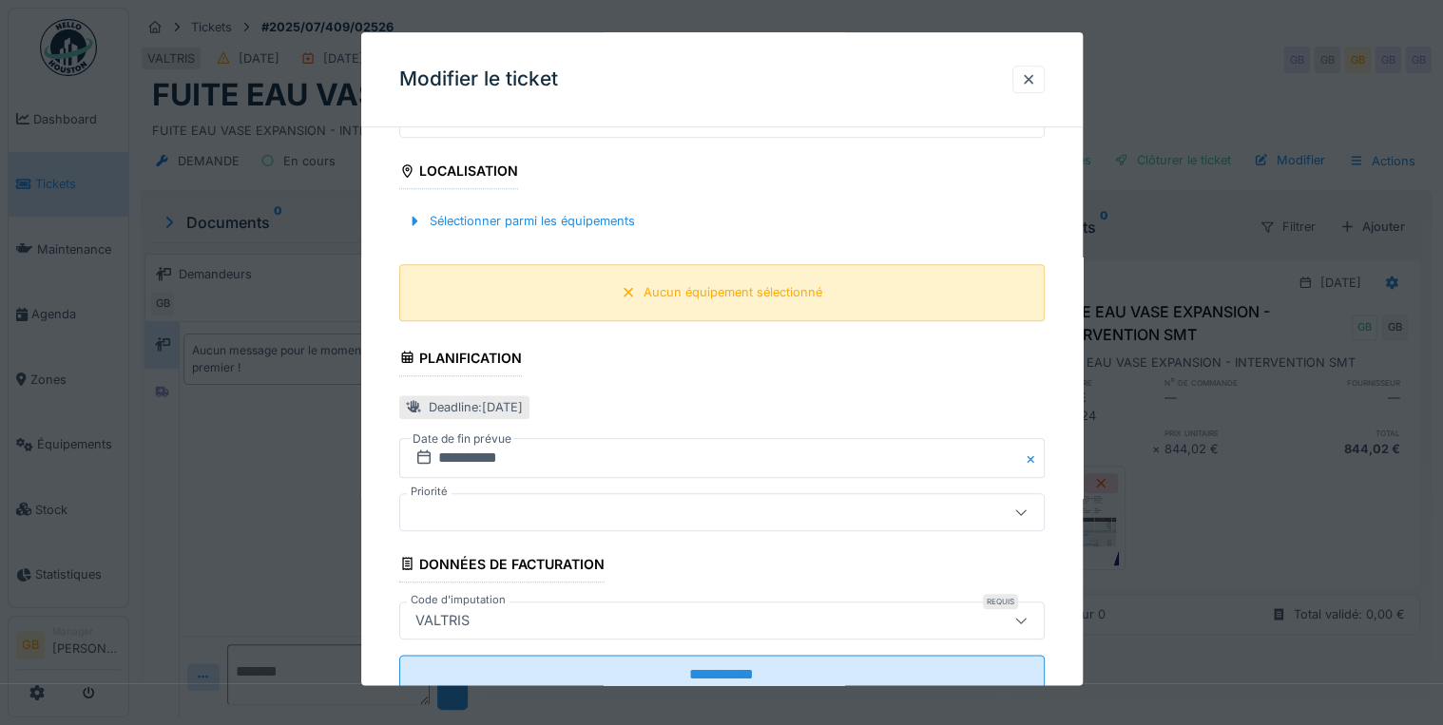
scroll to position [646, 0]
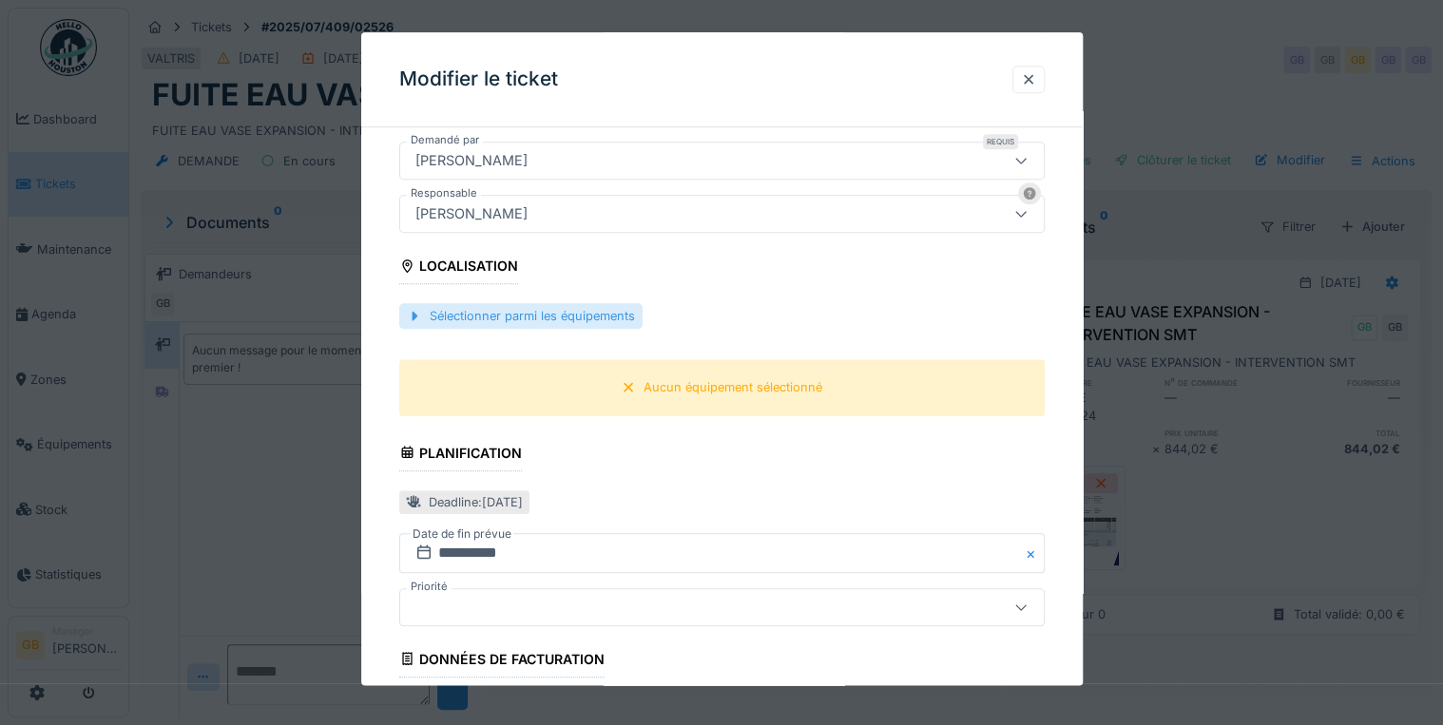
click at [560, 317] on div "Sélectionner parmi les équipements" at bounding box center [520, 316] width 243 height 26
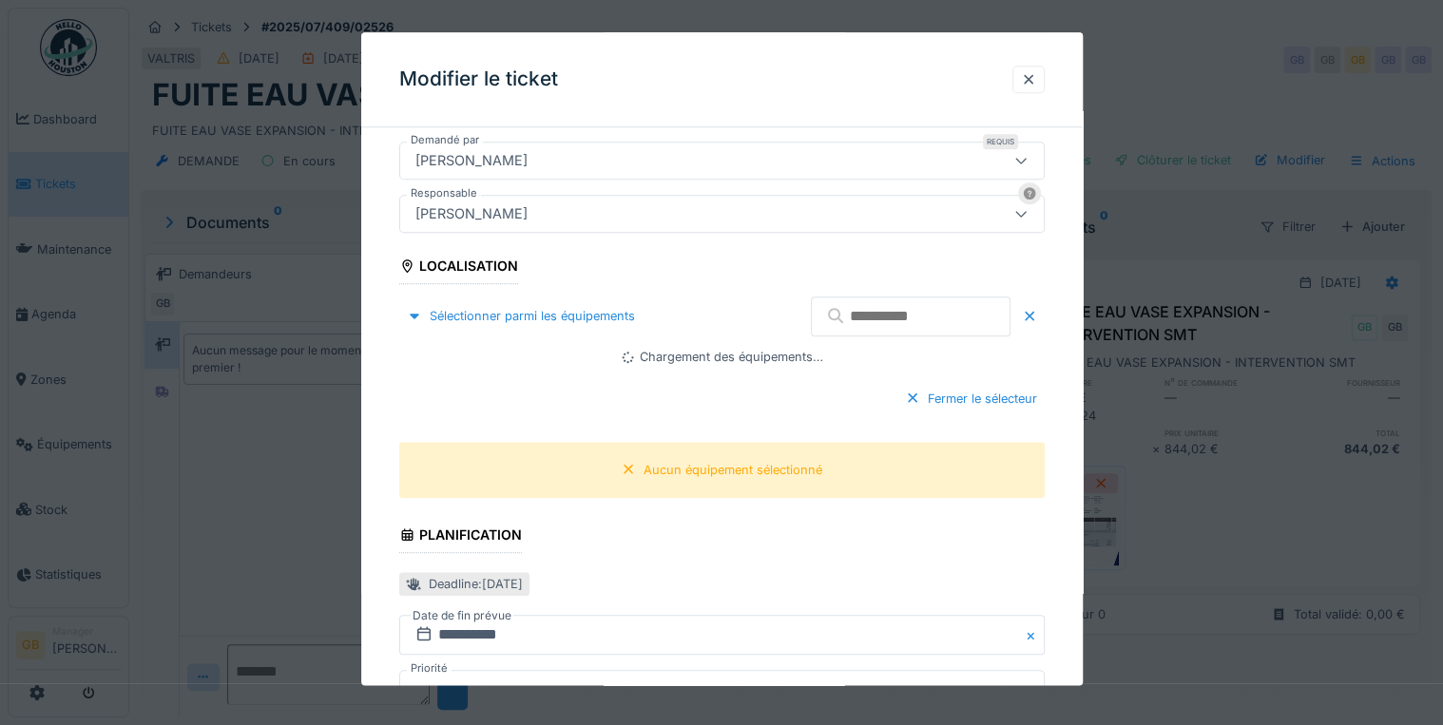
click at [840, 300] on input "text" at bounding box center [911, 317] width 200 height 40
type input "****"
click at [445, 359] on div at bounding box center [448, 357] width 15 height 15
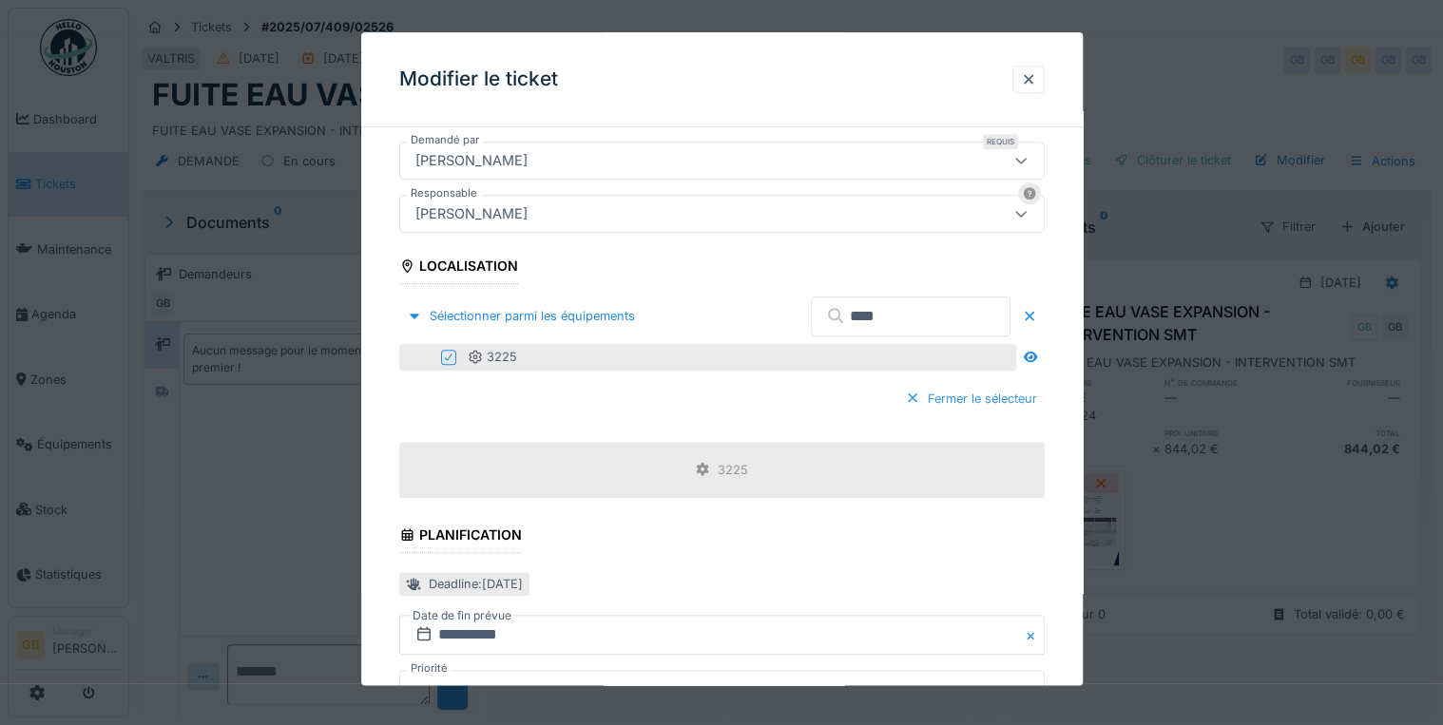
click at [960, 396] on div "Fermer le sélecteur" at bounding box center [970, 399] width 147 height 26
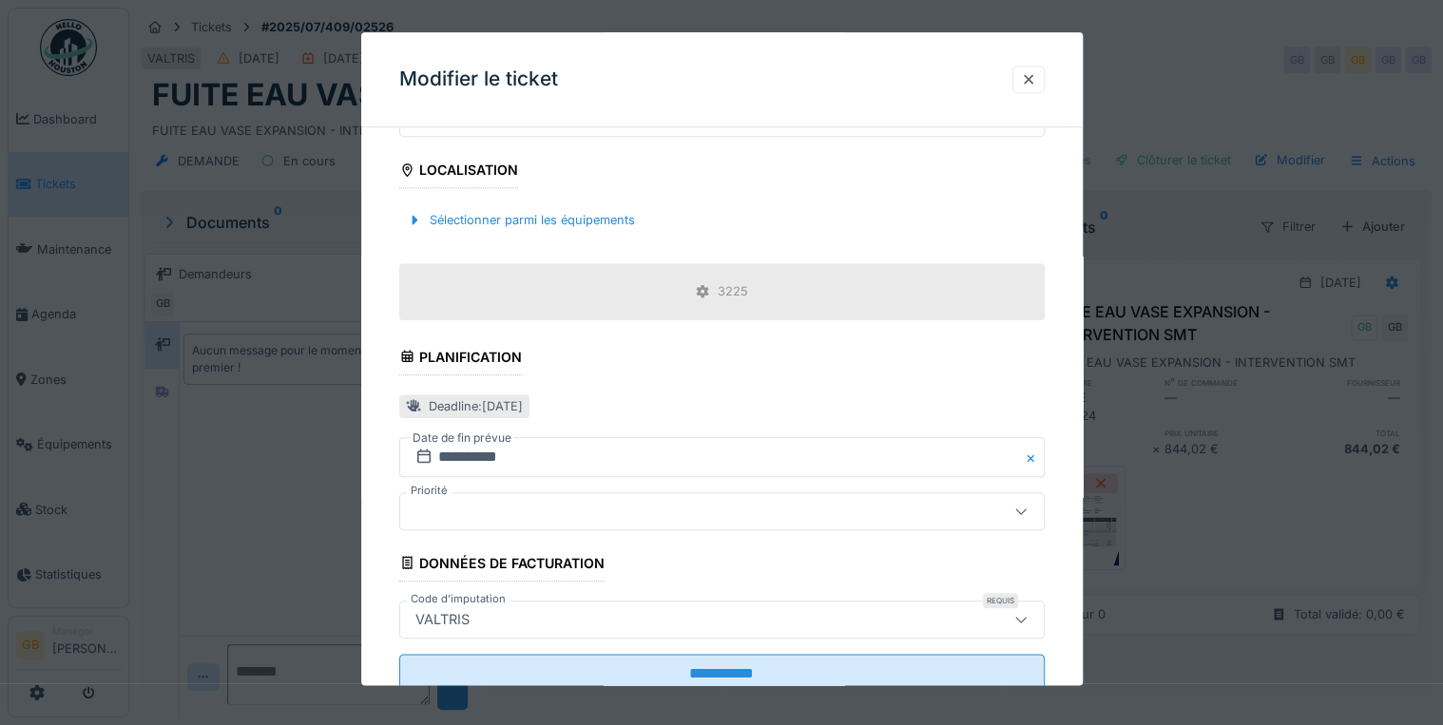
scroll to position [798, 0]
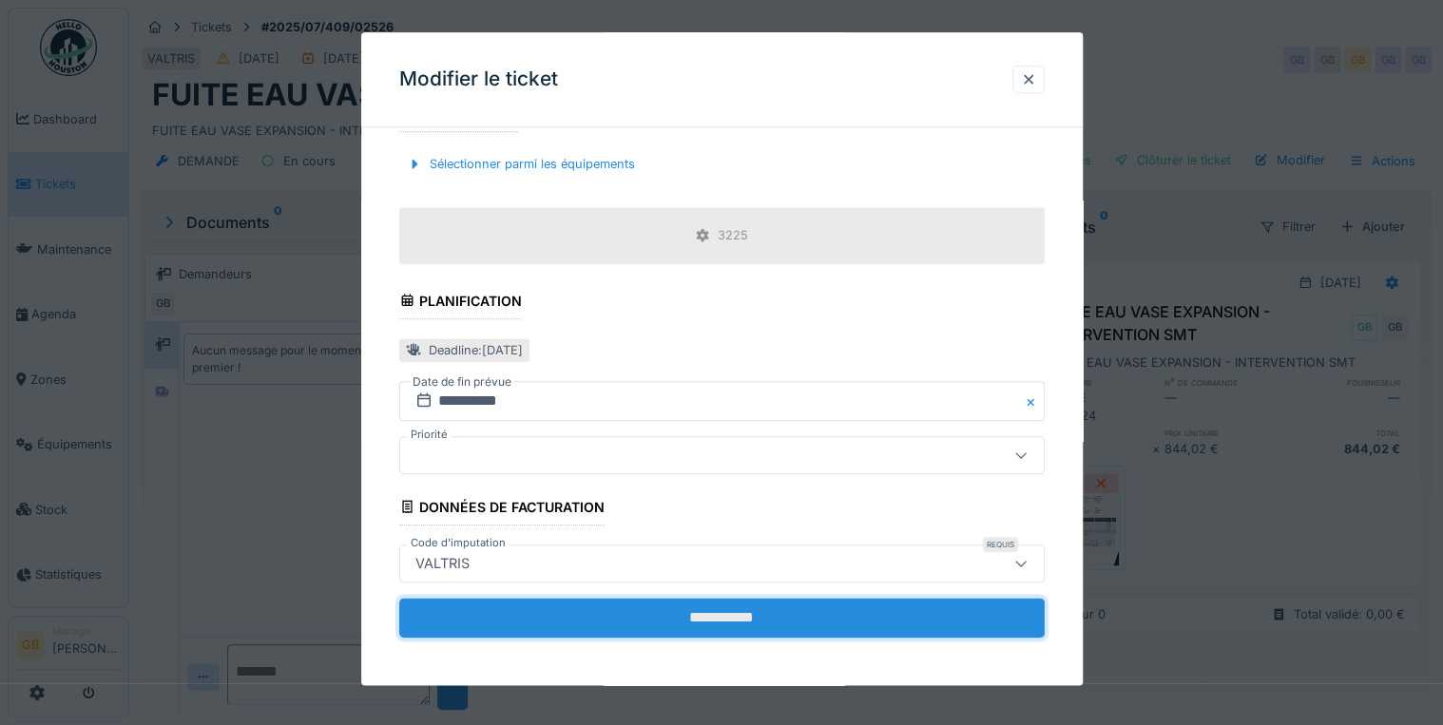
click at [516, 614] on input "**********" at bounding box center [721, 618] width 645 height 40
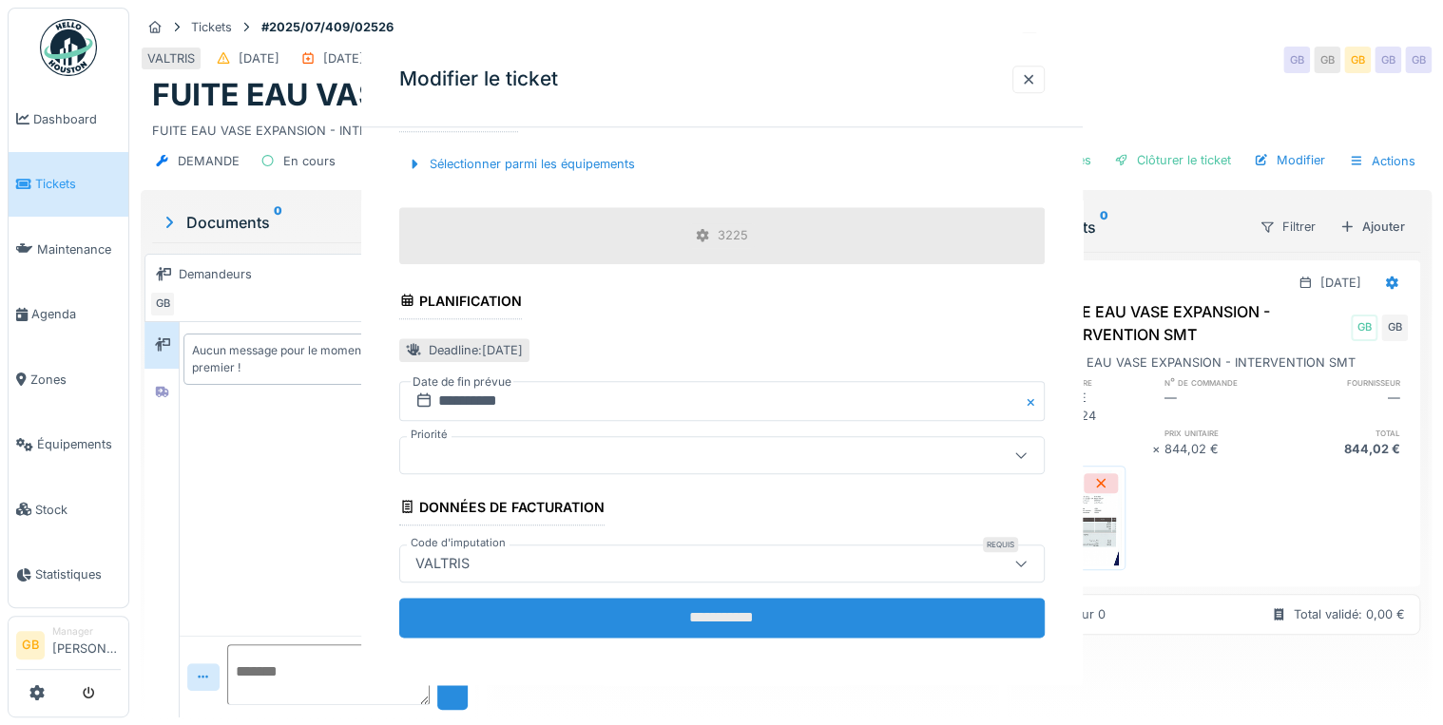
scroll to position [0, 0]
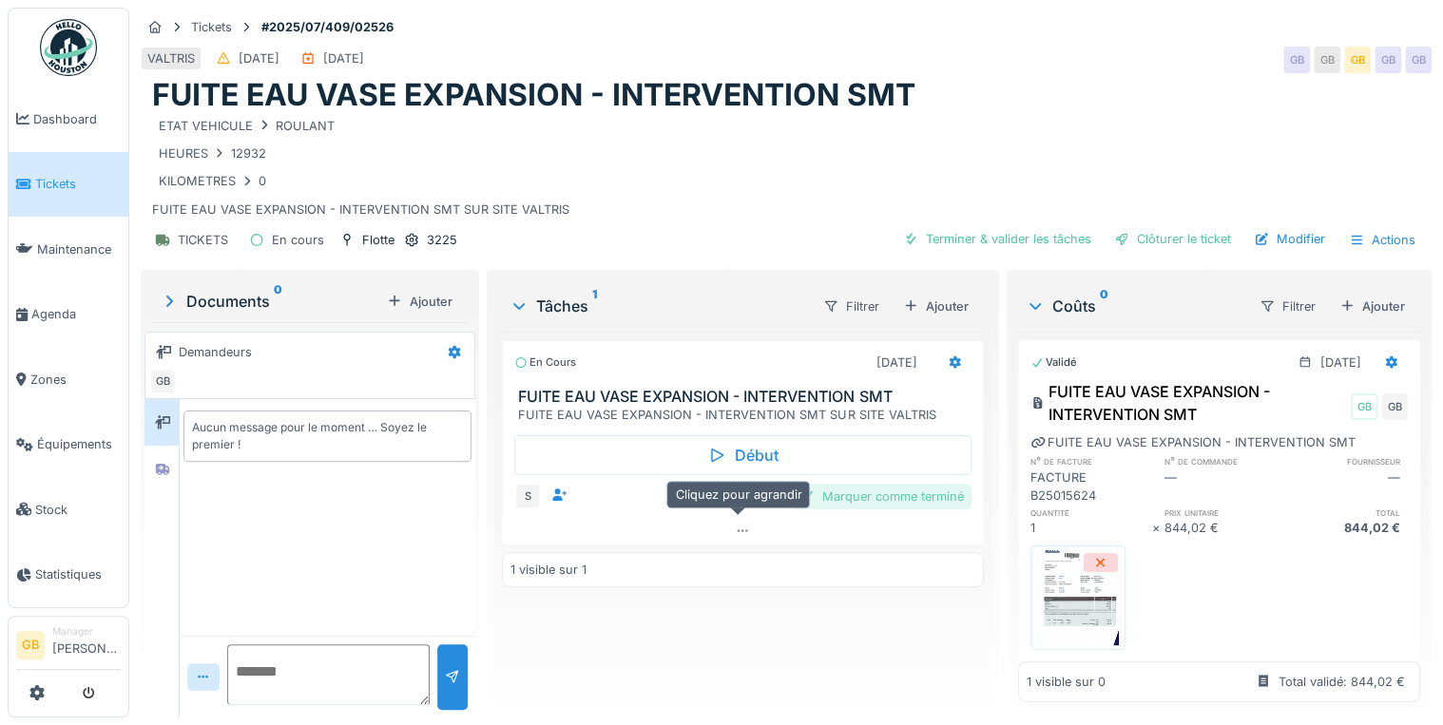
click at [874, 486] on div "Marquer comme terminé" at bounding box center [882, 497] width 180 height 26
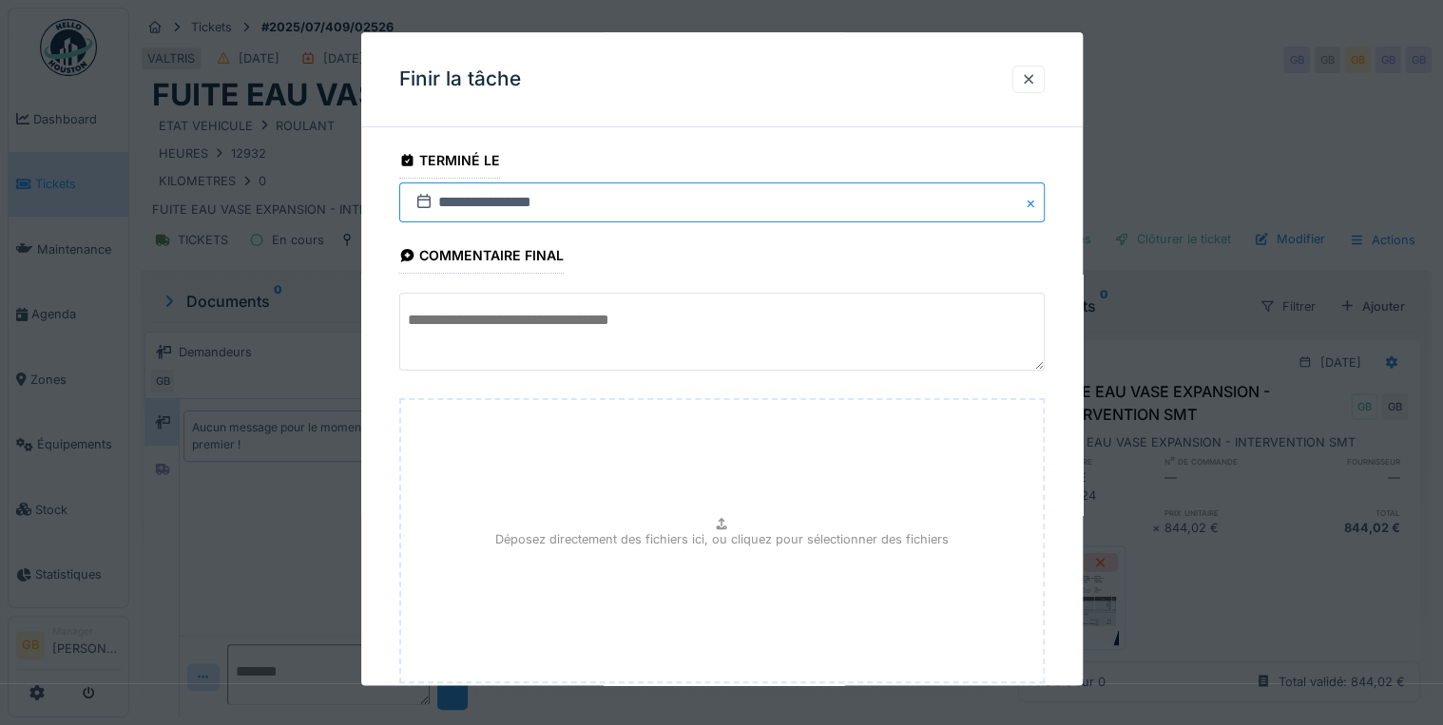
click at [734, 211] on input "**********" at bounding box center [721, 202] width 645 height 40
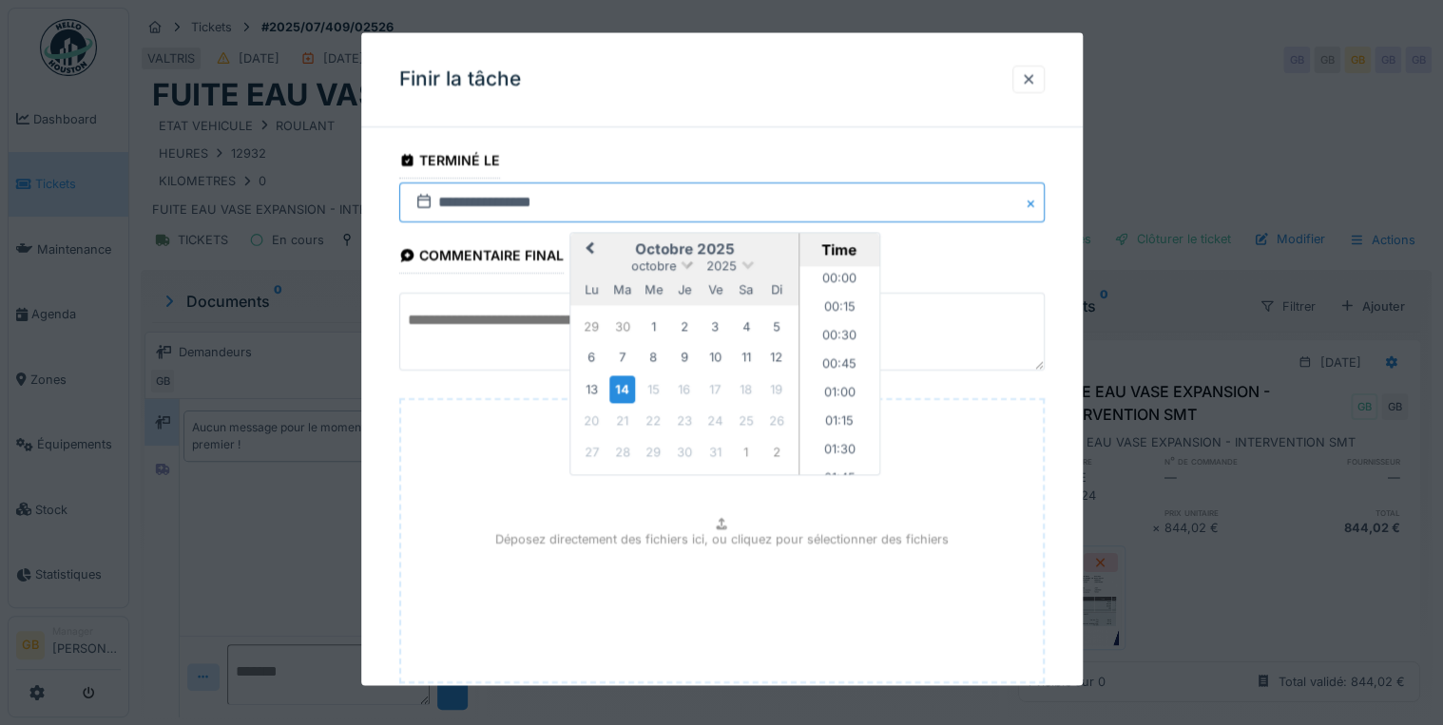
scroll to position [1592, 0]
click at [654, 271] on span "octobre" at bounding box center [653, 266] width 45 height 14
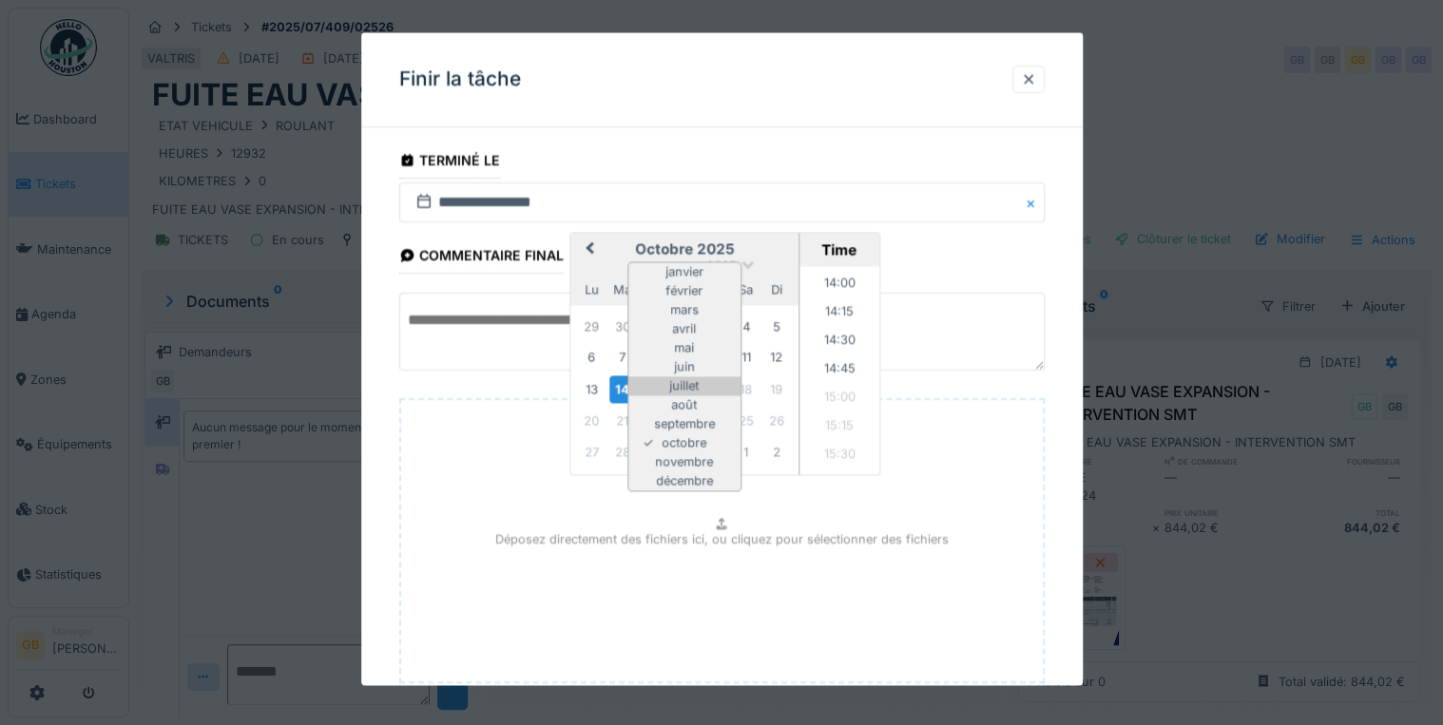
click at [701, 388] on div "juillet" at bounding box center [684, 386] width 112 height 19
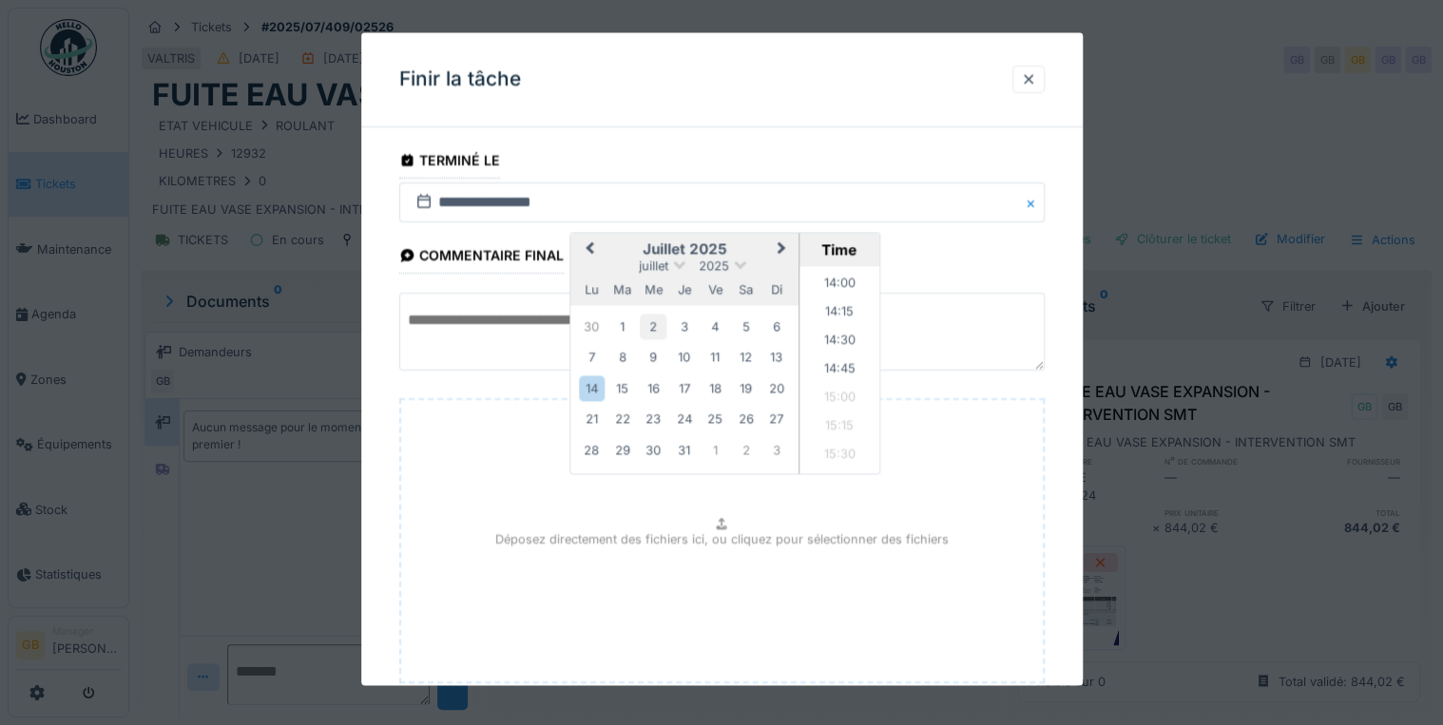
click at [652, 325] on div "2" at bounding box center [654, 327] width 26 height 26
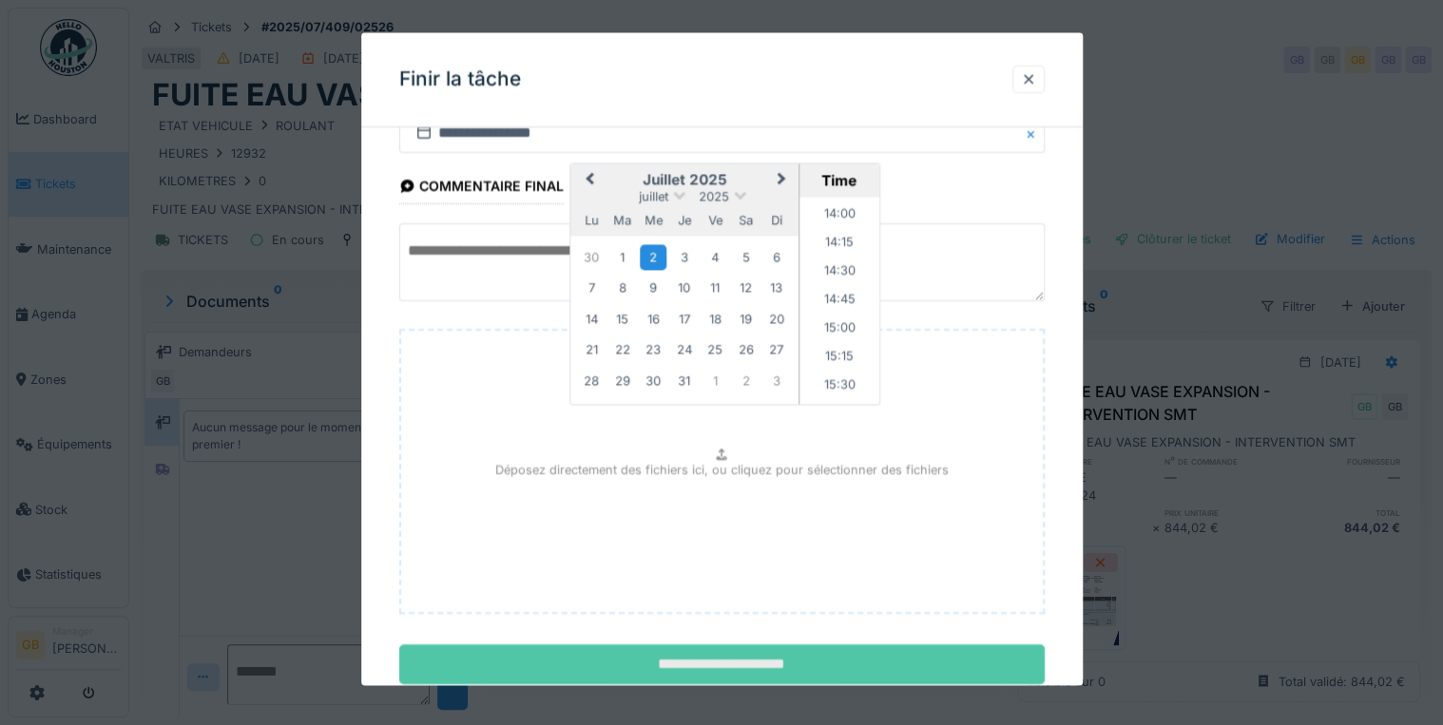
scroll to position [120, 0]
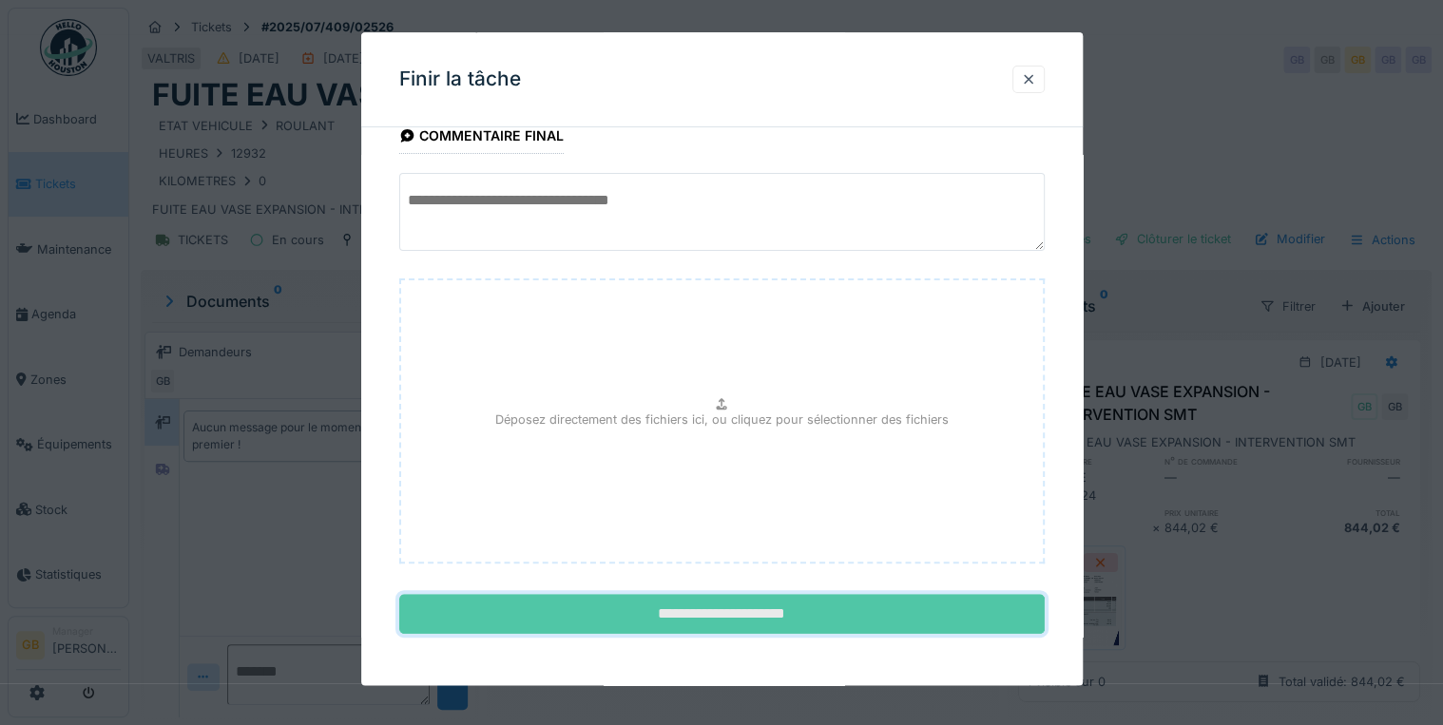
click at [650, 613] on input "**********" at bounding box center [721, 615] width 645 height 40
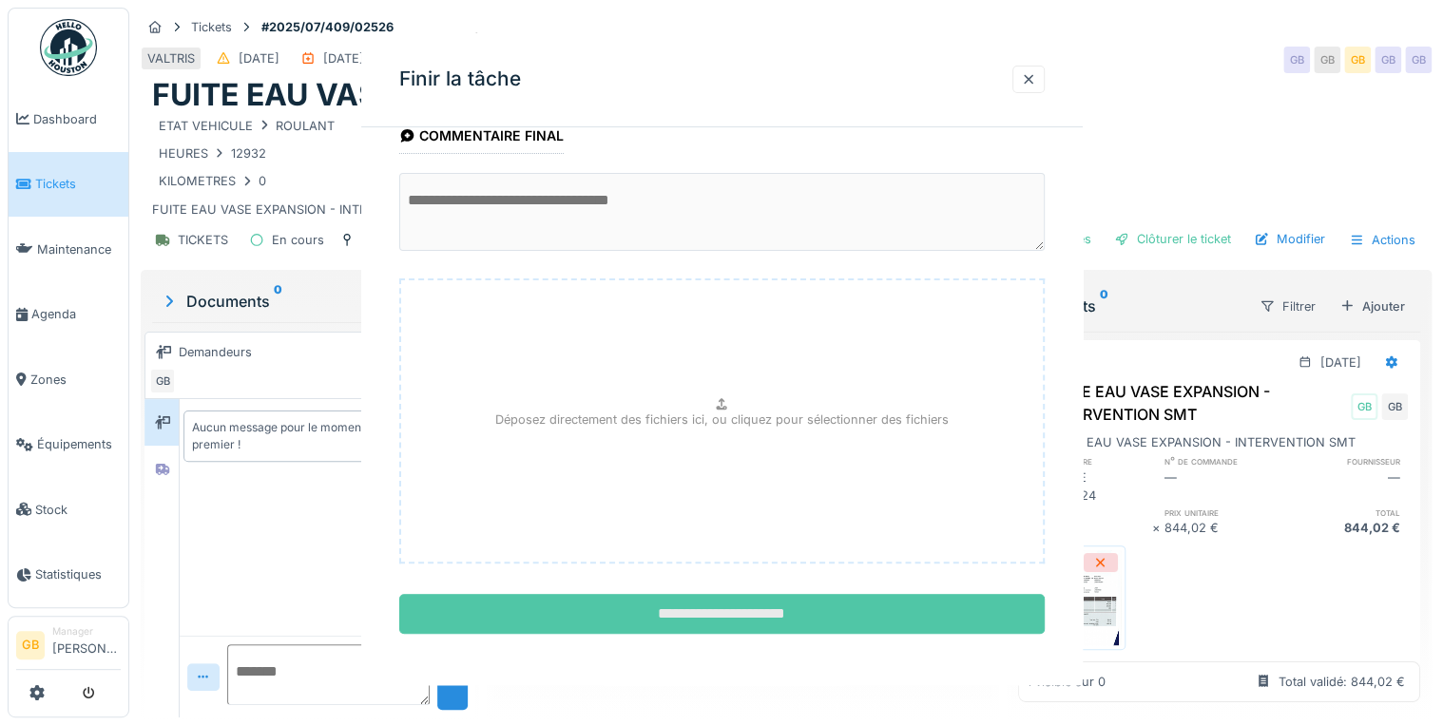
scroll to position [0, 0]
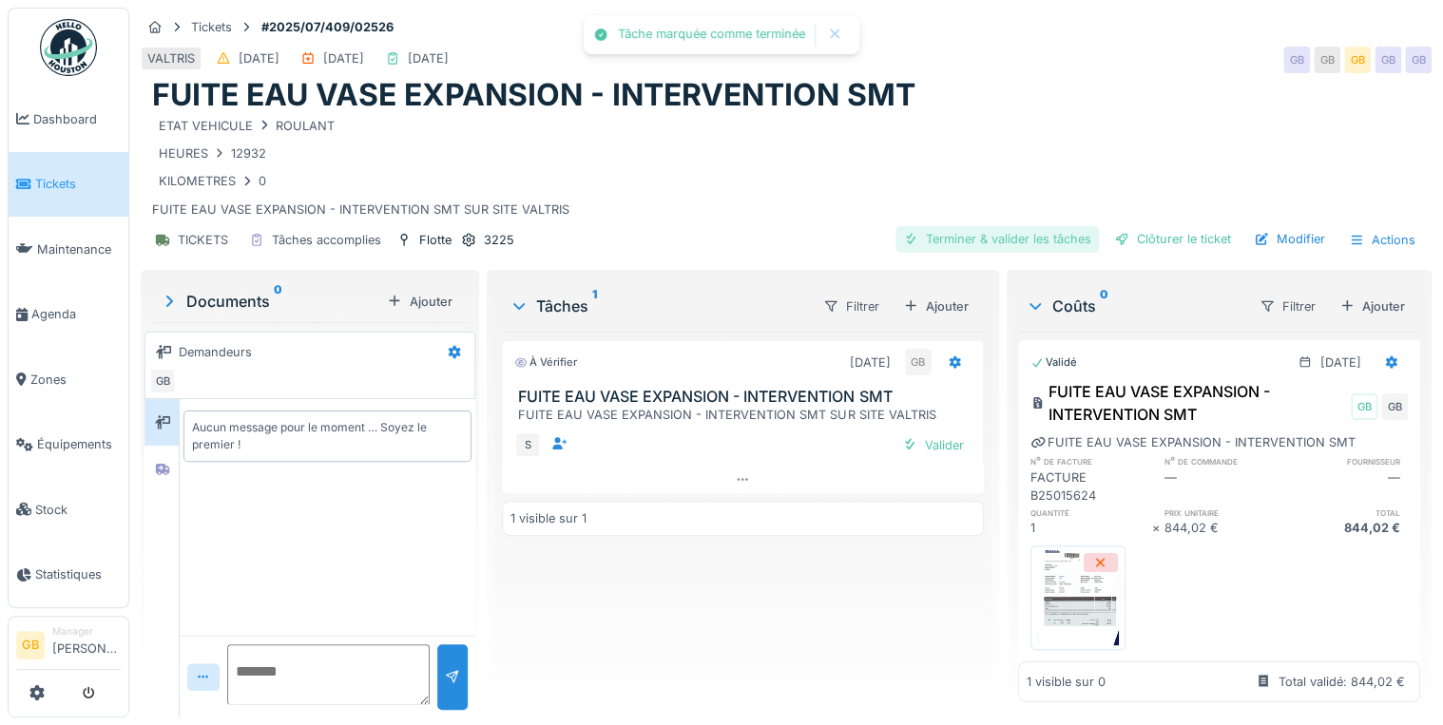
click at [969, 241] on div "Terminer & valider les tâches" at bounding box center [996, 239] width 203 height 26
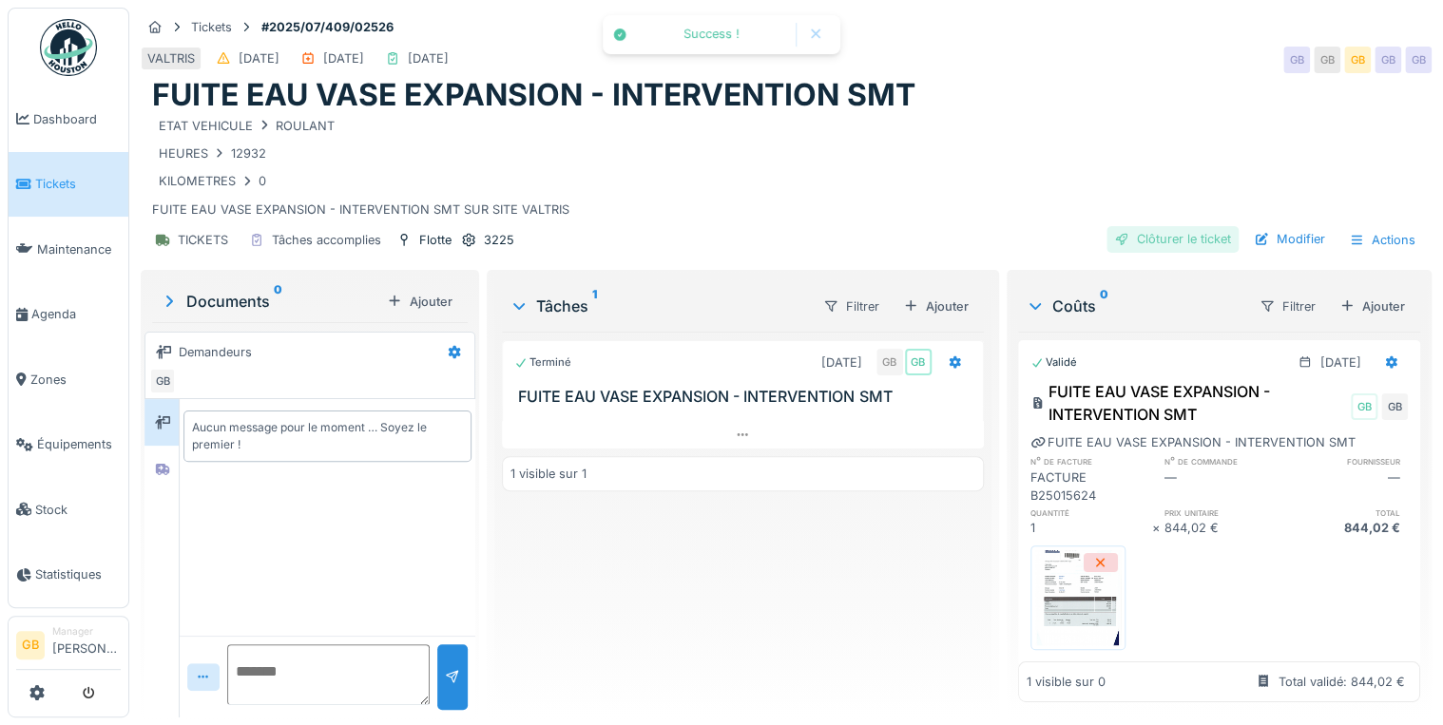
click at [1129, 236] on div "Clôturer le ticket" at bounding box center [1172, 239] width 132 height 26
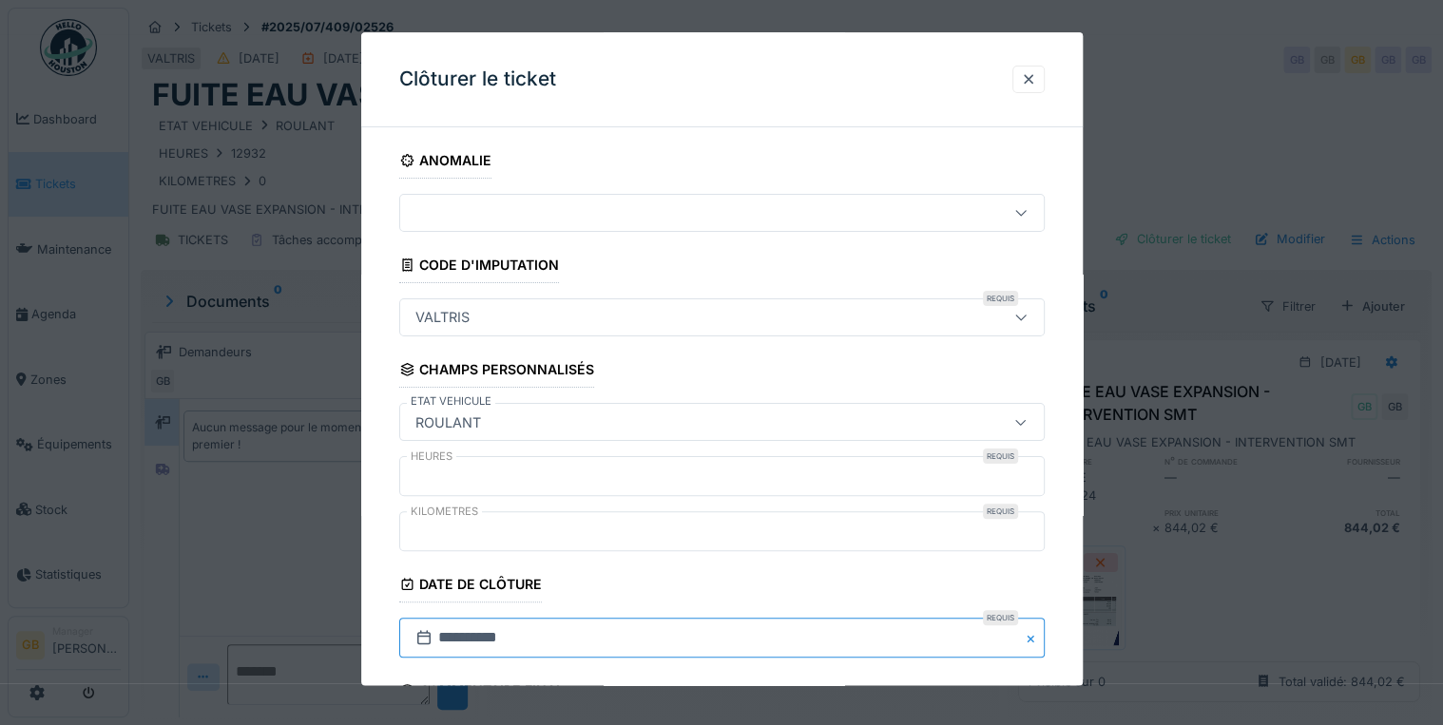
drag, startPoint x: 487, startPoint y: 646, endPoint x: 494, endPoint y: 639, distance: 10.8
click at [487, 646] on input "**********" at bounding box center [721, 639] width 645 height 40
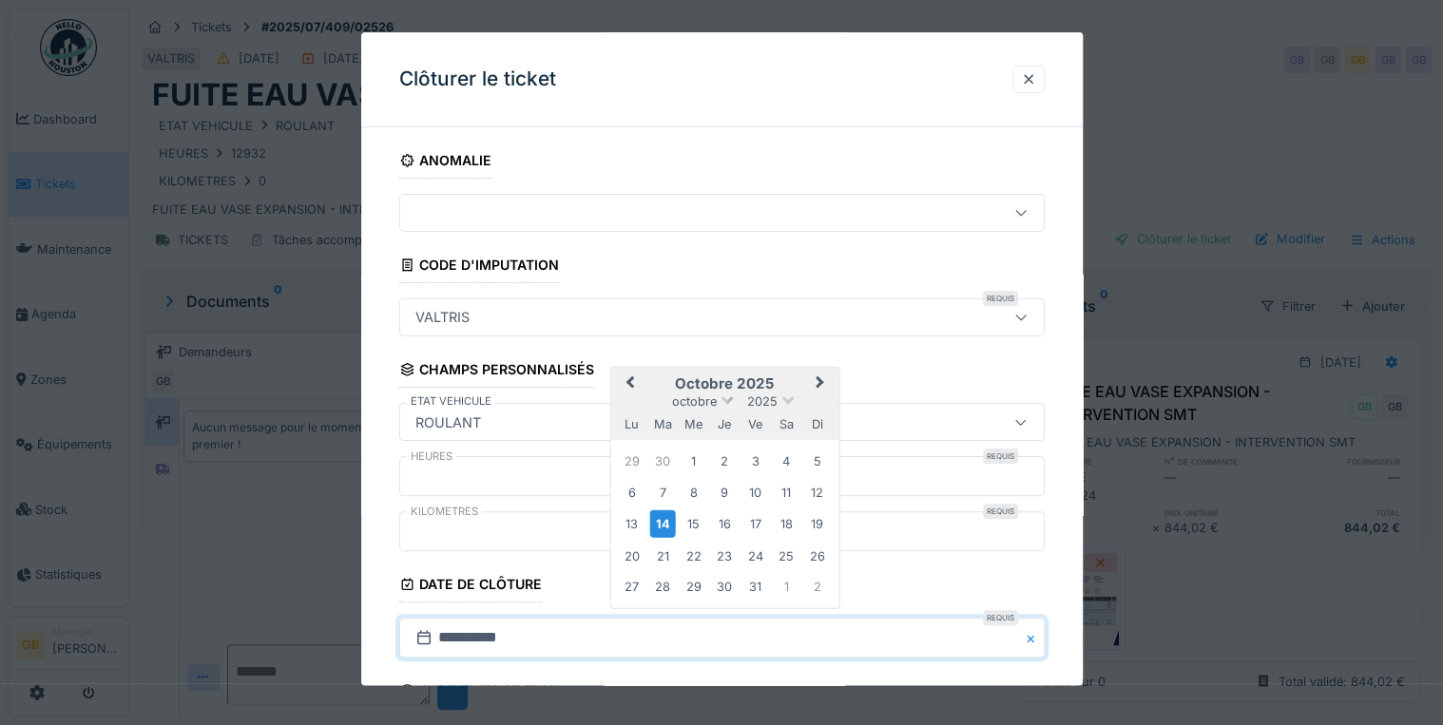
click at [696, 399] on span "octobre" at bounding box center [694, 400] width 45 height 14
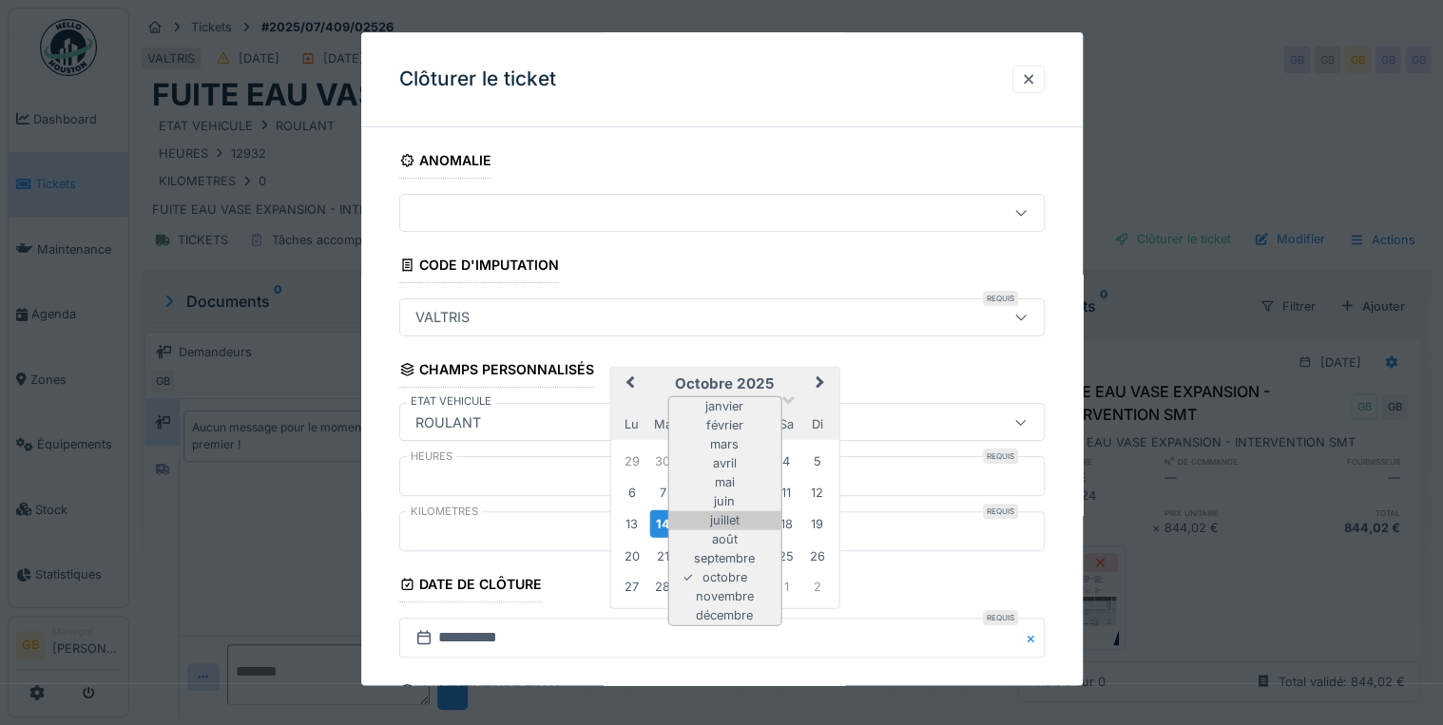
click at [731, 521] on div "juillet" at bounding box center [724, 520] width 112 height 19
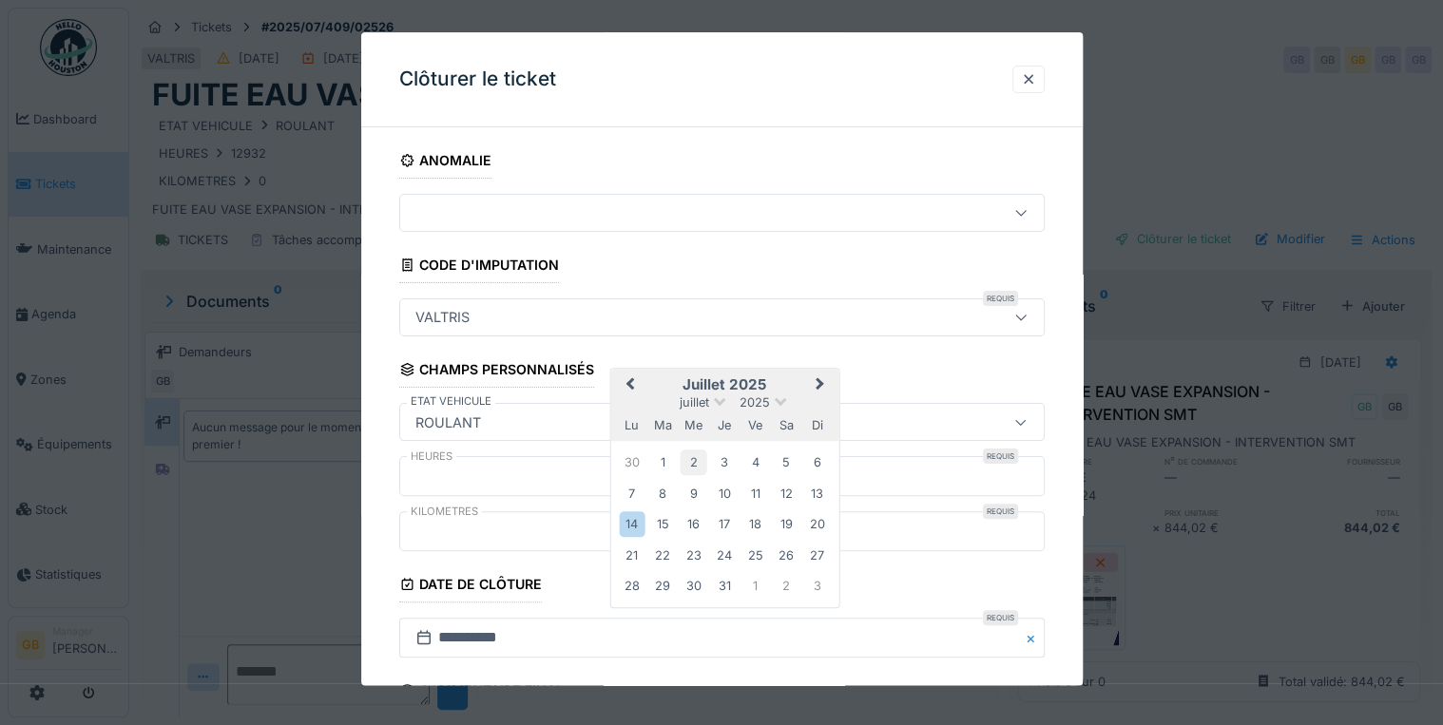
click at [693, 467] on div "2" at bounding box center [694, 464] width 26 height 26
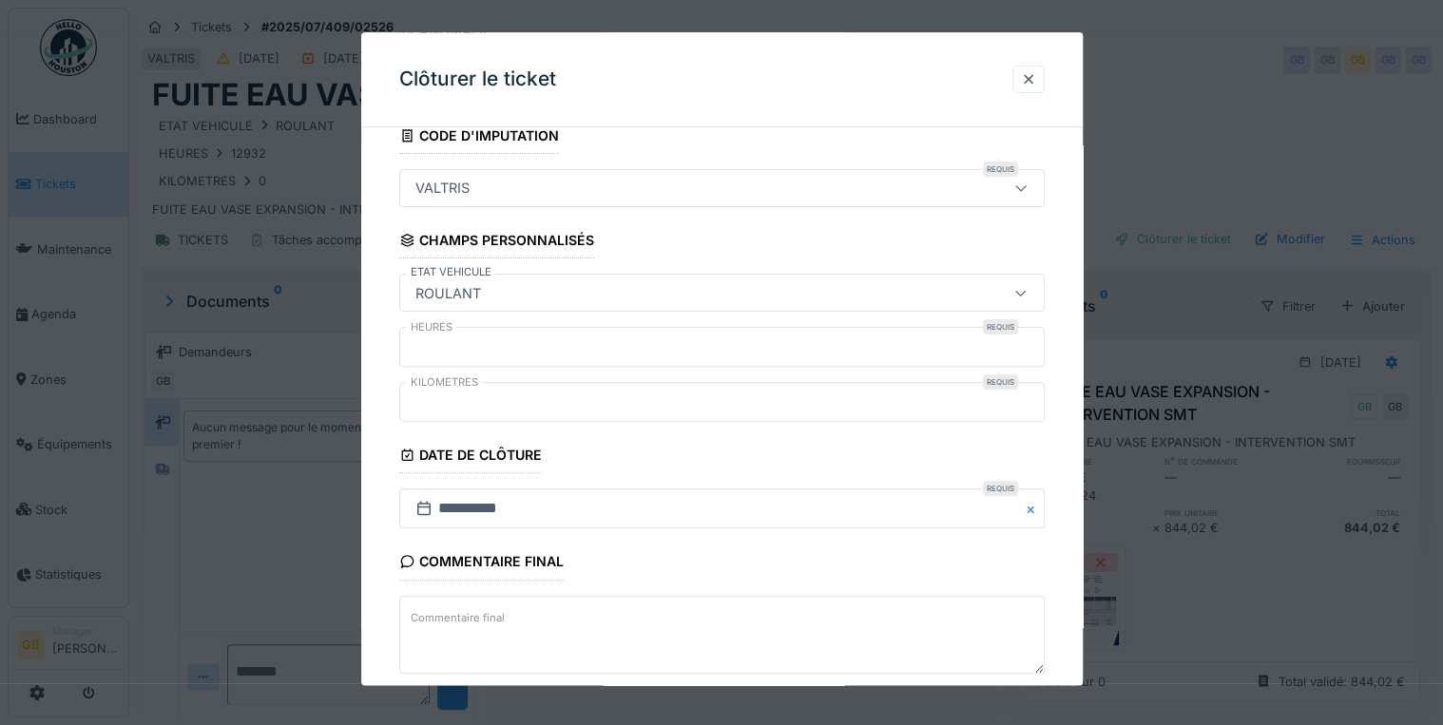
scroll to position [227, 0]
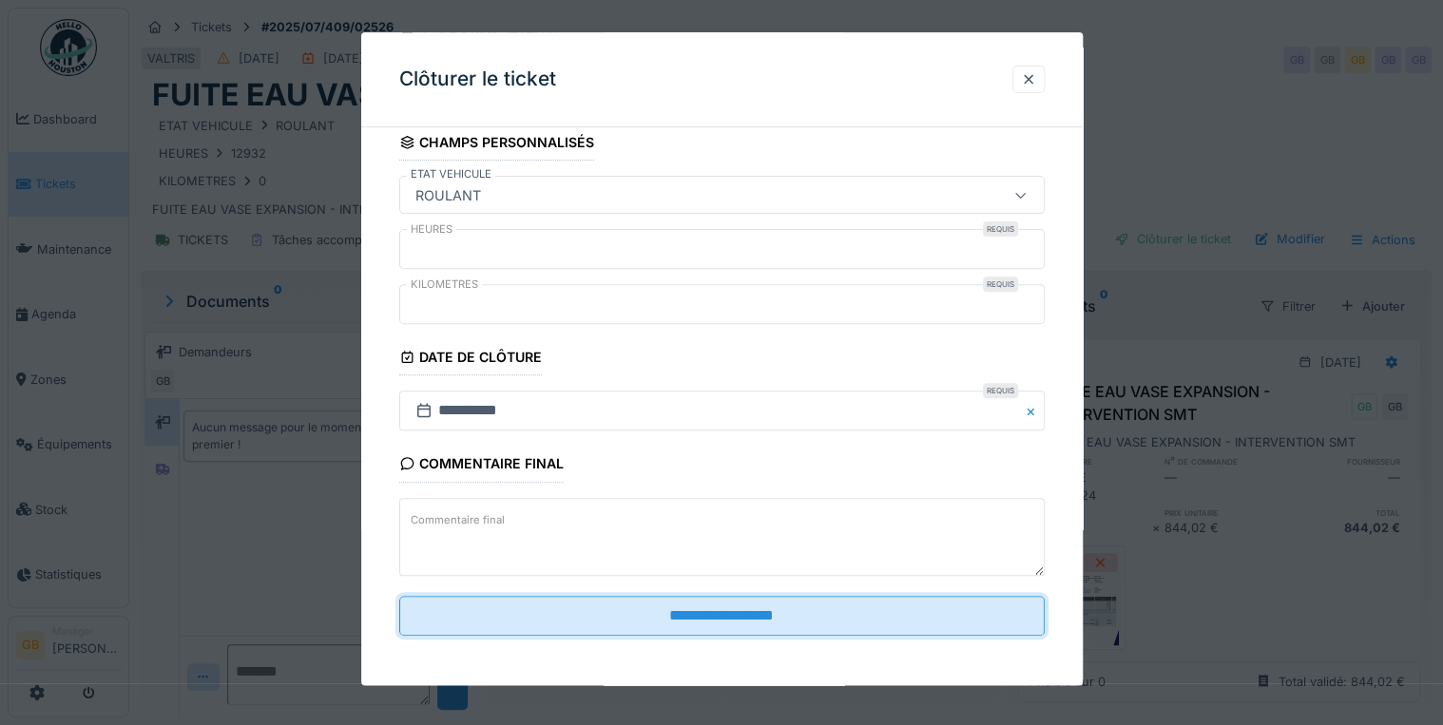
click at [629, 616] on input "**********" at bounding box center [721, 616] width 645 height 40
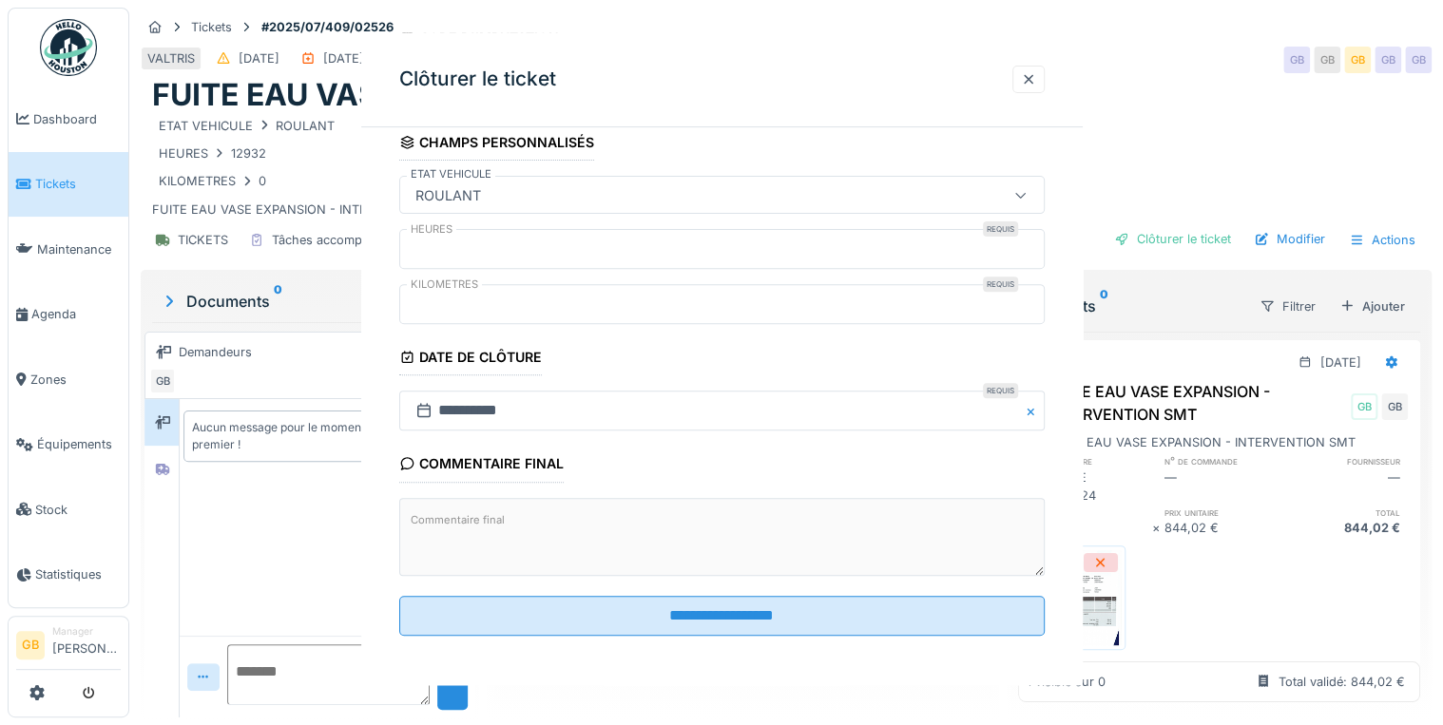
scroll to position [0, 0]
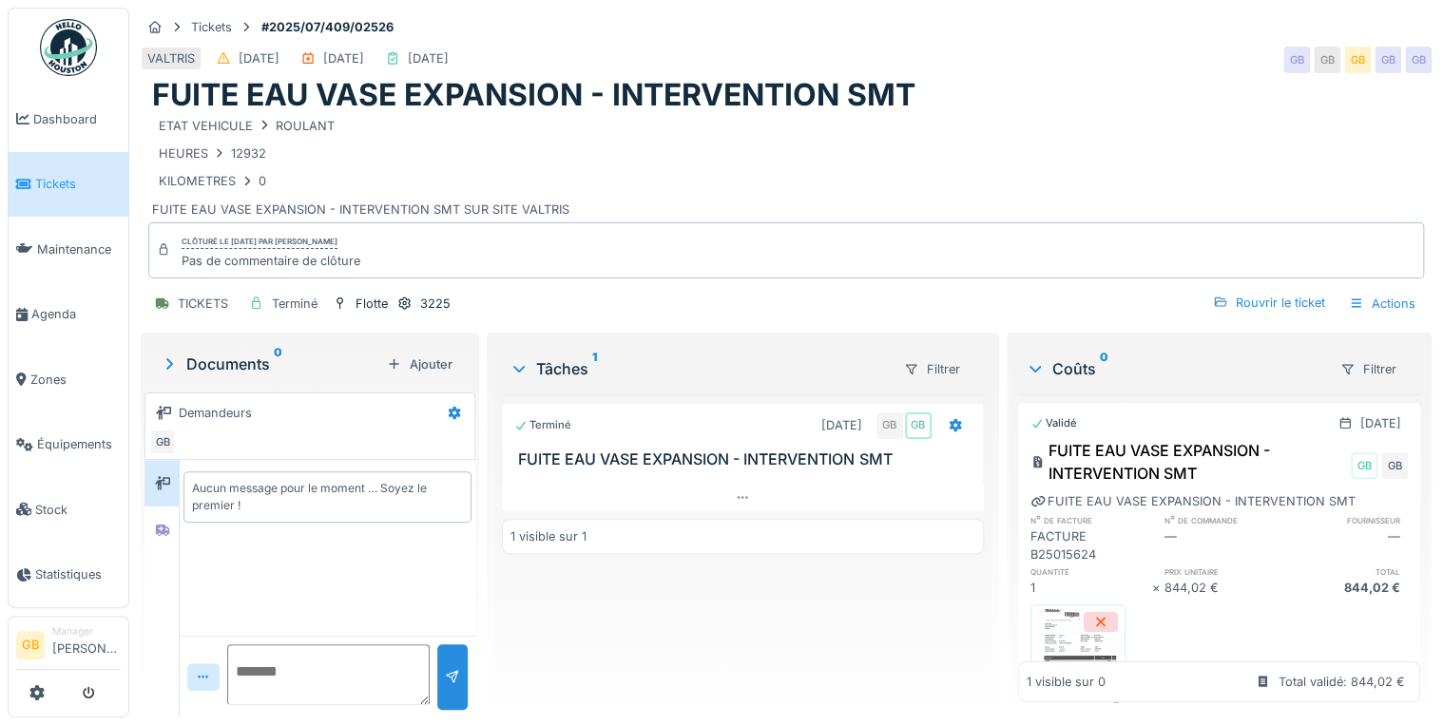
click at [73, 42] on img at bounding box center [68, 47] width 57 height 57
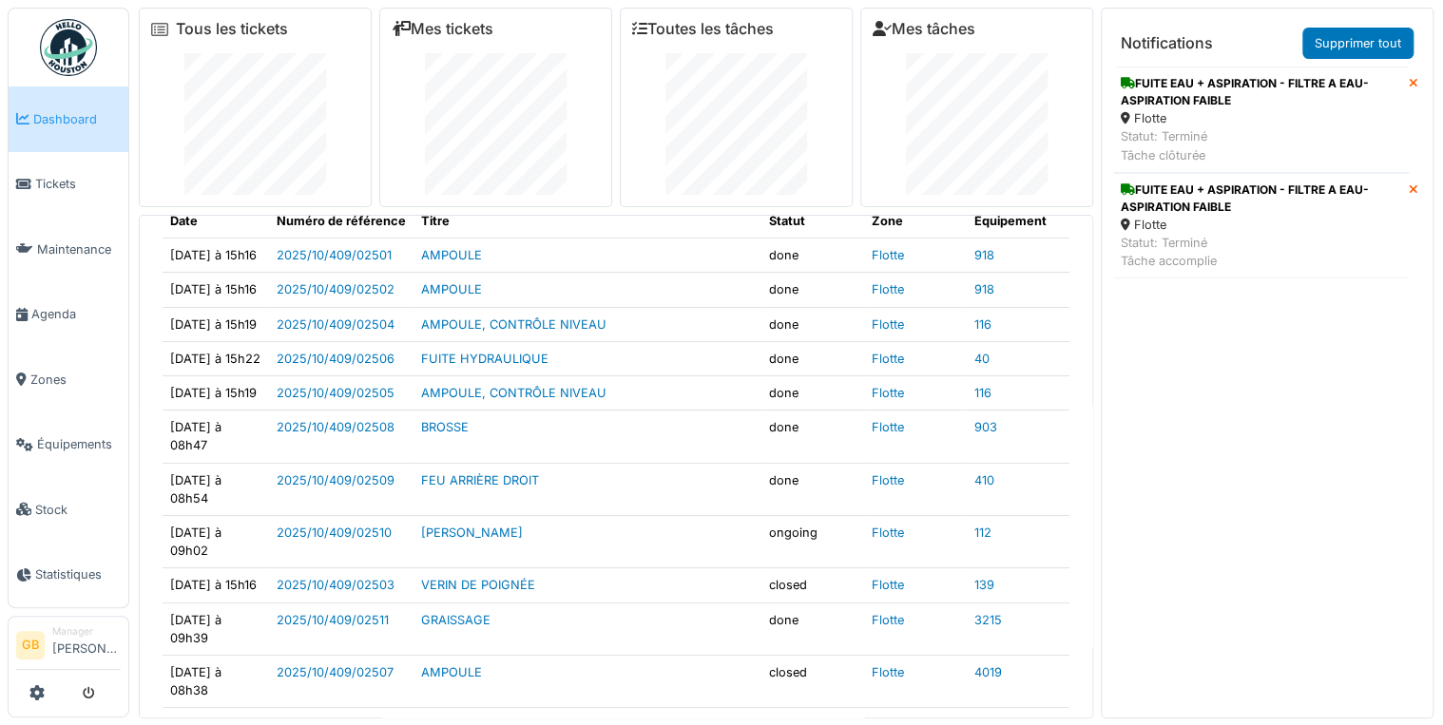
scroll to position [76, 0]
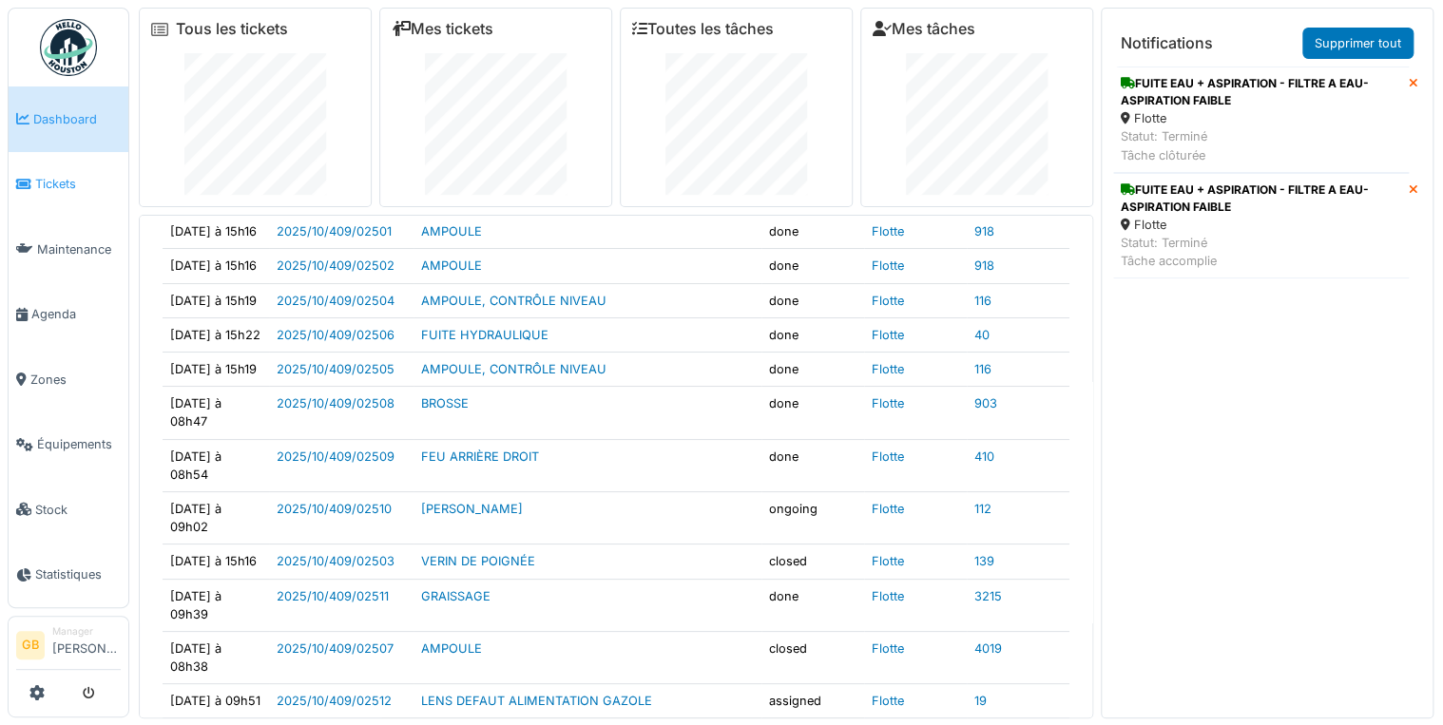
click at [62, 180] on span "Tickets" at bounding box center [78, 184] width 86 height 18
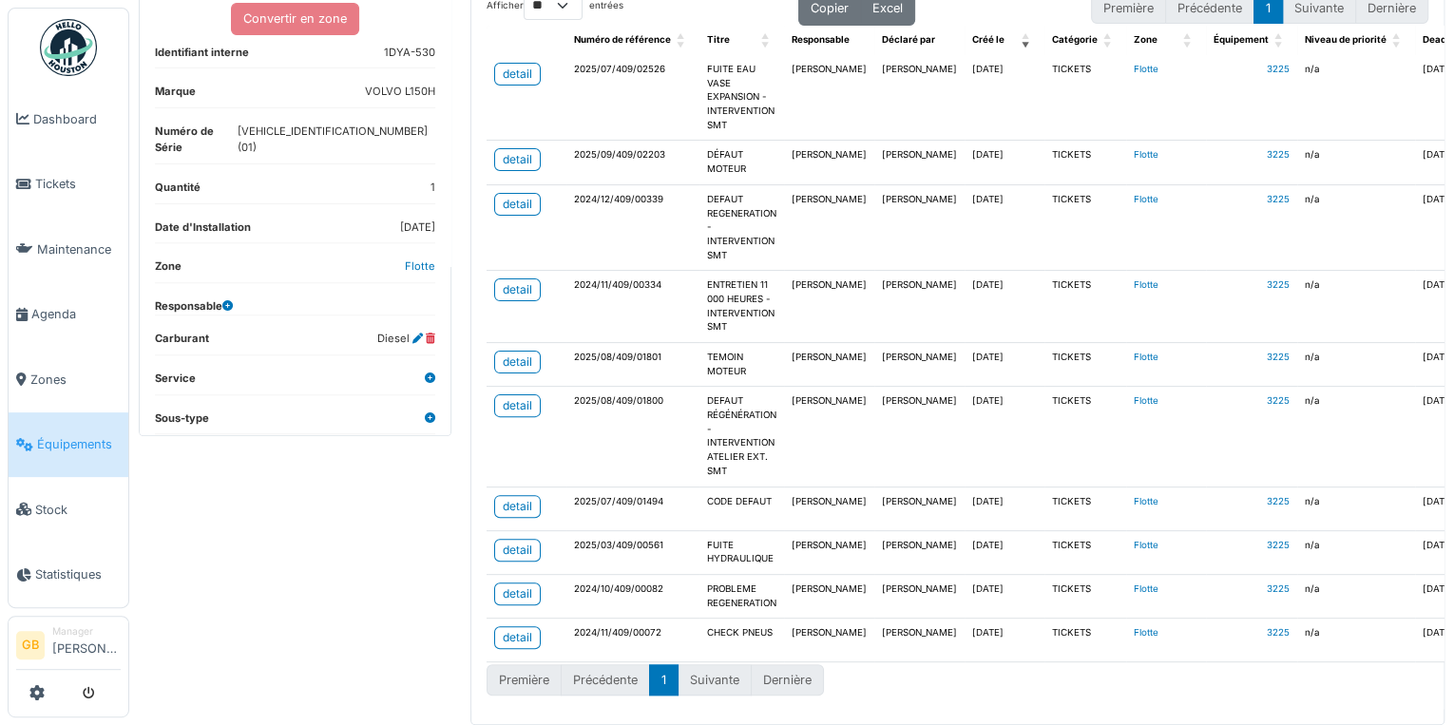
scroll to position [57, 0]
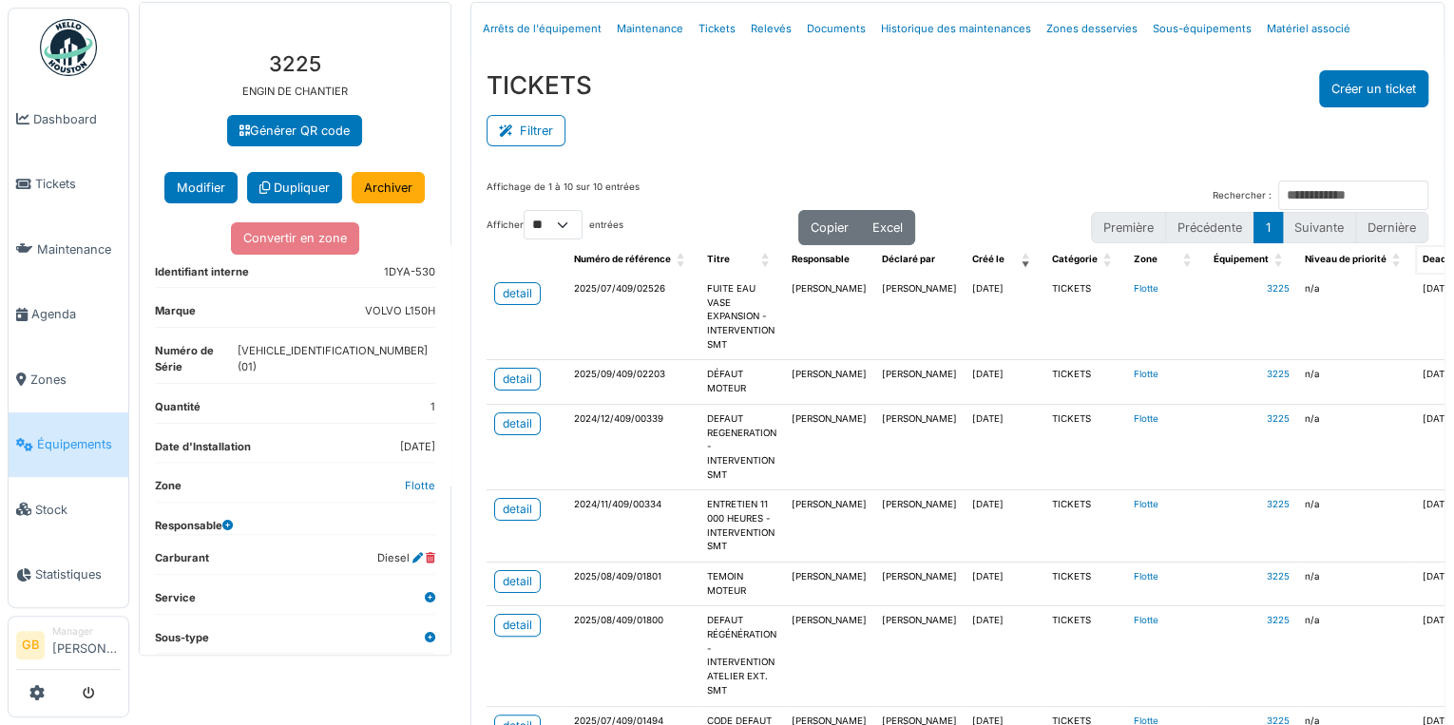
click at [1453, 249] on span "Deadline: Activate to sort" at bounding box center [1477, 259] width 11 height 29
click at [1423, 254] on span "Deadline" at bounding box center [1443, 259] width 41 height 10
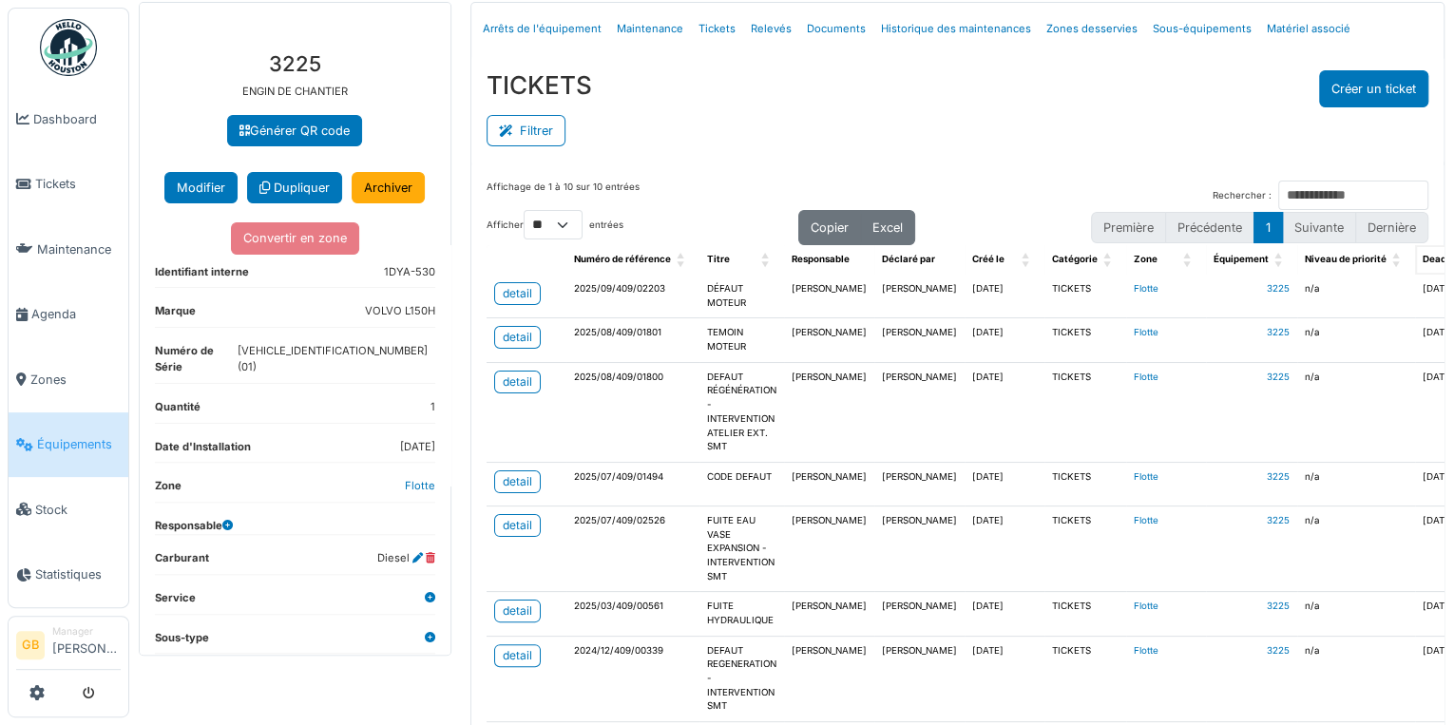
click at [1423, 258] on span "Deadline" at bounding box center [1443, 259] width 41 height 10
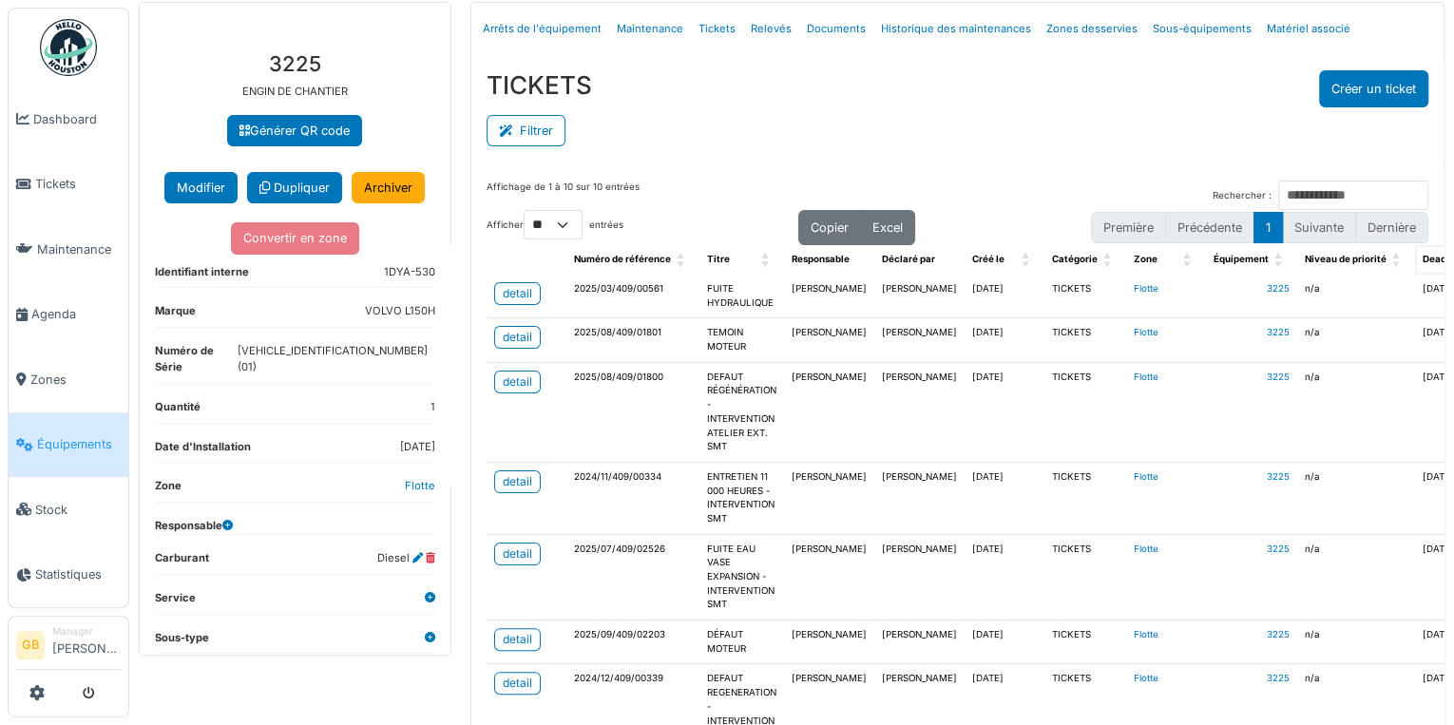
click at [1423, 258] on span "Deadline" at bounding box center [1443, 259] width 41 height 10
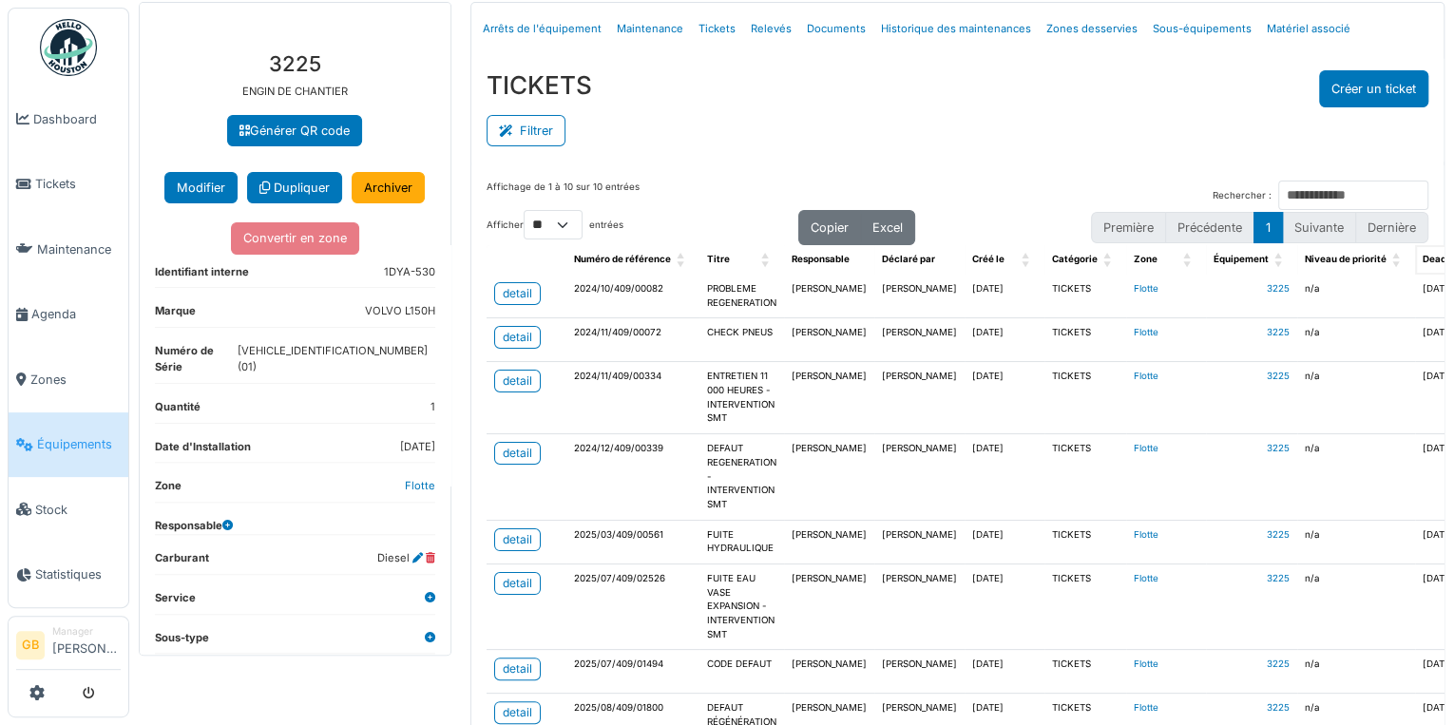
click at [1423, 258] on span "Deadline" at bounding box center [1443, 259] width 41 height 10
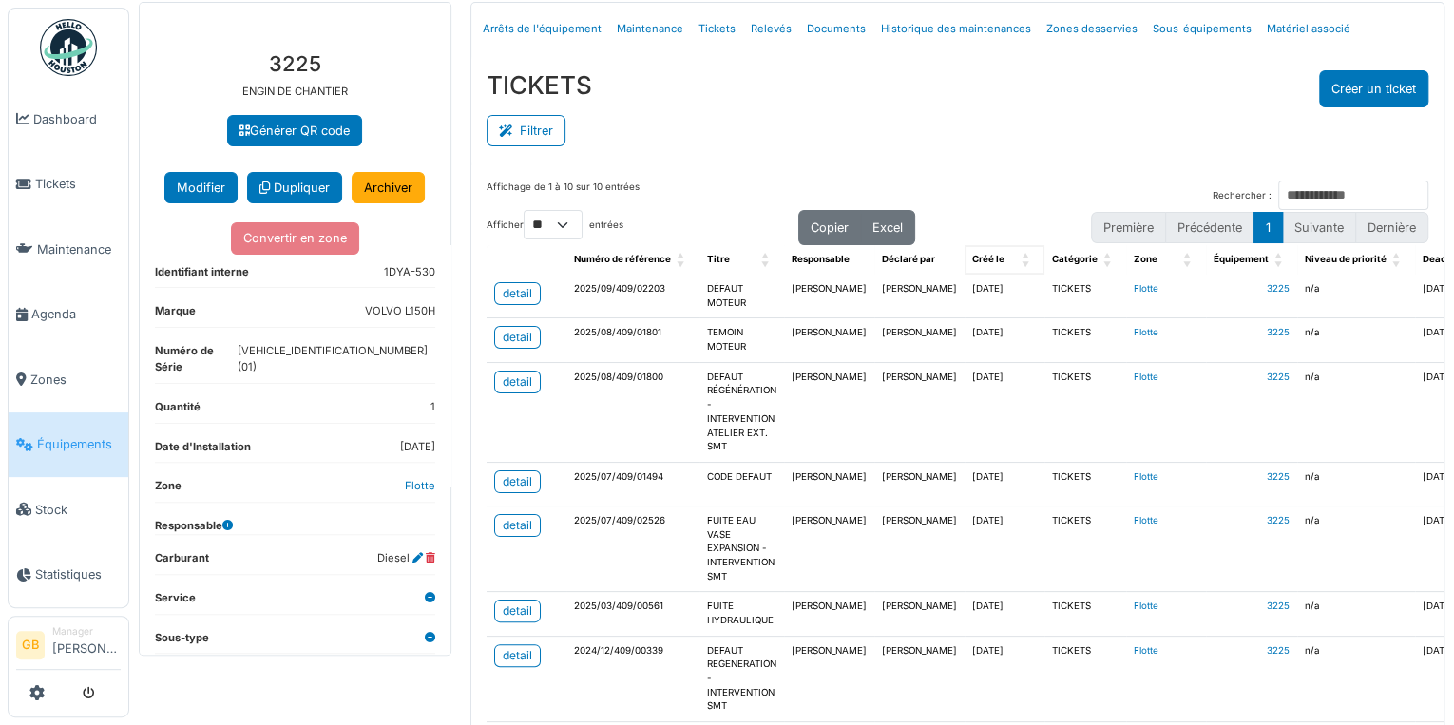
click at [972, 255] on span "Créé le" at bounding box center [988, 259] width 32 height 10
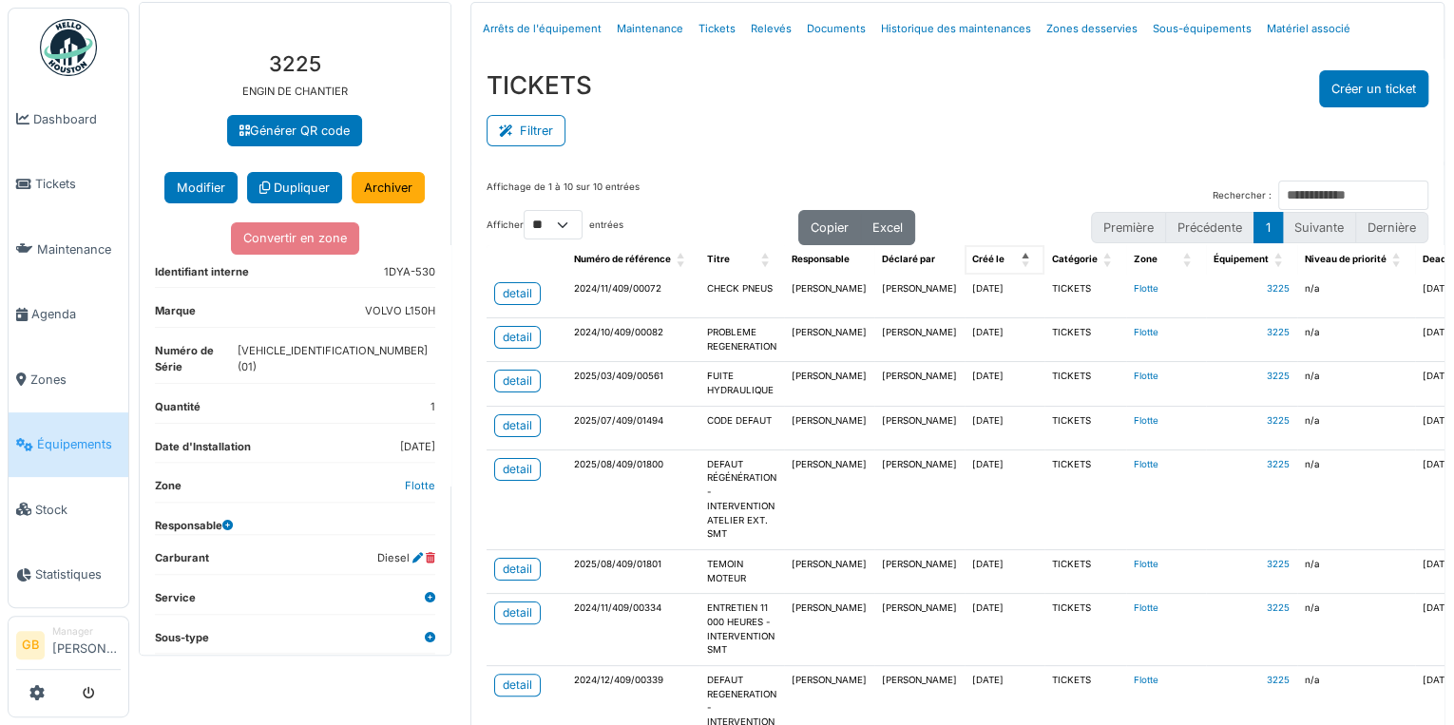
click at [972, 258] on span "Créé le" at bounding box center [988, 259] width 32 height 10
